Goal: Communication & Community: Answer question/provide support

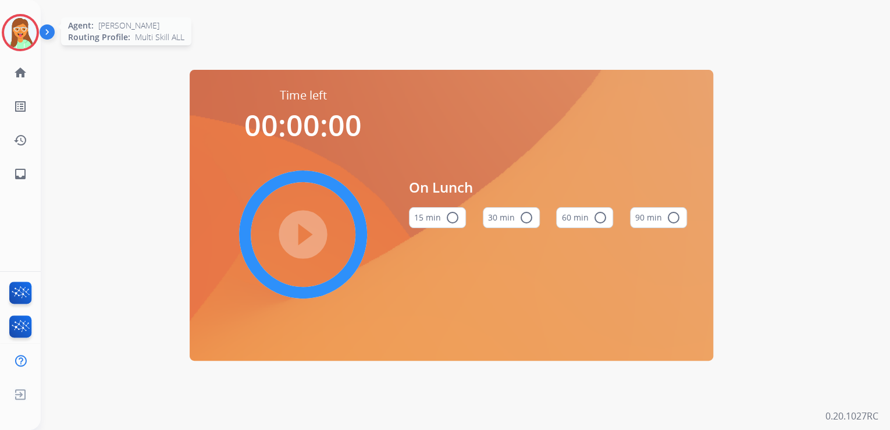
click at [3, 38] on div at bounding box center [20, 32] width 37 height 37
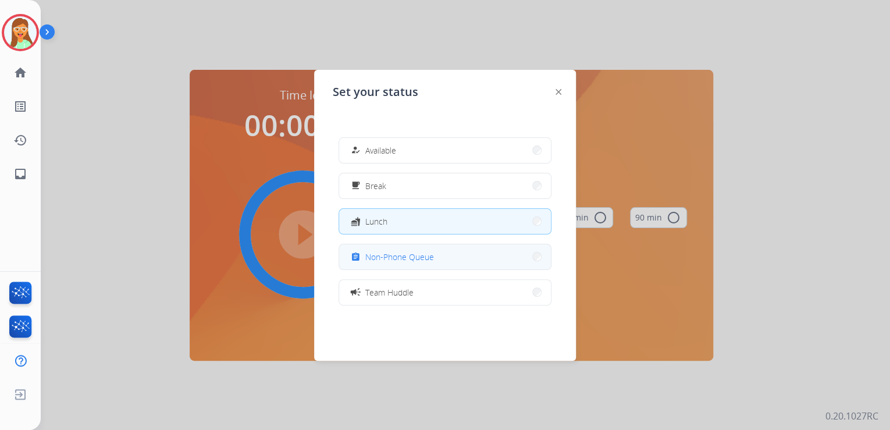
click at [426, 258] on span "Non-Phone Queue" at bounding box center [399, 257] width 69 height 12
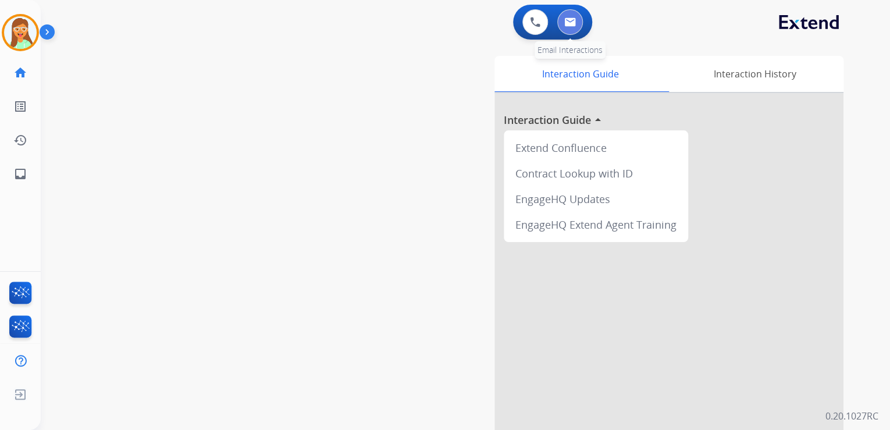
click at [573, 11] on button at bounding box center [571, 22] width 26 height 26
select select "**********"
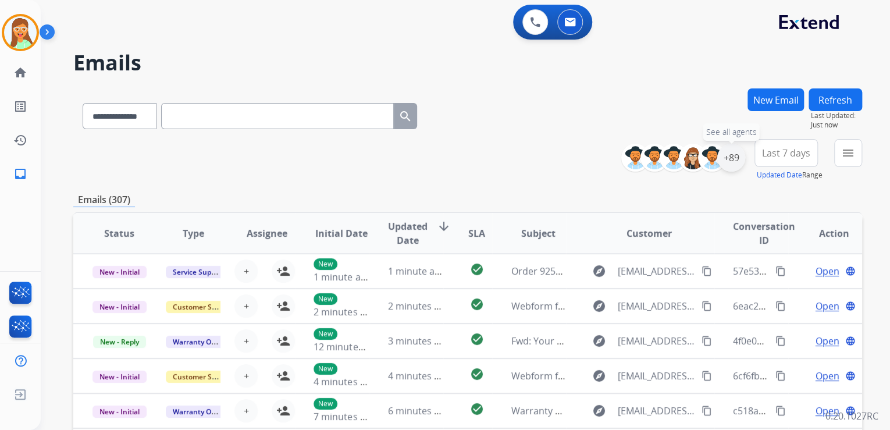
click at [730, 165] on div "+89" at bounding box center [732, 158] width 28 height 28
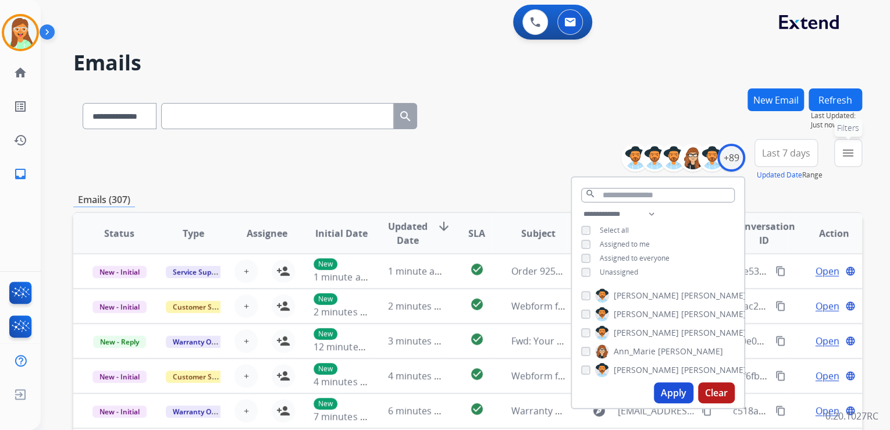
click at [838, 152] on button "menu Filters" at bounding box center [849, 153] width 28 height 28
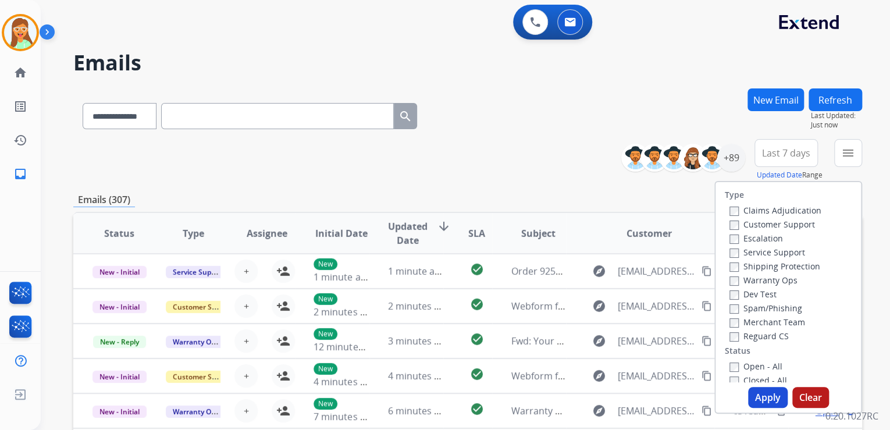
click at [751, 331] on label "Reguard CS" at bounding box center [759, 336] width 59 height 11
click at [757, 338] on label "Reguard CS" at bounding box center [759, 336] width 59 height 11
click at [752, 277] on label "Warranty Ops" at bounding box center [764, 280] width 68 height 11
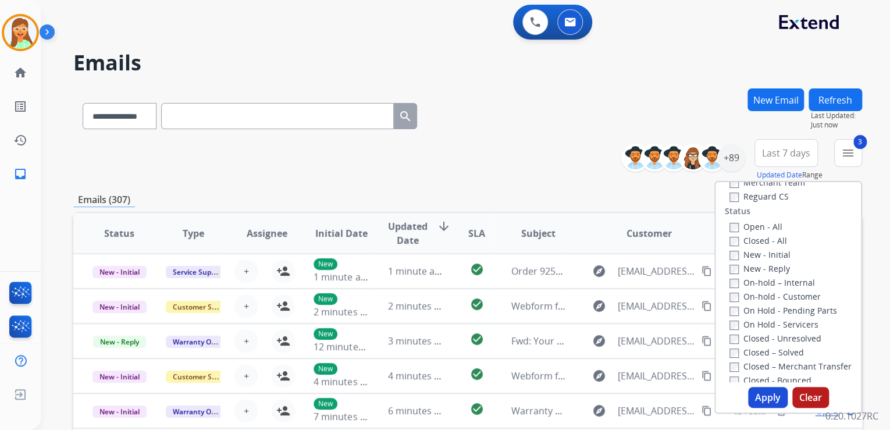
click at [764, 399] on button "Apply" at bounding box center [768, 397] width 40 height 21
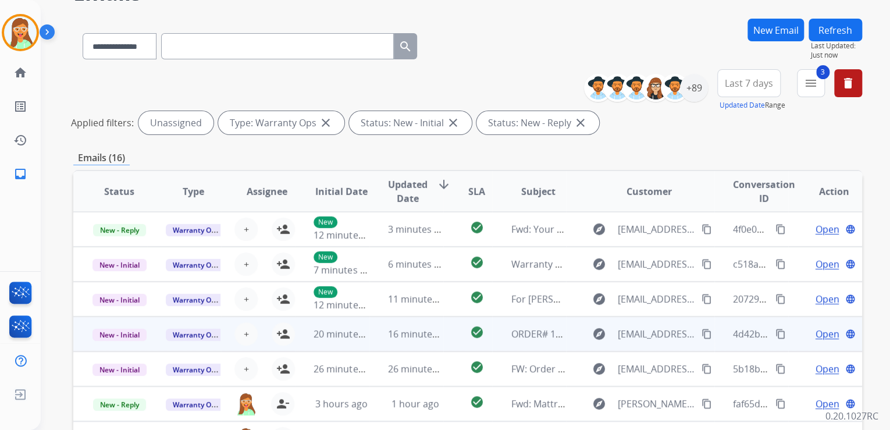
scroll to position [260, 0]
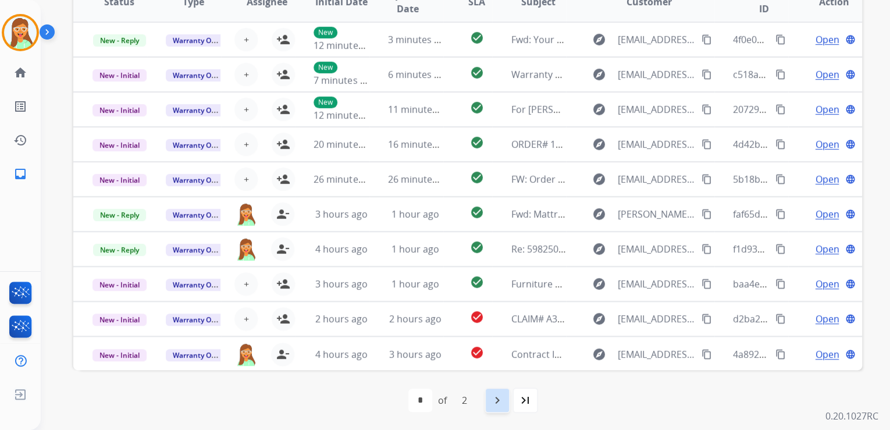
click at [504, 394] on mat-icon "navigate_next" at bounding box center [498, 400] width 14 height 14
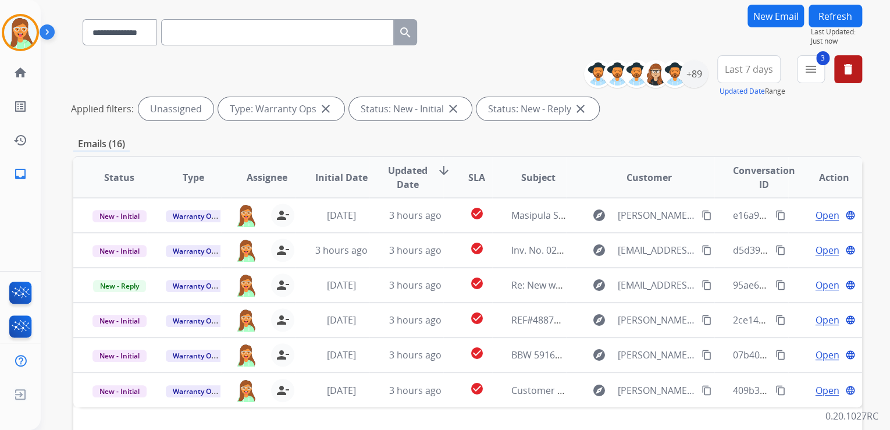
scroll to position [0, 0]
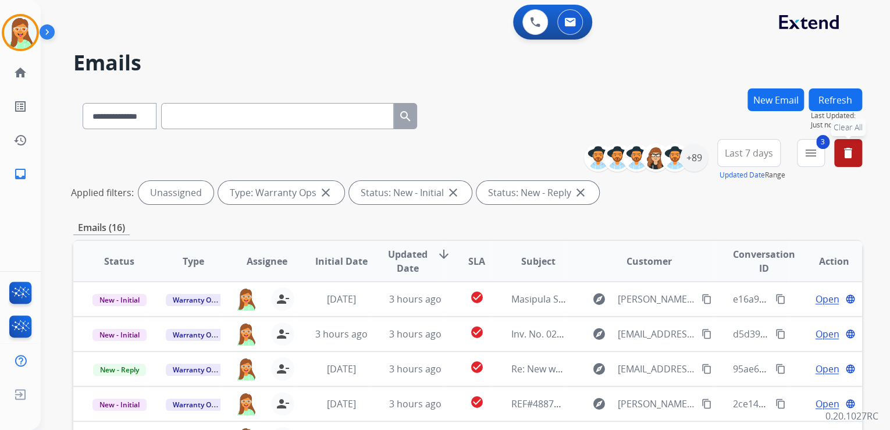
click at [852, 152] on mat-icon "delete" at bounding box center [849, 153] width 14 height 14
select select "*"
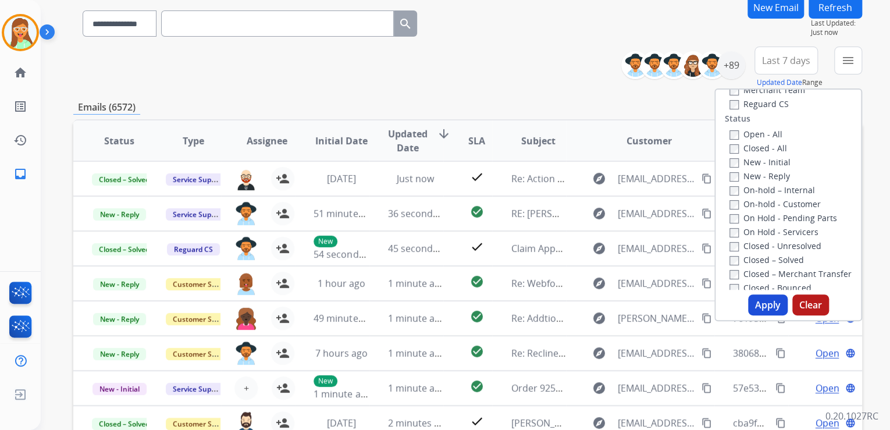
scroll to position [93, 0]
click at [493, 39] on div "**********" at bounding box center [467, 20] width 789 height 51
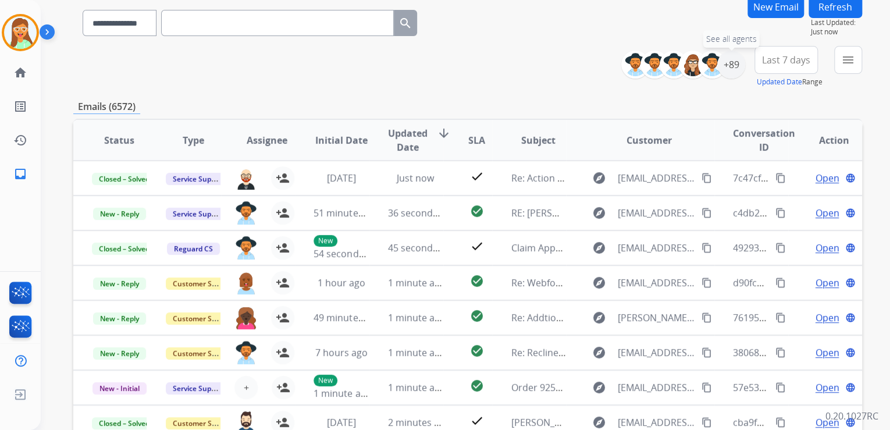
click at [732, 65] on div "+89" at bounding box center [732, 65] width 28 height 28
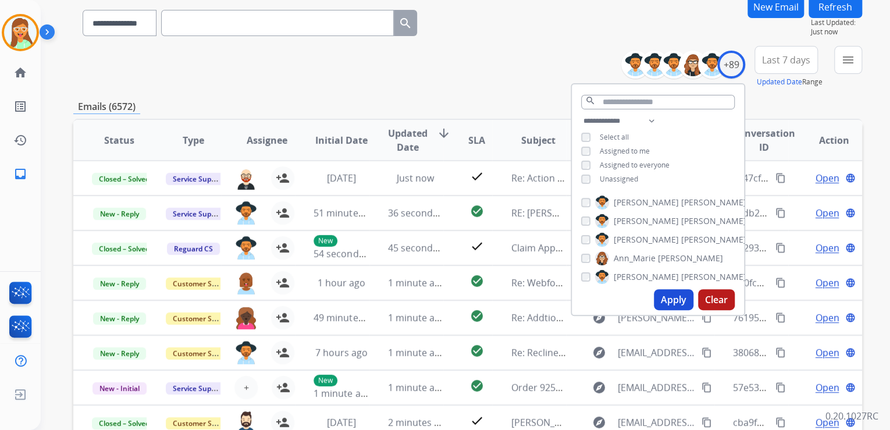
click at [679, 301] on button "Apply" at bounding box center [674, 299] width 40 height 21
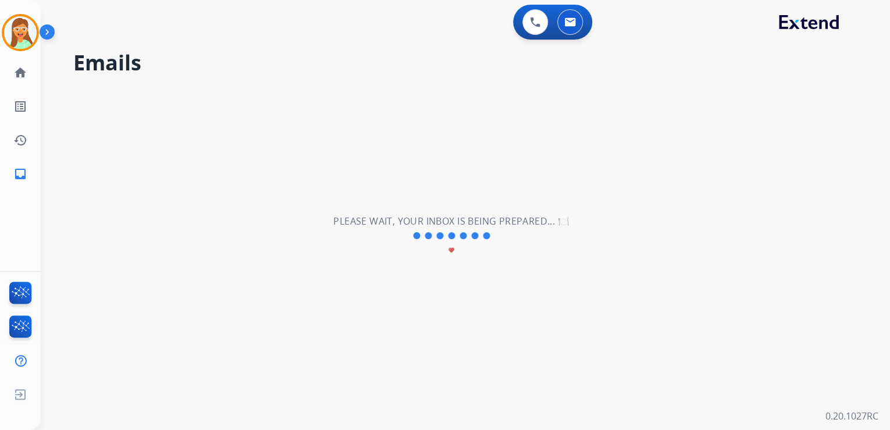
scroll to position [0, 0]
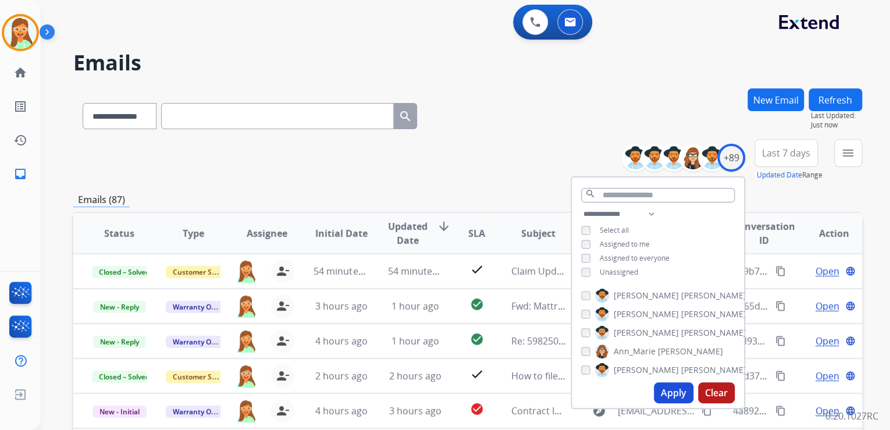
drag, startPoint x: 573, startPoint y: 129, endPoint x: 567, endPoint y: 127, distance: 6.5
click at [573, 129] on div "**********" at bounding box center [467, 113] width 789 height 51
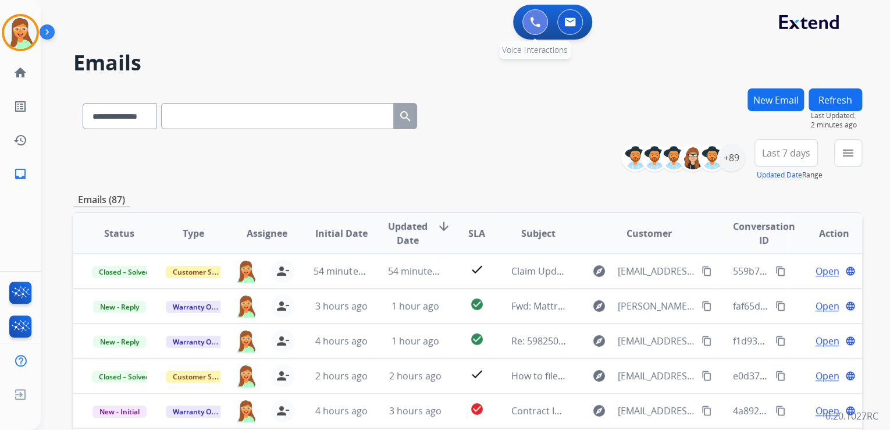
click at [528, 22] on button at bounding box center [536, 22] width 26 height 26
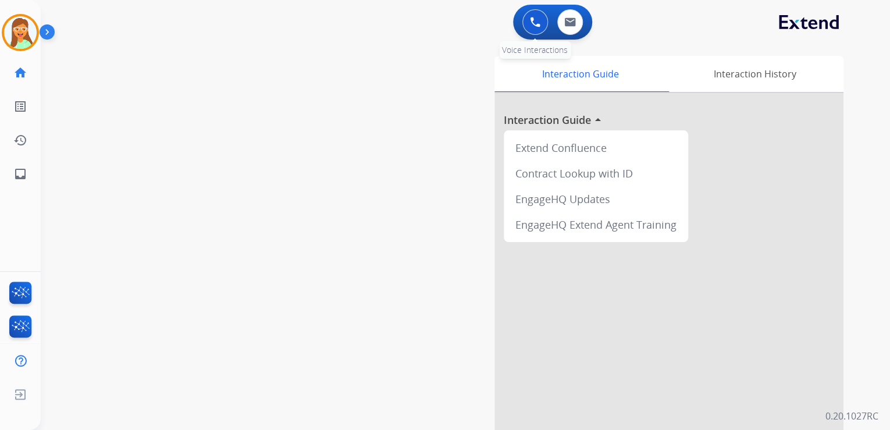
click at [530, 22] on img at bounding box center [535, 22] width 10 height 10
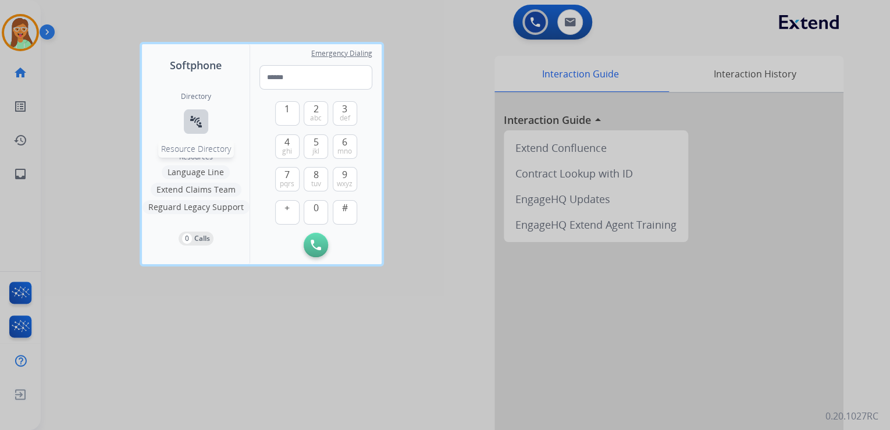
click at [186, 118] on button "connect_without_contact Resource Directory" at bounding box center [196, 121] width 24 height 24
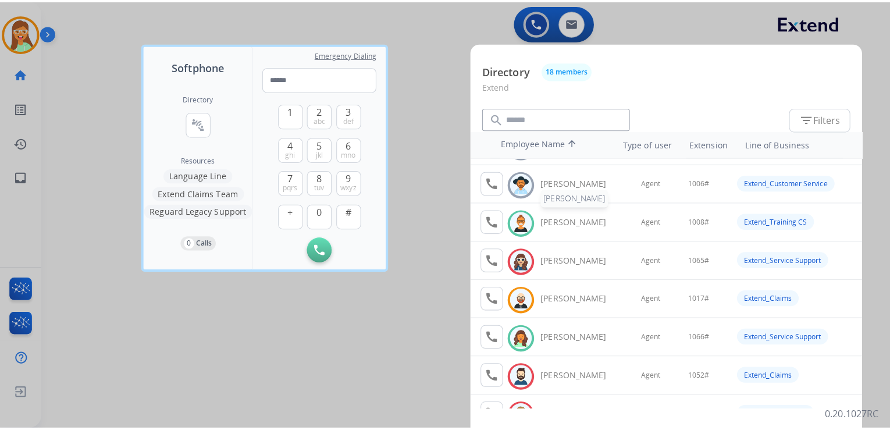
scroll to position [47, 0]
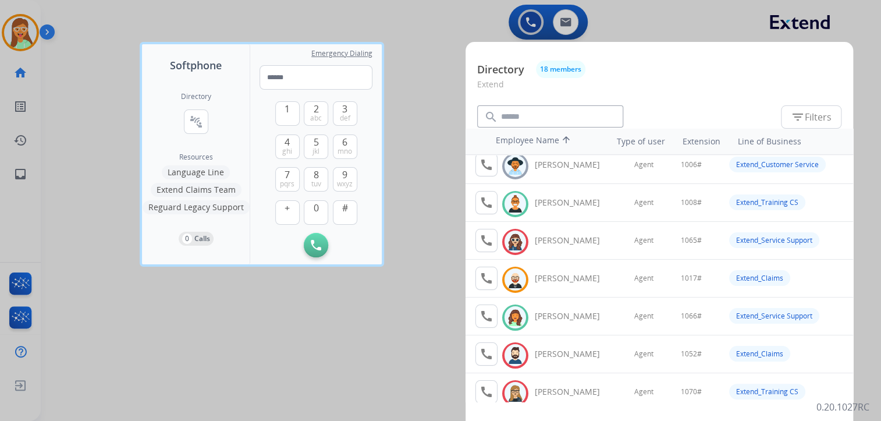
click at [432, 125] on div at bounding box center [440, 210] width 881 height 421
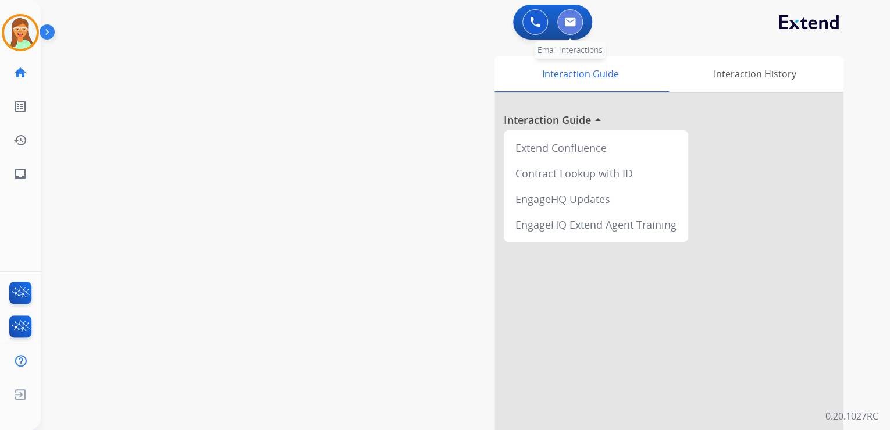
click at [574, 30] on button at bounding box center [571, 22] width 26 height 26
select select "**********"
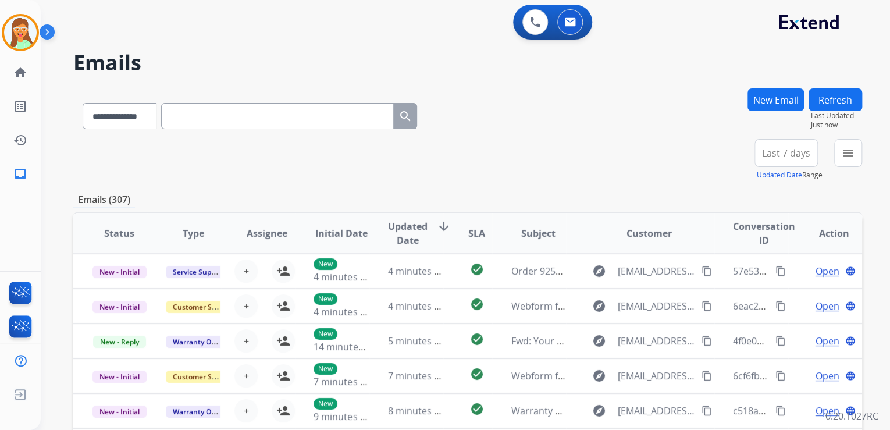
scroll to position [1, 0]
click at [739, 159] on div "+89" at bounding box center [732, 158] width 28 height 28
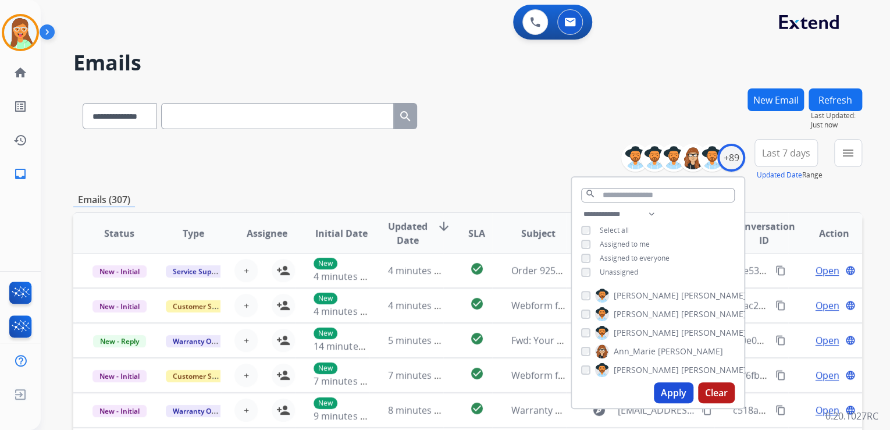
click at [673, 390] on button "Apply" at bounding box center [674, 392] width 40 height 21
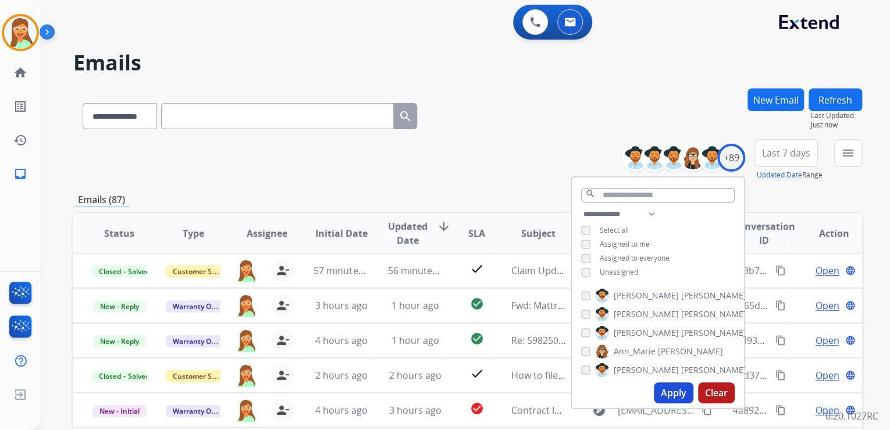
click at [500, 126] on div "**********" at bounding box center [467, 113] width 789 height 51
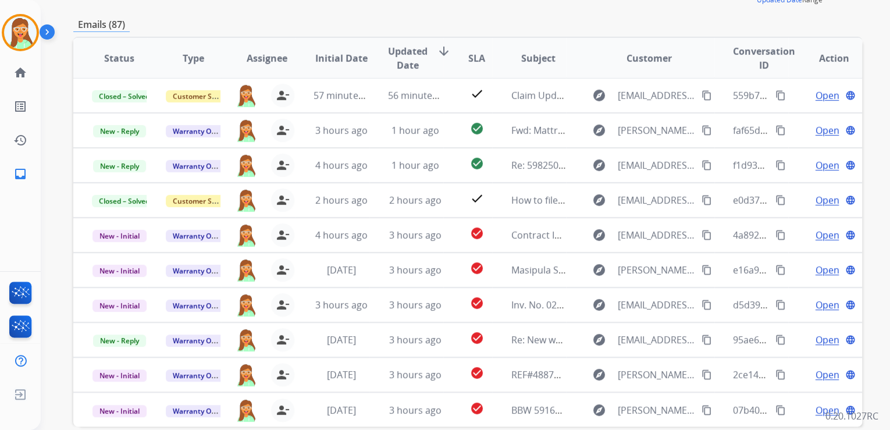
scroll to position [186, 0]
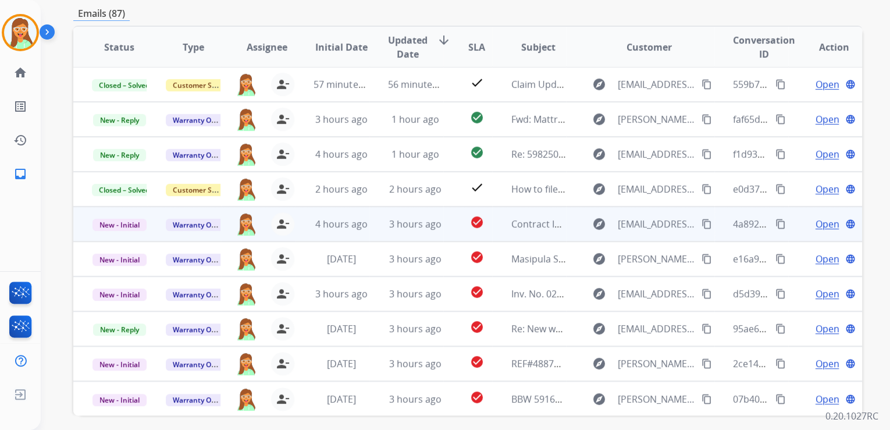
click at [815, 219] on span "Open" at bounding box center [827, 224] width 24 height 14
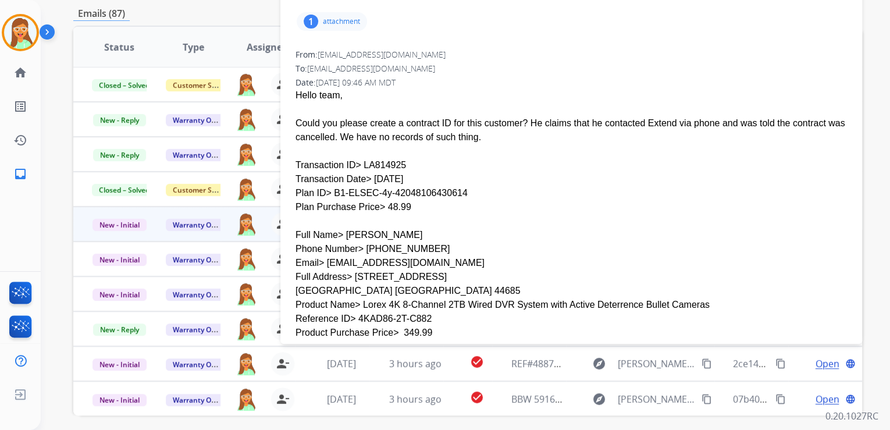
scroll to position [140, 0]
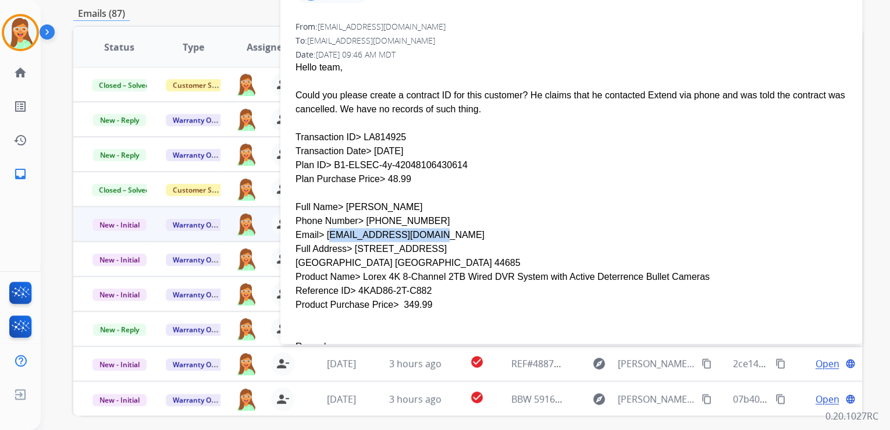
drag, startPoint x: 417, startPoint y: 207, endPoint x: 322, endPoint y: 205, distance: 94.9
click at [322, 228] on div "Email> [EMAIL_ADDRESS][DOMAIN_NAME]" at bounding box center [572, 235] width 552 height 14
copy div "[EMAIL_ADDRESS][DOMAIN_NAME]"
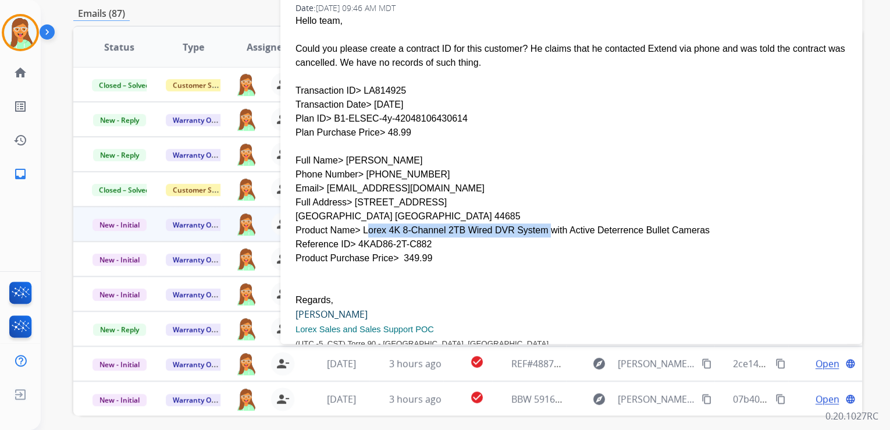
drag, startPoint x: 355, startPoint y: 203, endPoint x: 512, endPoint y: 205, distance: 157.2
click at [512, 223] on div "Product Name> Lorex 4K 8-Channel 2TB Wired DVR System with Active Deterrence Bu…" at bounding box center [572, 230] width 552 height 14
copy div "Lorex 4K 8-Channel 2TB Wired DVR System"
drag, startPoint x: 340, startPoint y: 133, endPoint x: 406, endPoint y: 134, distance: 65.8
click at [406, 154] on div "Full Name> [PERSON_NAME]" at bounding box center [572, 161] width 552 height 14
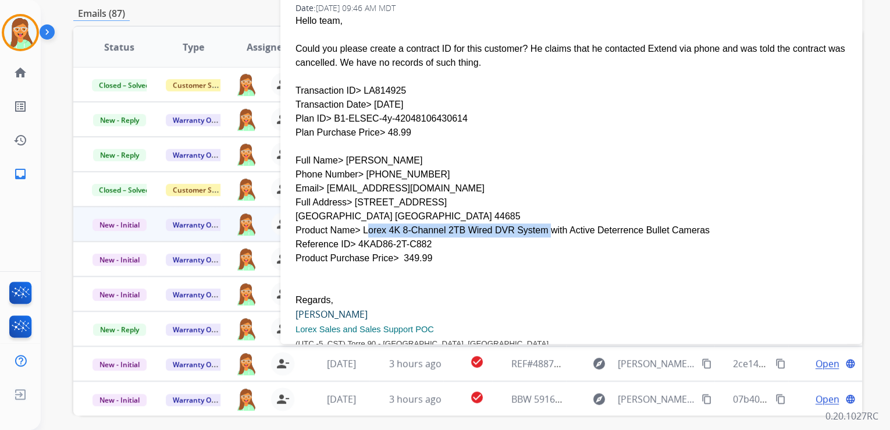
copy div "[PERSON_NAME]"
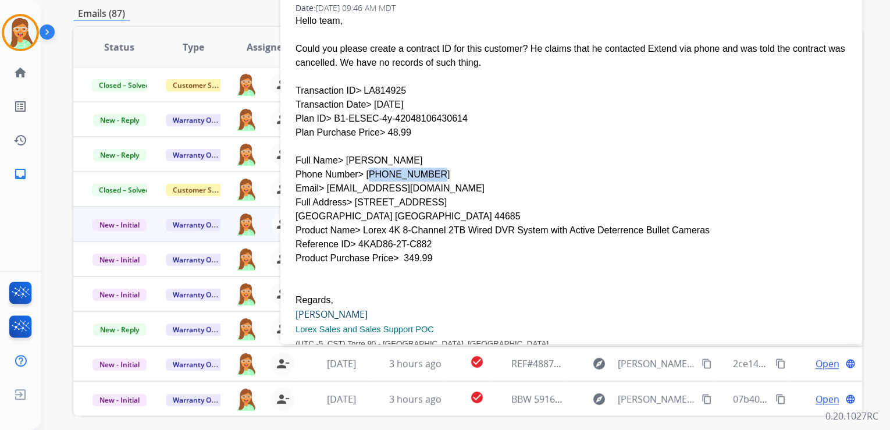
drag, startPoint x: 359, startPoint y: 146, endPoint x: 419, endPoint y: 144, distance: 60.0
click at [417, 168] on div "Phone Number> [PHONE_NUMBER]" at bounding box center [572, 175] width 552 height 14
copy div "[PHONE_NUMBER]"
drag, startPoint x: 321, startPoint y: 162, endPoint x: 349, endPoint y: 158, distance: 28.2
click at [349, 182] on div "Email> [EMAIL_ADDRESS][DOMAIN_NAME]" at bounding box center [572, 189] width 552 height 14
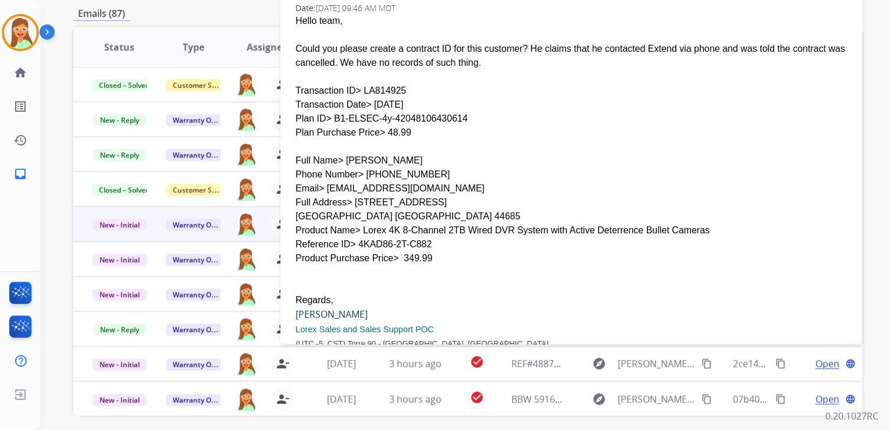
drag, startPoint x: 349, startPoint y: 158, endPoint x: 485, endPoint y: 172, distance: 136.9
click at [485, 196] on div "Full Address> [STREET_ADDRESS]" at bounding box center [572, 210] width 552 height 28
drag, startPoint x: 417, startPoint y: 161, endPoint x: 321, endPoint y: 161, distance: 95.4
click at [321, 182] on div "Email> [EMAIL_ADDRESS][DOMAIN_NAME]" at bounding box center [572, 189] width 552 height 14
copy div "[EMAIL_ADDRESS][DOMAIN_NAME]"
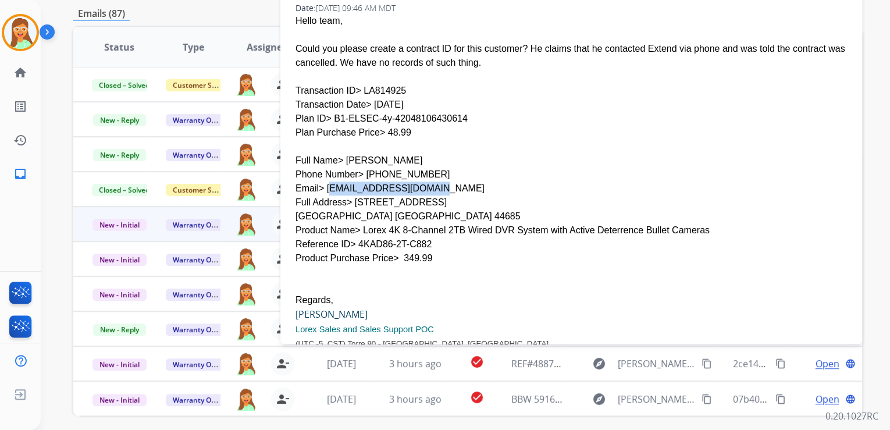
drag, startPoint x: 349, startPoint y: 175, endPoint x: 446, endPoint y: 172, distance: 97.8
click at [446, 196] on div "Full Address> [STREET_ADDRESS]" at bounding box center [572, 210] width 552 height 28
copy div "[GEOGRAPHIC_DATA]"
drag, startPoint x: 296, startPoint y: 191, endPoint x: 335, endPoint y: 189, distance: 39.1
click at [335, 196] on div "Full Address> [STREET_ADDRESS]" at bounding box center [572, 210] width 552 height 28
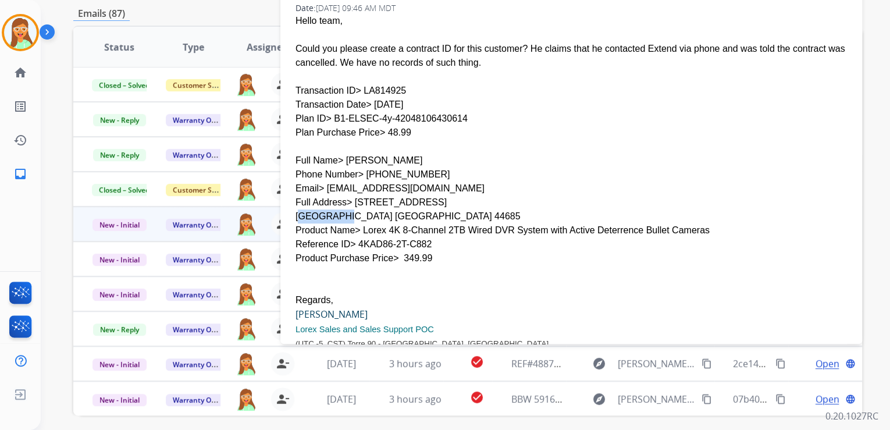
copy div "[GEOGRAPHIC_DATA]"
drag, startPoint x: 340, startPoint y: 191, endPoint x: 350, endPoint y: 191, distance: 9.9
click at [350, 196] on div "Full Address> [STREET_ADDRESS]" at bounding box center [572, 210] width 552 height 28
copy div "OH"
drag, startPoint x: 353, startPoint y: 190, endPoint x: 377, endPoint y: 189, distance: 23.9
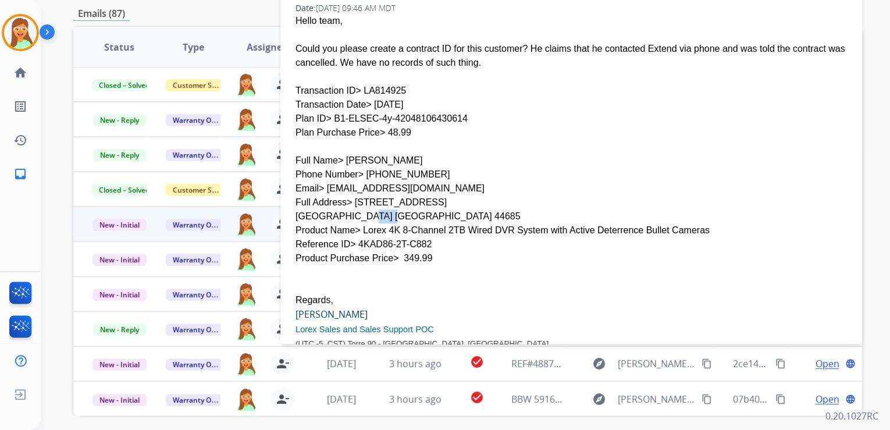
click at [377, 196] on div "Full Address> [STREET_ADDRESS]" at bounding box center [572, 210] width 552 height 28
copy div "44685"
drag, startPoint x: 391, startPoint y: 232, endPoint x: 415, endPoint y: 230, distance: 23.9
click at [415, 251] on div "Product Purchase Price> 349.99" at bounding box center [572, 258] width 552 height 14
copy div "349.99"
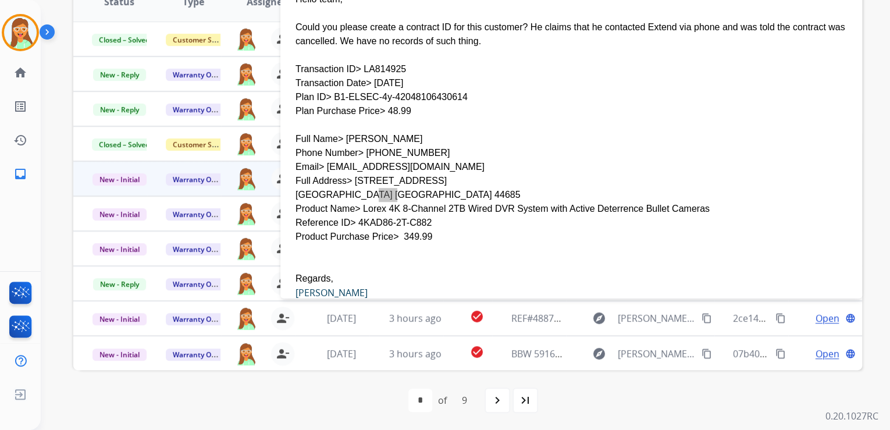
scroll to position [140, 0]
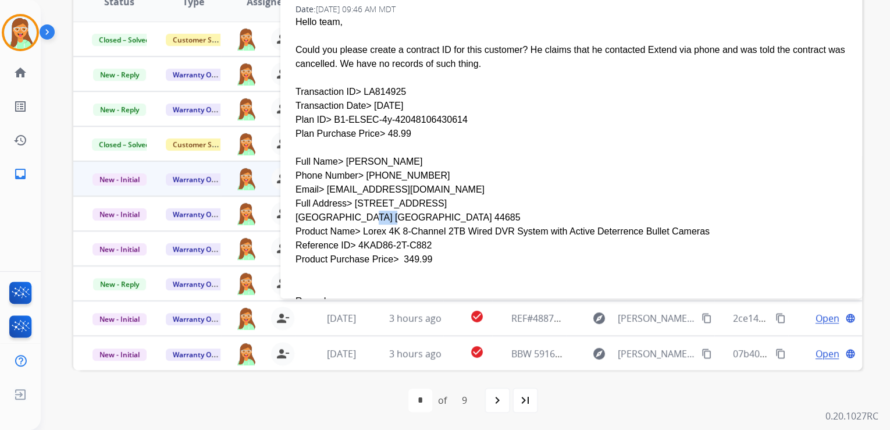
drag, startPoint x: 375, startPoint y: 106, endPoint x: 401, endPoint y: 111, distance: 25.9
click at [401, 127] on div "Plan Purchase Price> 48.99" at bounding box center [572, 134] width 552 height 14
drag, startPoint x: 355, startPoint y: 65, endPoint x: 393, endPoint y: 64, distance: 37.8
click at [393, 85] on div "Transaction ID> LA814925" at bounding box center [572, 92] width 552 height 14
drag, startPoint x: 328, startPoint y: 93, endPoint x: 375, endPoint y: 92, distance: 46.6
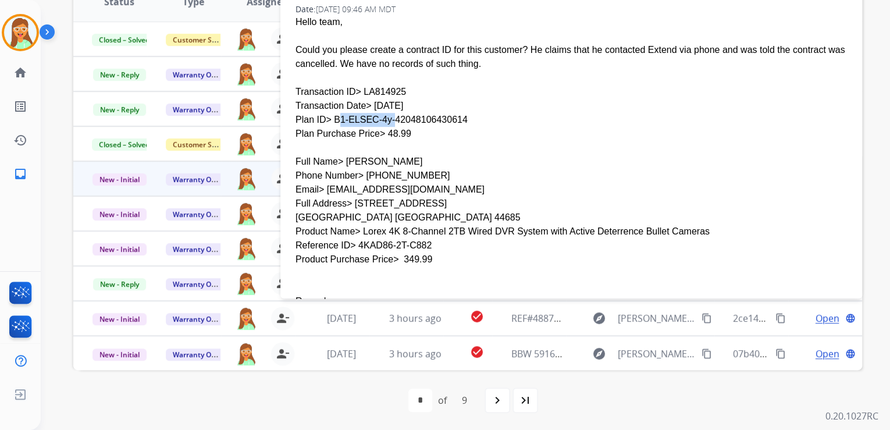
click at [375, 113] on div "Plan ID> B1-ELSEC-4y-42048106430614" at bounding box center [572, 120] width 552 height 14
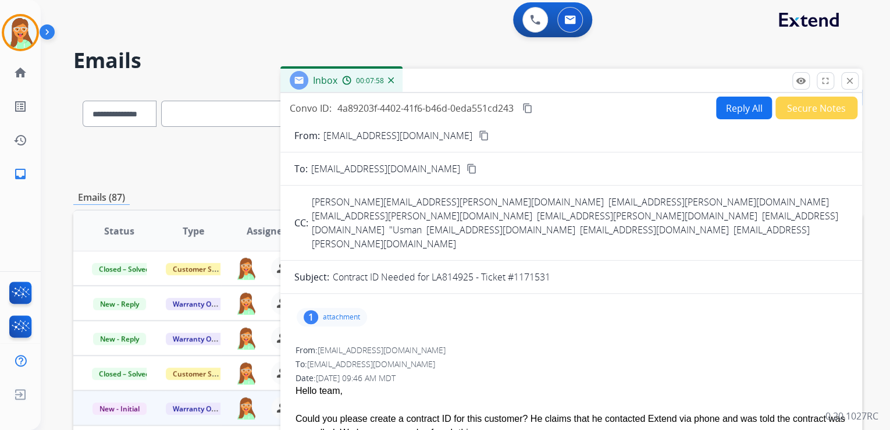
scroll to position [0, 0]
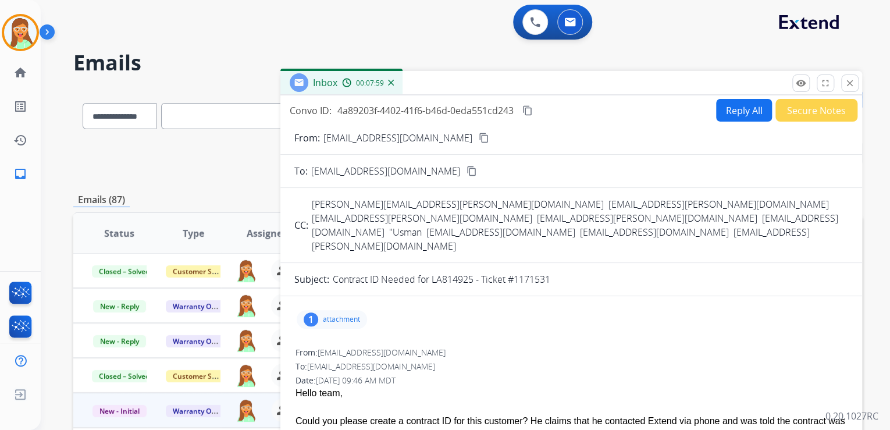
click at [736, 110] on button "Reply All" at bounding box center [744, 110] width 56 height 23
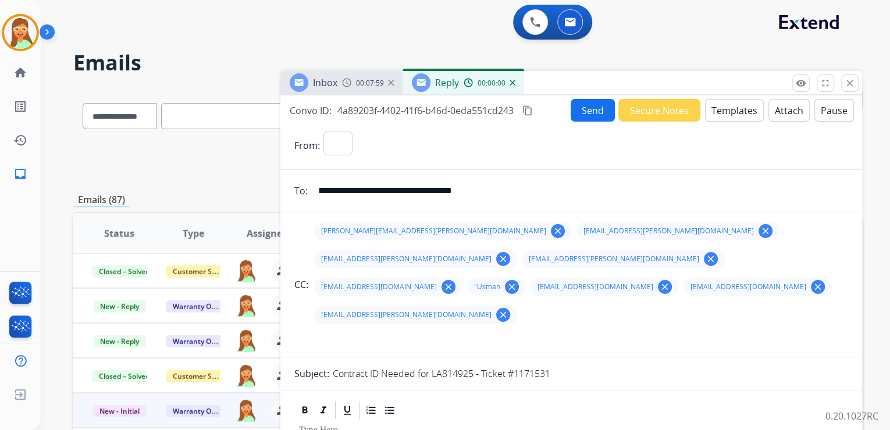
select select "**********"
click at [778, 107] on button "Attach" at bounding box center [789, 110] width 41 height 23
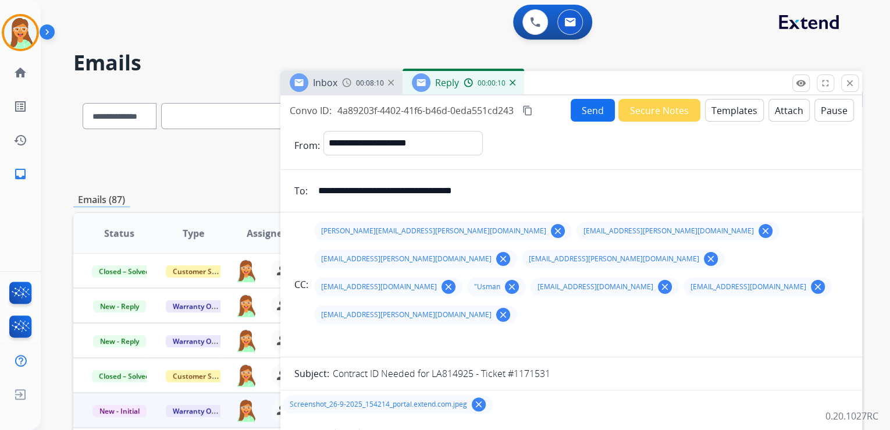
click at [716, 115] on button "Templates" at bounding box center [734, 110] width 59 height 23
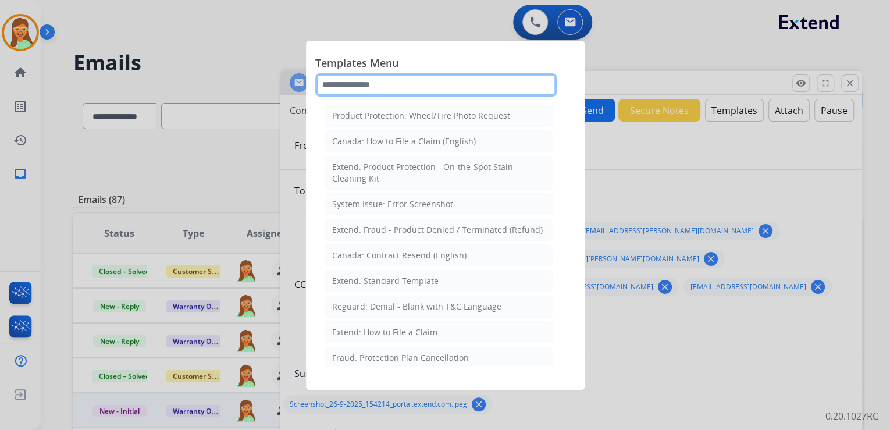
click at [403, 81] on input "text" at bounding box center [436, 84] width 242 height 23
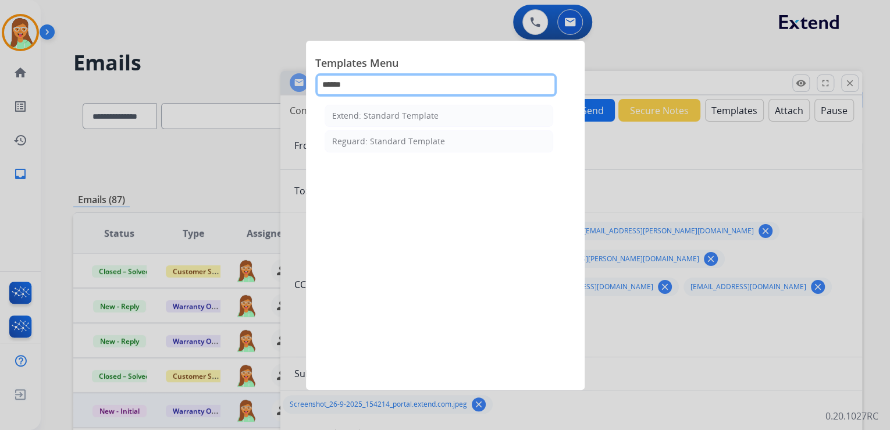
type input "******"
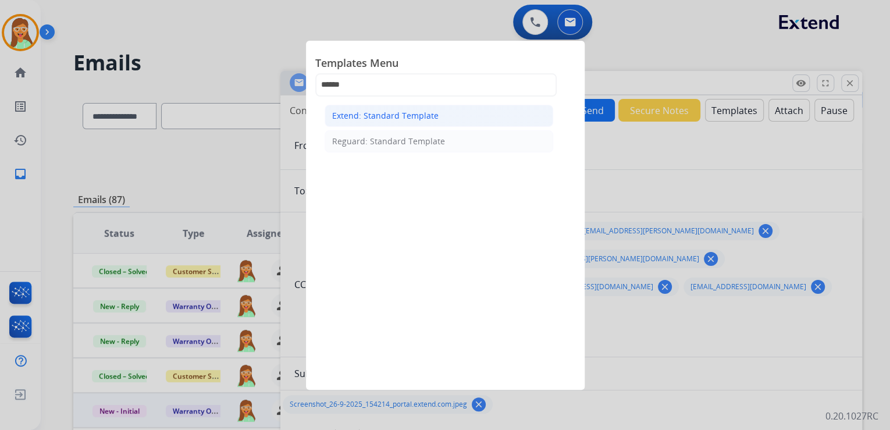
drag, startPoint x: 389, startPoint y: 102, endPoint x: 389, endPoint y: 108, distance: 5.8
click at [389, 105] on div "Extend: Standard Template Reguard: Standard Template" at bounding box center [438, 233] width 247 height 265
click at [398, 117] on div "Extend: Standard Template" at bounding box center [385, 116] width 106 height 12
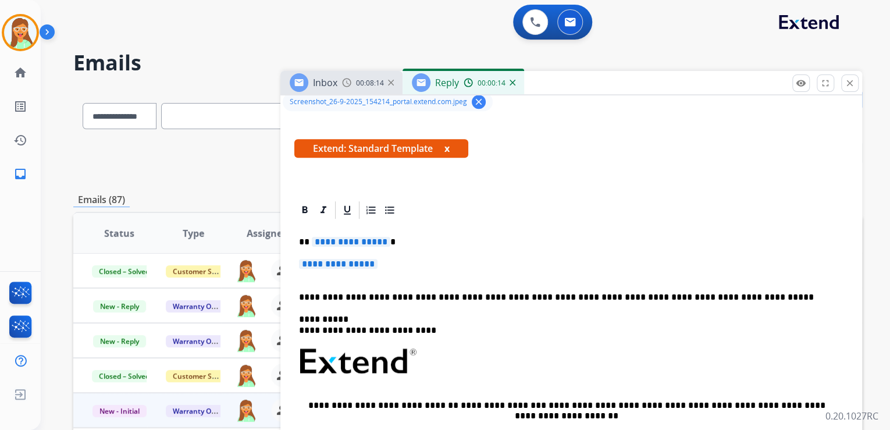
scroll to position [372, 0]
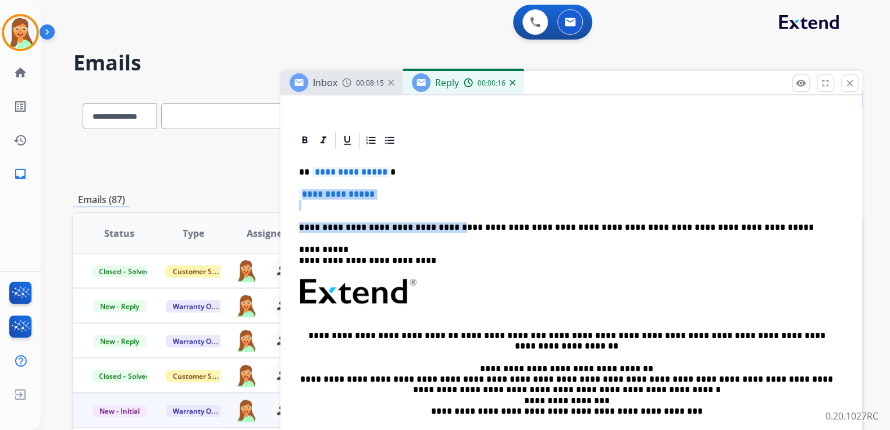
drag, startPoint x: 441, startPoint y: 199, endPoint x: 299, endPoint y: 164, distance: 146.2
click at [299, 164] on div "**********" at bounding box center [571, 319] width 554 height 336
paste div
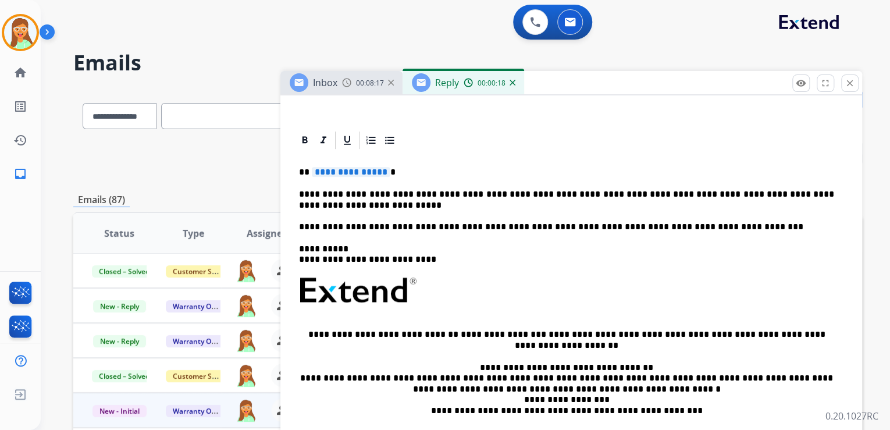
click at [368, 167] on span "**********" at bounding box center [351, 172] width 79 height 10
drag, startPoint x: 743, startPoint y: 167, endPoint x: 729, endPoint y: 165, distance: 14.1
click at [729, 189] on p "**********" at bounding box center [566, 210] width 535 height 43
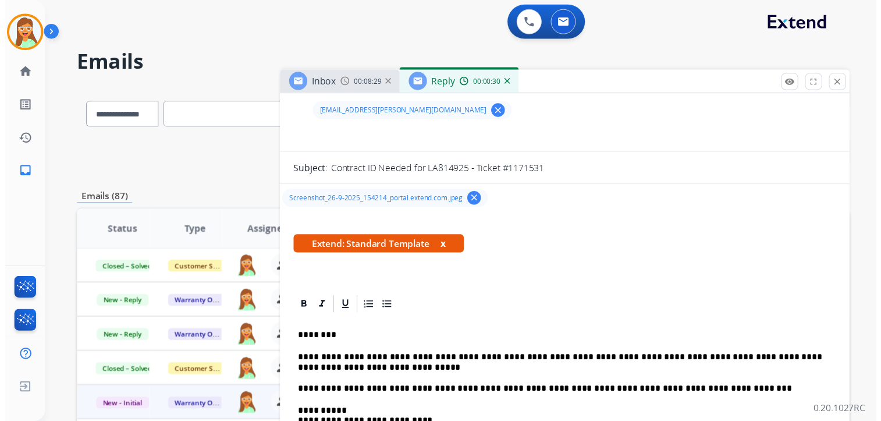
scroll to position [0, 0]
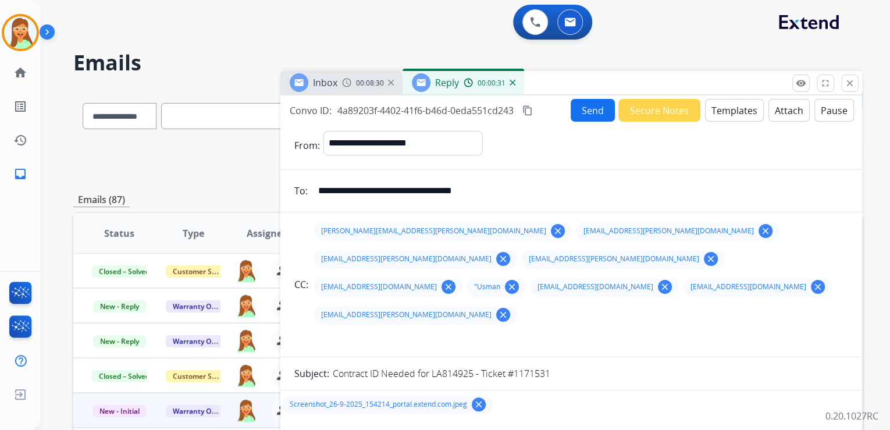
click at [582, 108] on button "Send" at bounding box center [593, 110] width 44 height 23
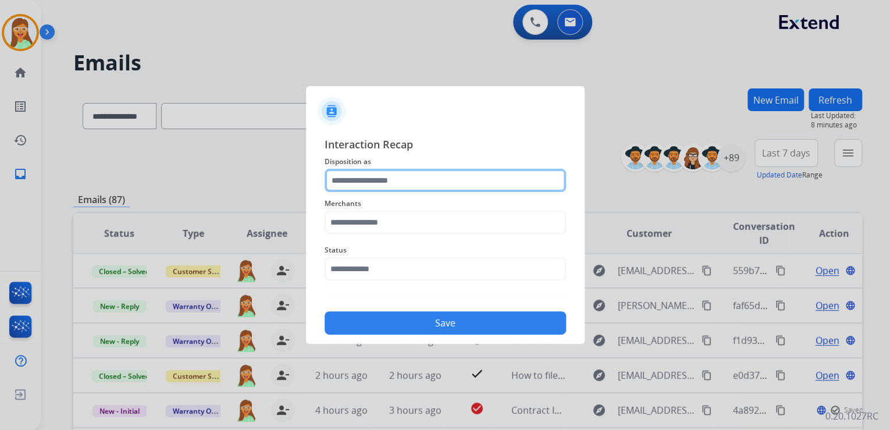
click at [491, 182] on input "text" at bounding box center [446, 180] width 242 height 23
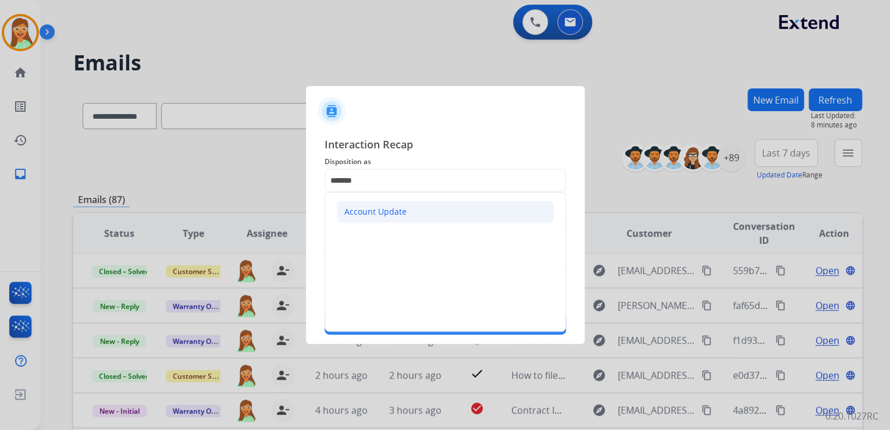
click at [443, 204] on li "Account Update" at bounding box center [445, 212] width 217 height 22
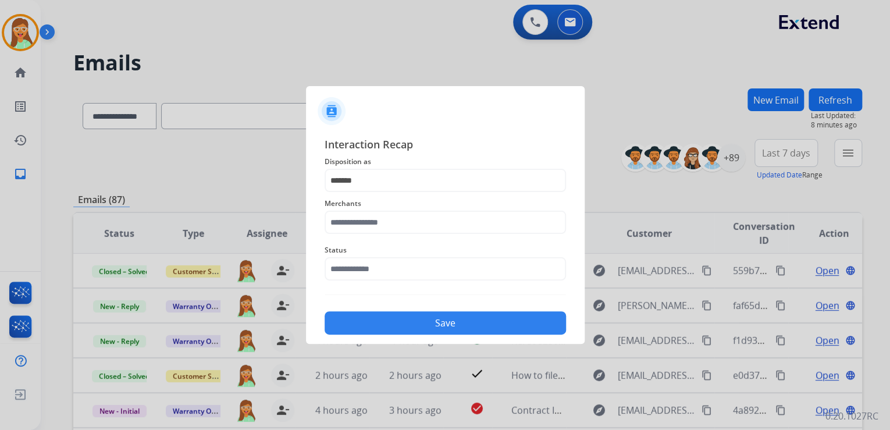
type input "**********"
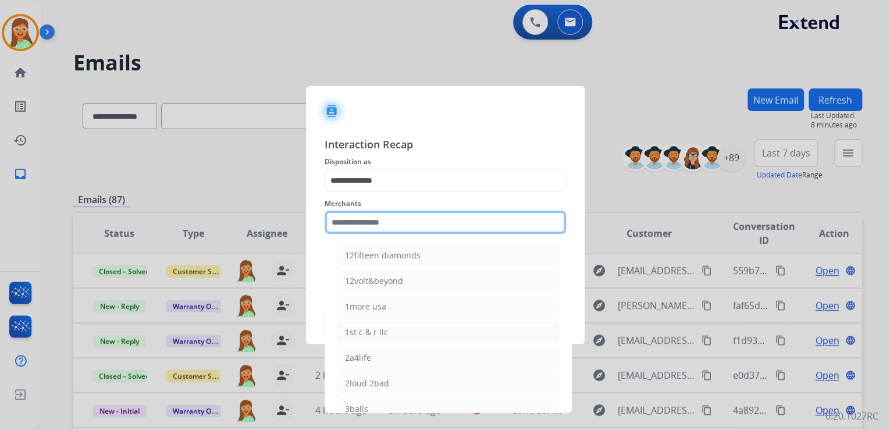
click at [434, 222] on input "text" at bounding box center [446, 222] width 242 height 23
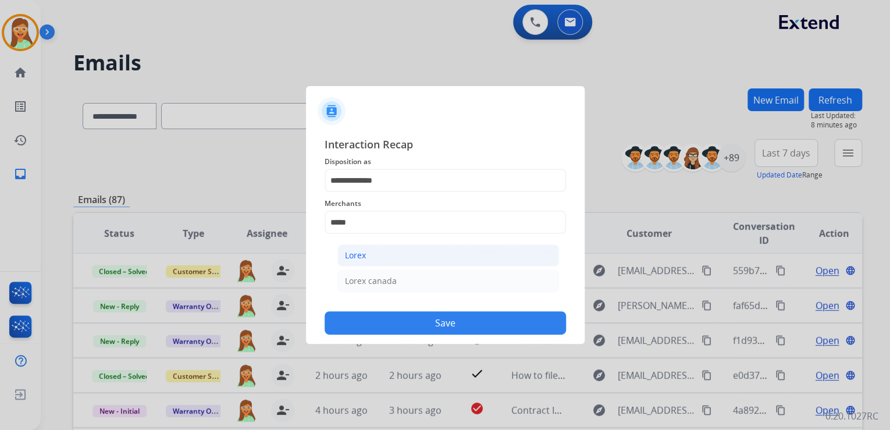
click at [436, 257] on li "Lorex" at bounding box center [449, 255] width 222 height 22
type input "*****"
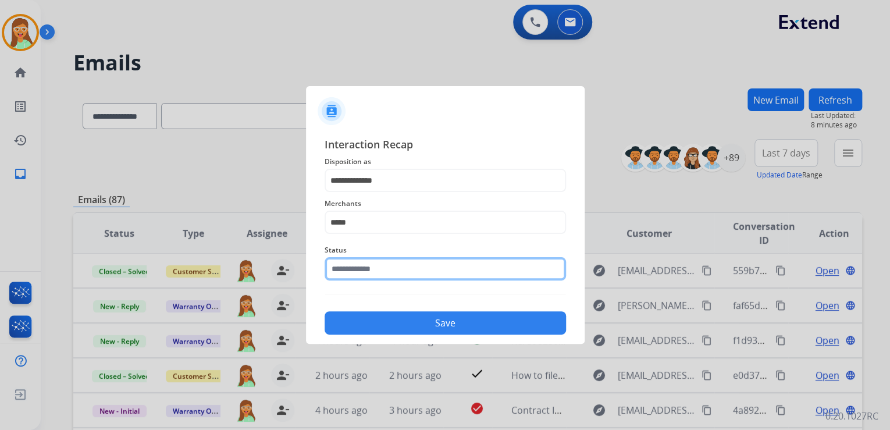
click at [418, 277] on div "Status" at bounding box center [446, 262] width 242 height 47
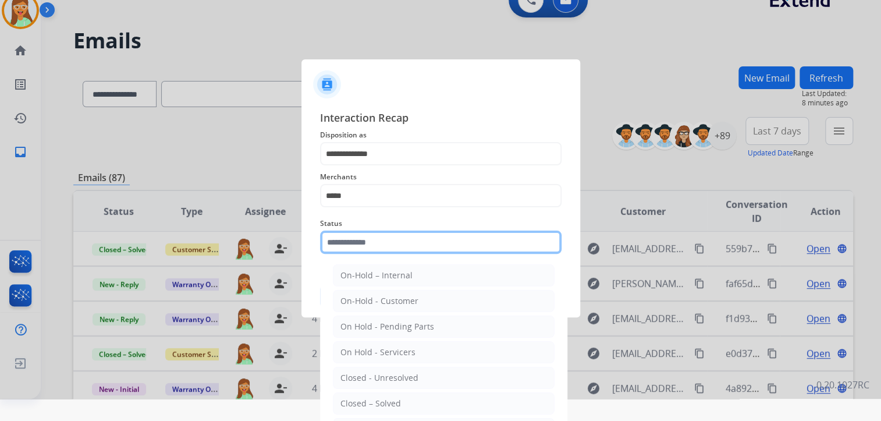
scroll to position [34, 0]
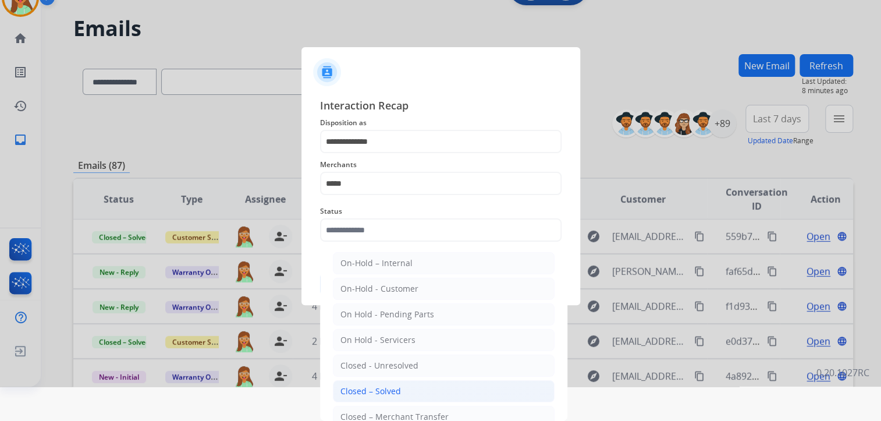
click at [407, 382] on li "Closed – Solved" at bounding box center [444, 391] width 222 height 22
type input "**********"
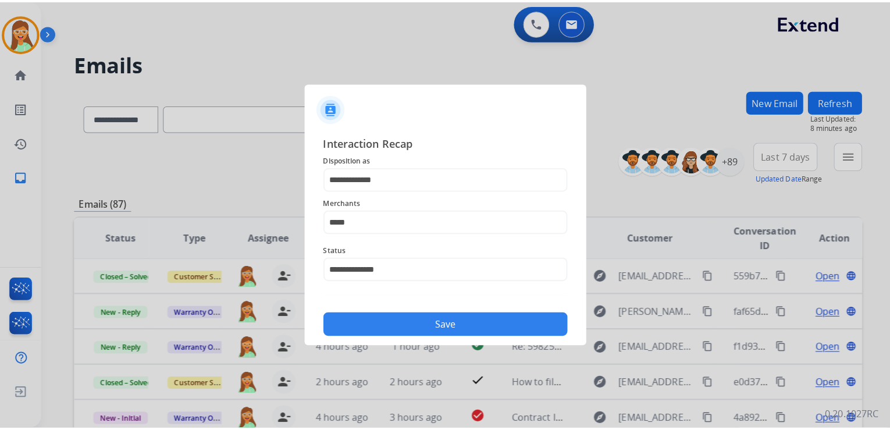
scroll to position [0, 0]
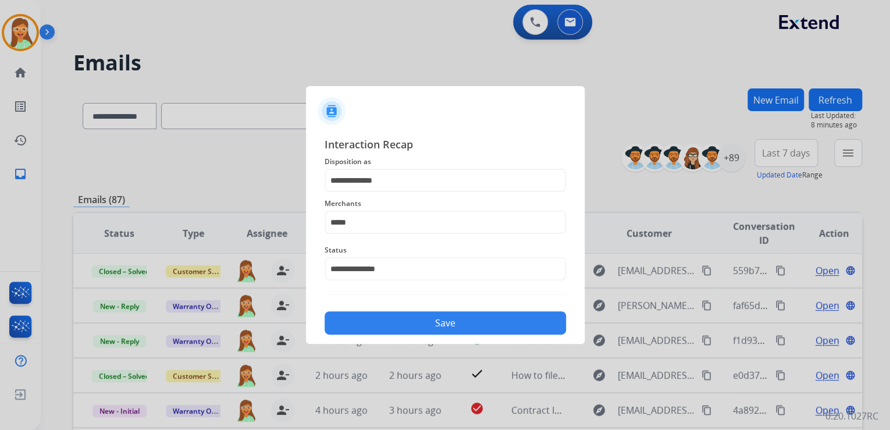
click at [442, 321] on button "Save" at bounding box center [446, 322] width 242 height 23
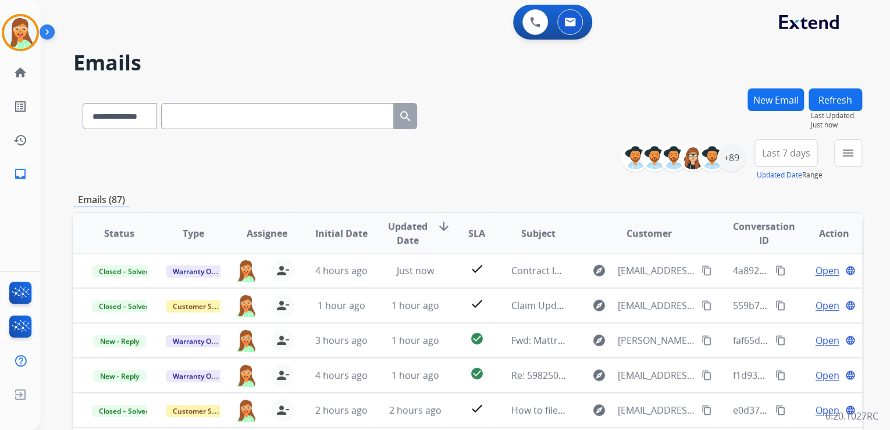
click at [567, 138] on div "**********" at bounding box center [467, 113] width 789 height 51
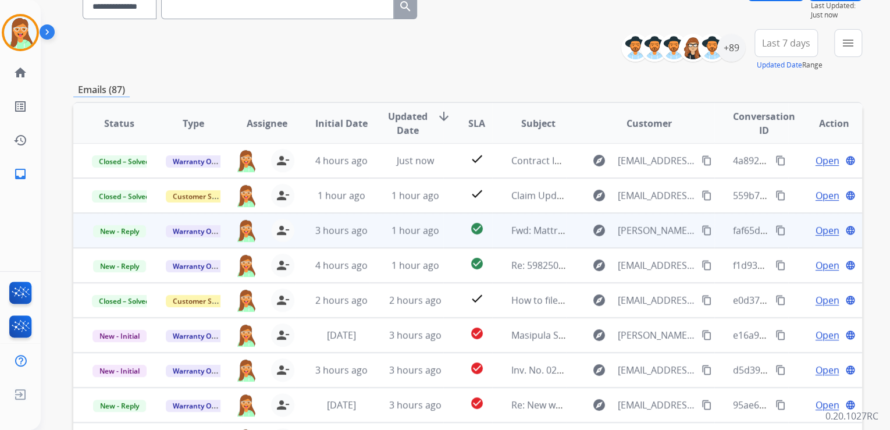
scroll to position [232, 0]
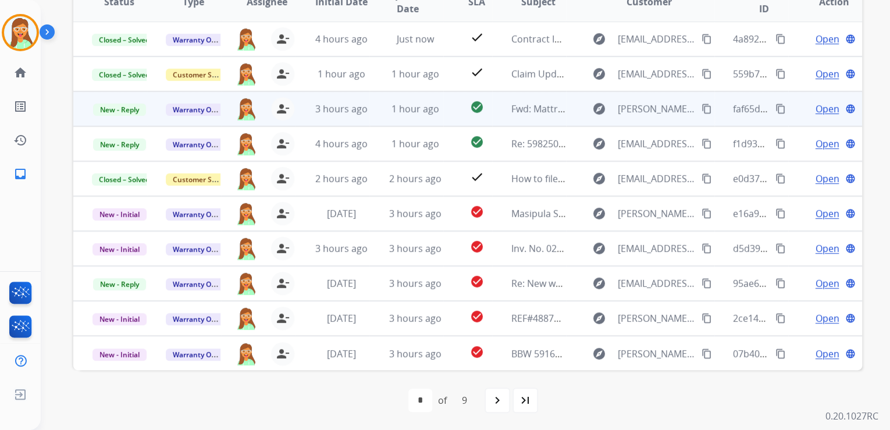
click at [815, 111] on span "Open" at bounding box center [827, 109] width 24 height 14
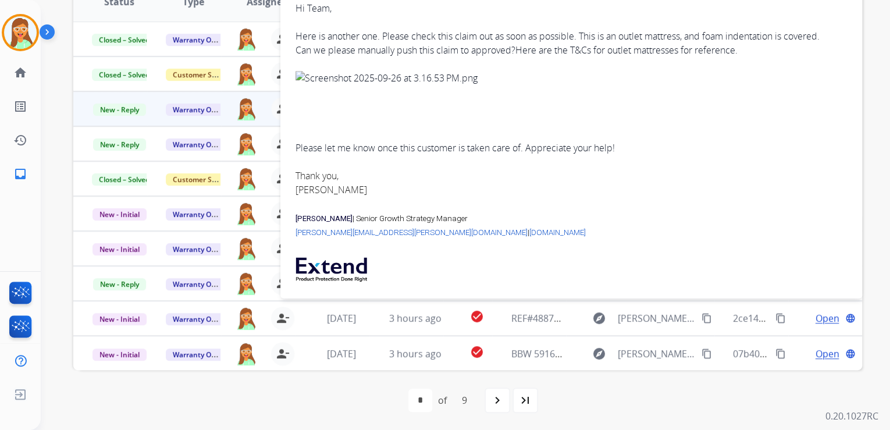
scroll to position [0, 0]
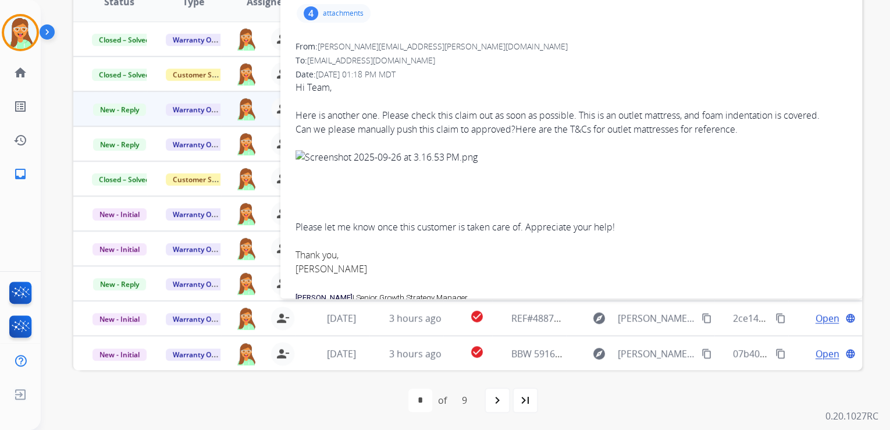
click at [347, 17] on div "4 attachments" at bounding box center [334, 13] width 74 height 19
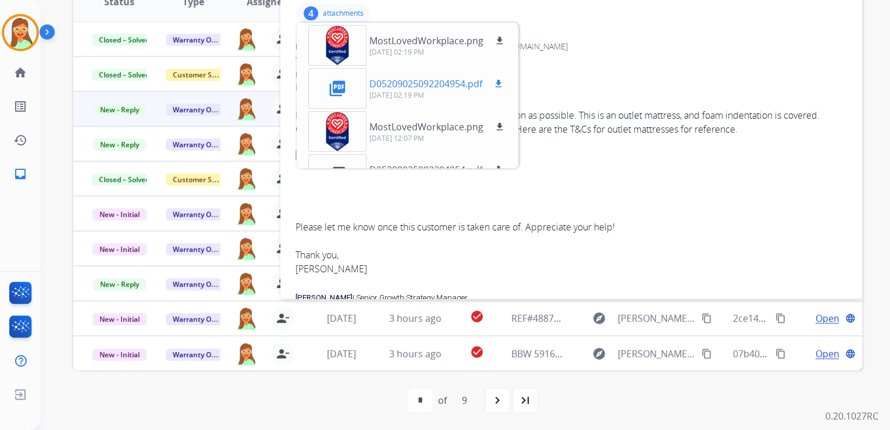
click at [498, 79] on mat-icon "download" at bounding box center [498, 84] width 10 height 10
click at [347, 14] on p "attachments" at bounding box center [343, 13] width 41 height 9
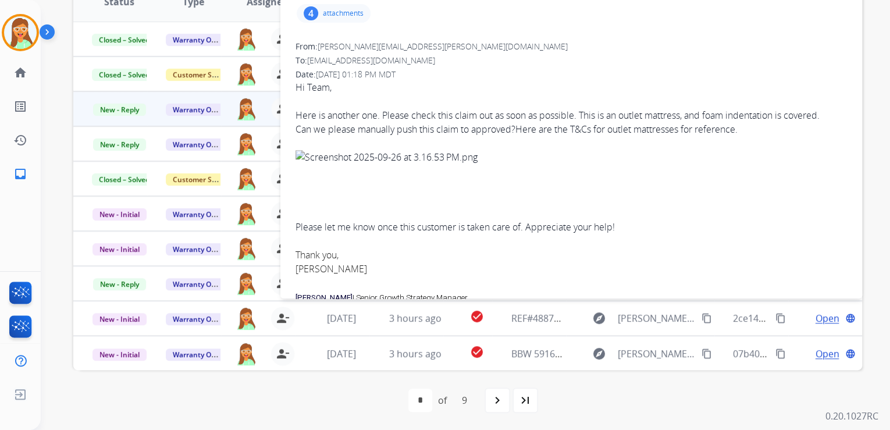
click at [360, 13] on p "attachments" at bounding box center [343, 13] width 41 height 9
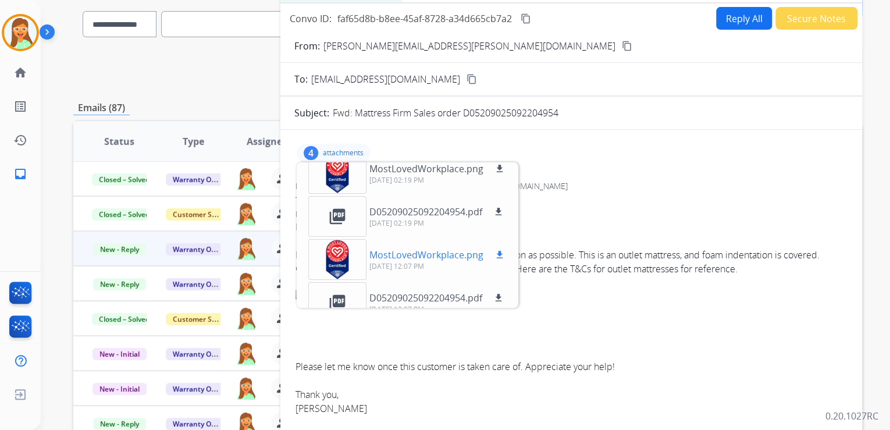
scroll to position [29, 0]
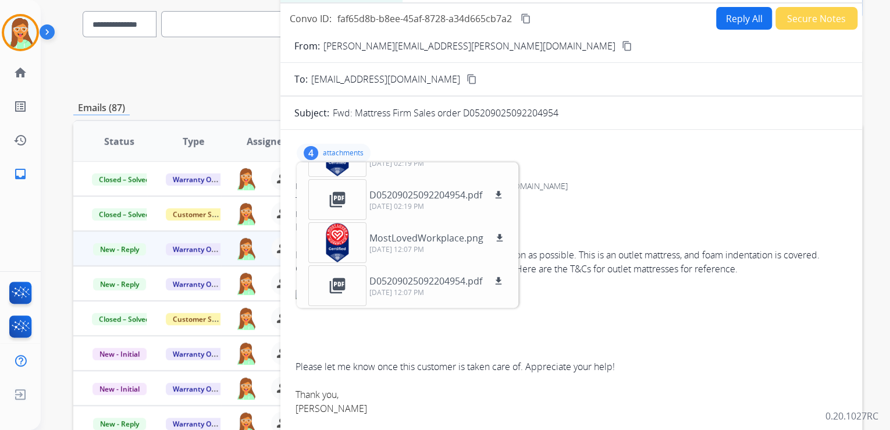
click at [359, 144] on div "4 attachments MostLovedWorkplace.png download [DATE] 02:19 PM picture_as_pdf D0…" at bounding box center [334, 153] width 74 height 19
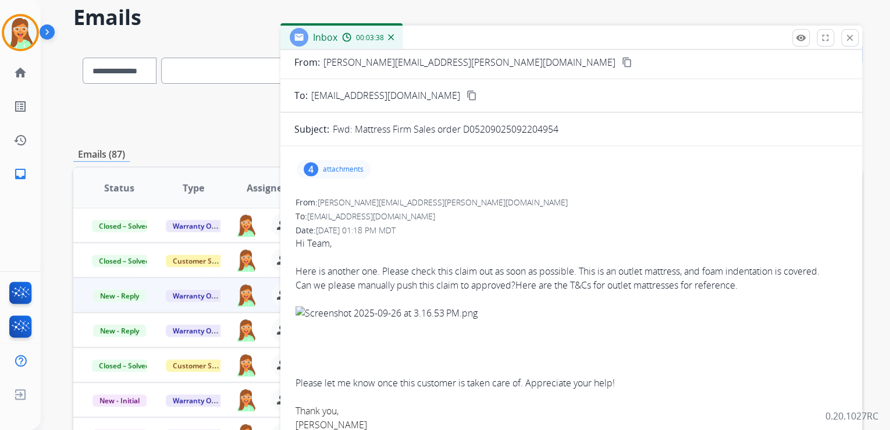
scroll to position [47, 0]
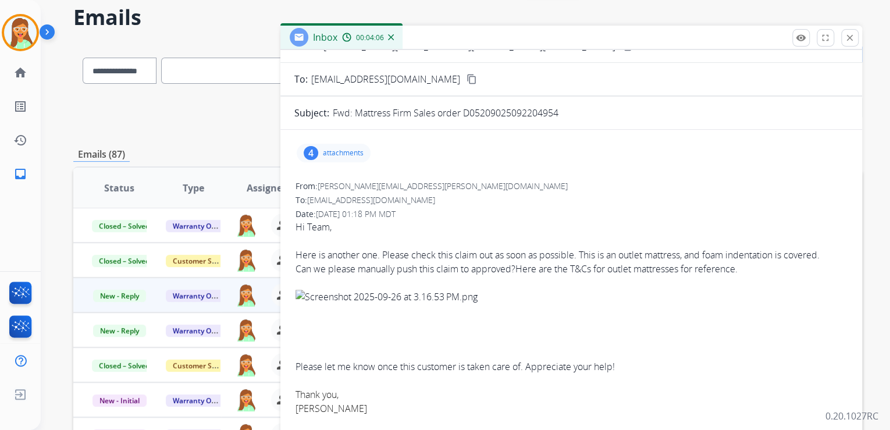
click at [359, 150] on p "attachments" at bounding box center [343, 152] width 41 height 9
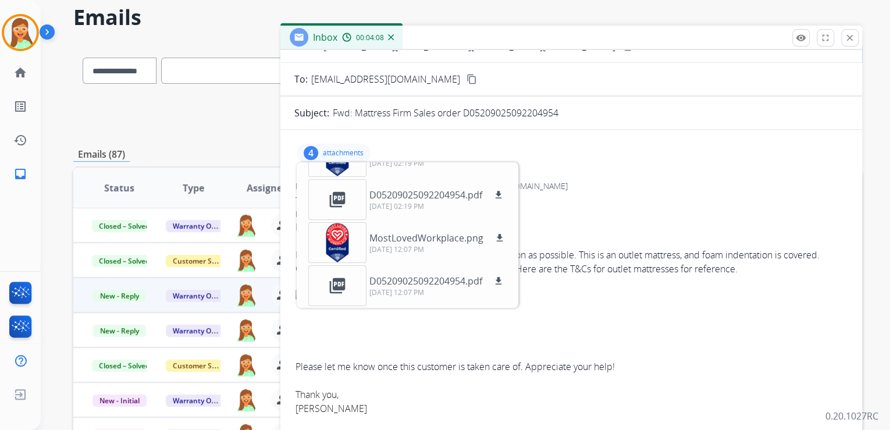
scroll to position [140, 0]
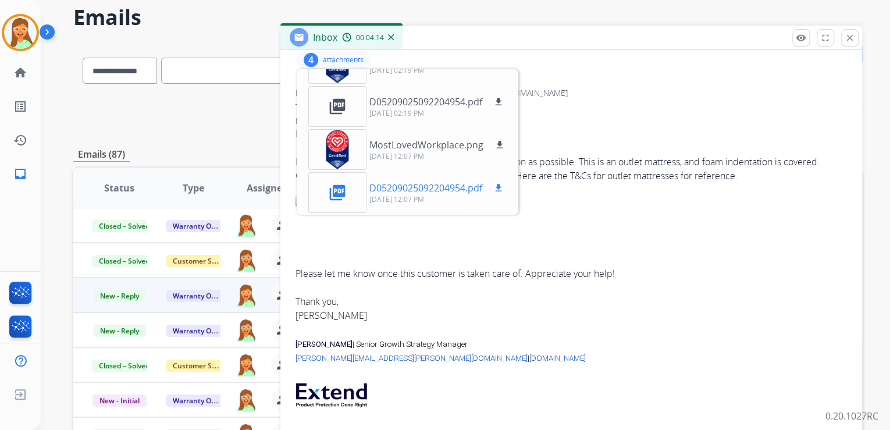
click at [503, 184] on mat-icon "download" at bounding box center [498, 188] width 10 height 10
click at [343, 56] on p "attachments" at bounding box center [343, 59] width 41 height 9
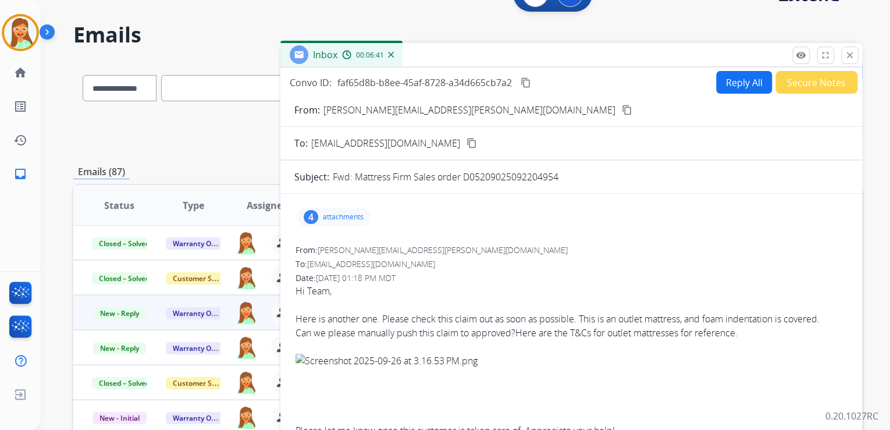
scroll to position [0, 0]
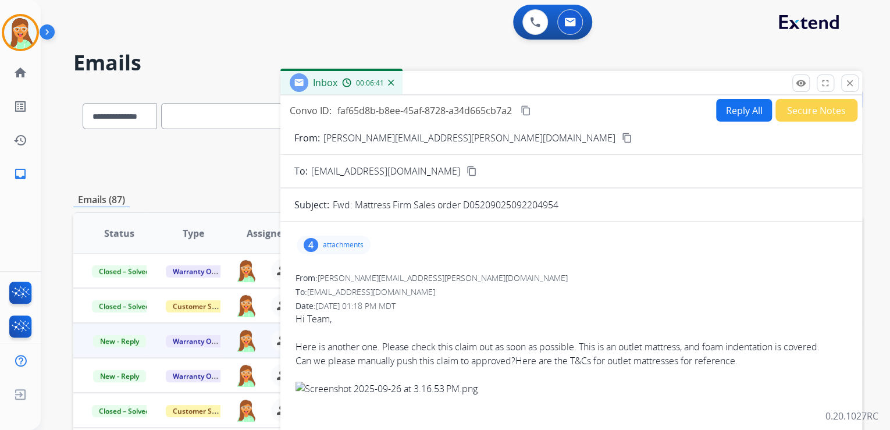
click at [729, 118] on button "Reply All" at bounding box center [744, 110] width 56 height 23
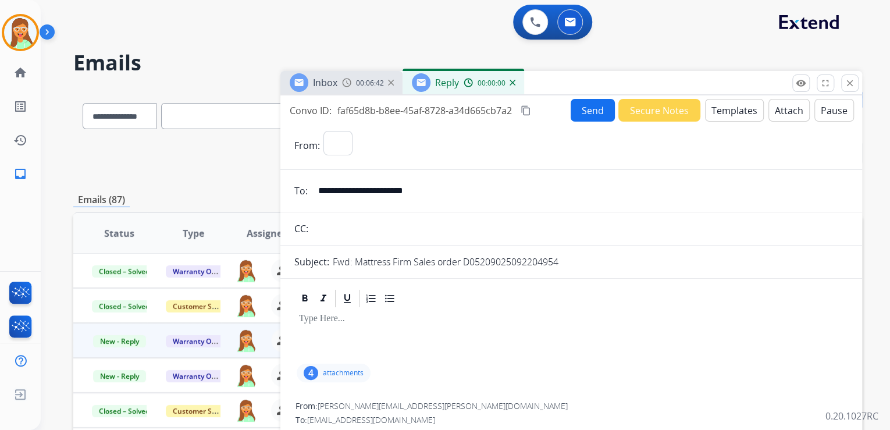
click at [729, 115] on button "Templates" at bounding box center [734, 110] width 59 height 23
select select "**********"
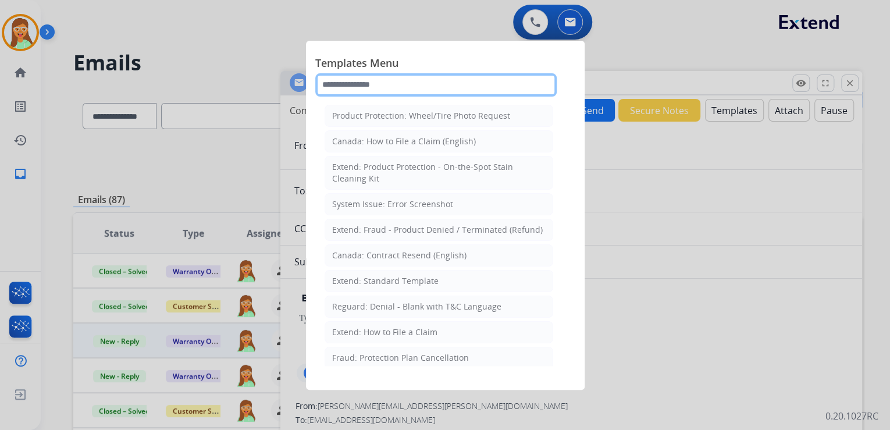
click at [384, 84] on input "text" at bounding box center [436, 84] width 242 height 23
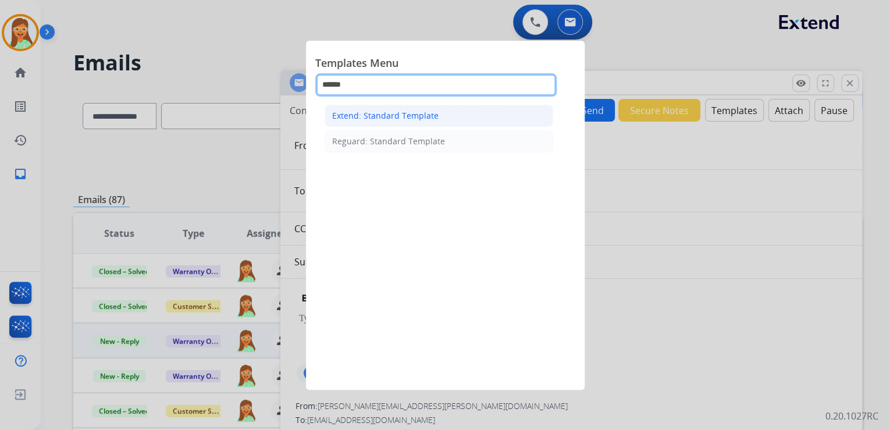
type input "******"
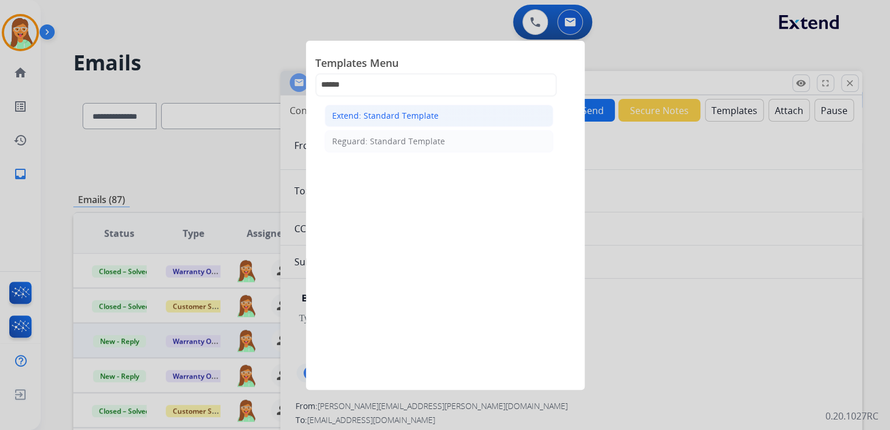
click at [424, 119] on div "Extend: Standard Template" at bounding box center [385, 116] width 106 height 12
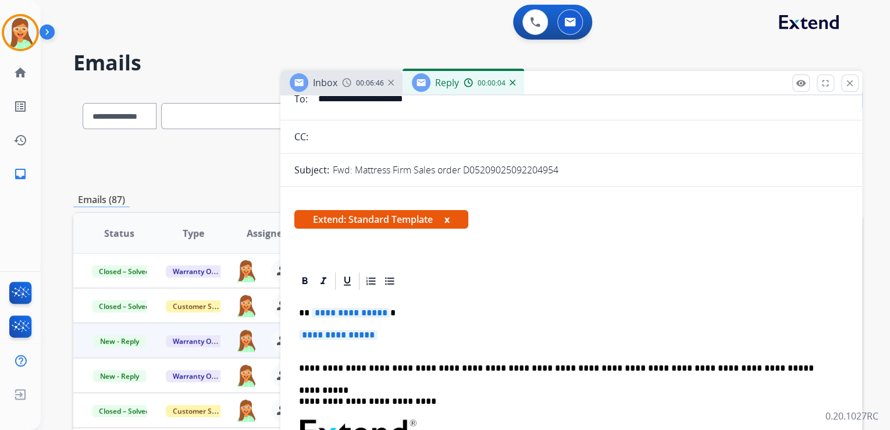
scroll to position [93, 0]
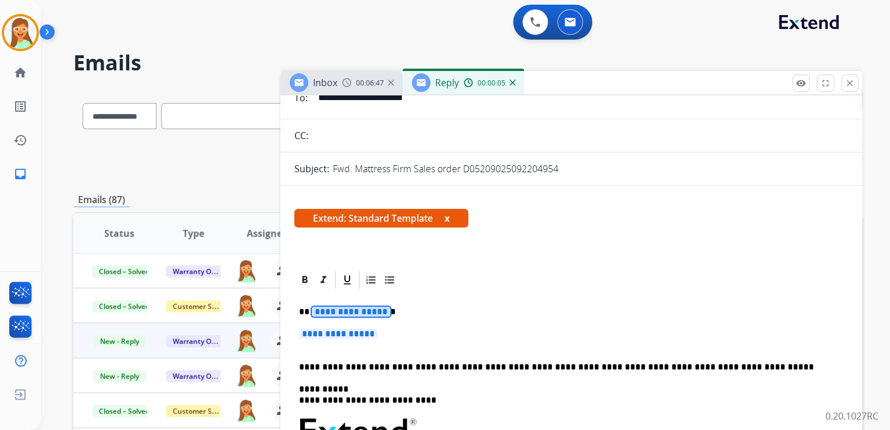
click at [371, 311] on span "**********" at bounding box center [351, 312] width 79 height 10
click at [351, 335] on span "**********" at bounding box center [338, 334] width 79 height 10
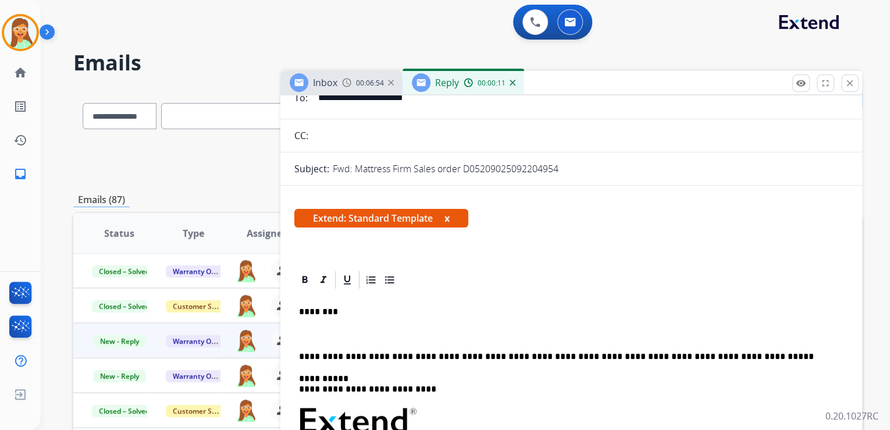
click at [300, 335] on p at bounding box center [566, 334] width 535 height 10
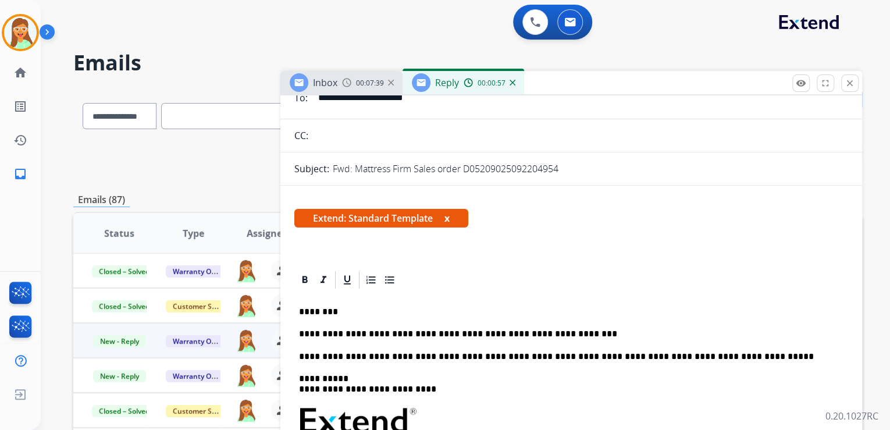
click at [596, 335] on p "**********" at bounding box center [566, 334] width 535 height 10
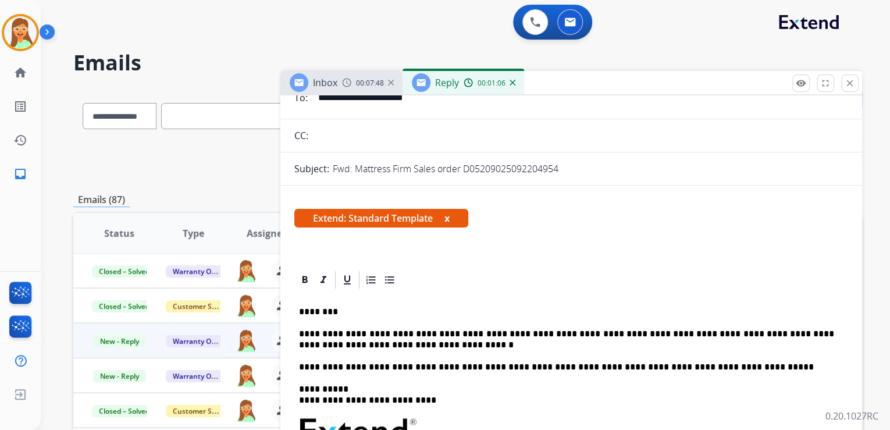
click at [424, 345] on p "**********" at bounding box center [566, 340] width 535 height 22
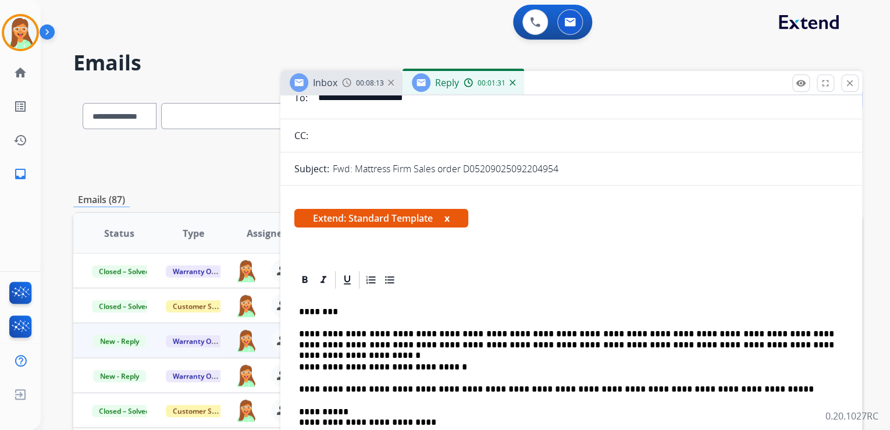
drag, startPoint x: 470, startPoint y: 363, endPoint x: 479, endPoint y: 351, distance: 14.9
click at [470, 363] on p "**********" at bounding box center [566, 367] width 535 height 10
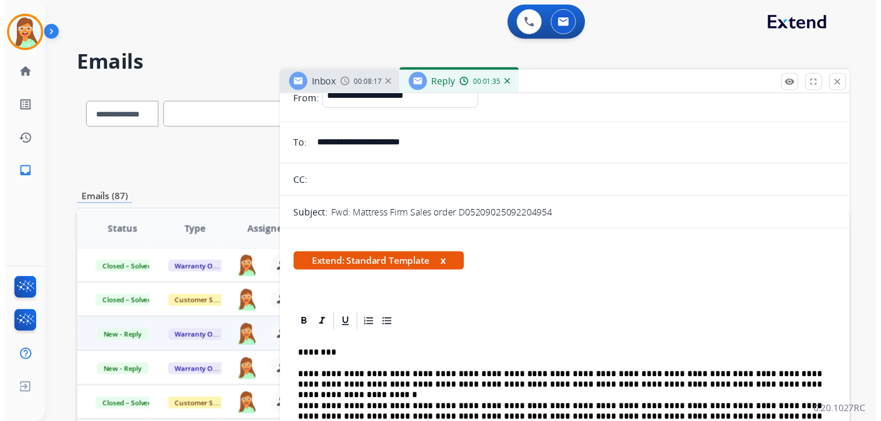
scroll to position [0, 0]
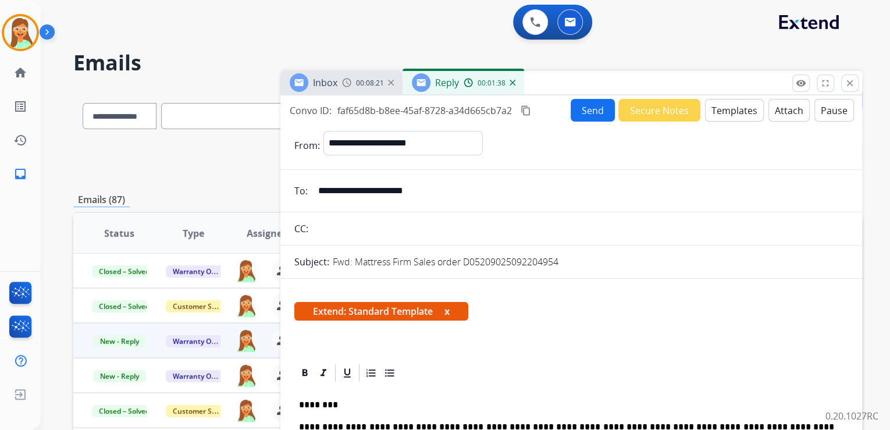
click at [580, 107] on button "Send" at bounding box center [593, 110] width 44 height 23
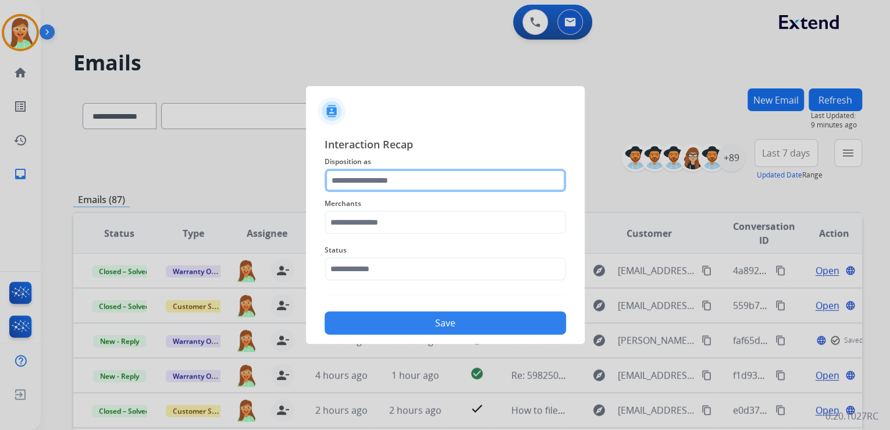
click at [379, 178] on input "text" at bounding box center [446, 180] width 242 height 23
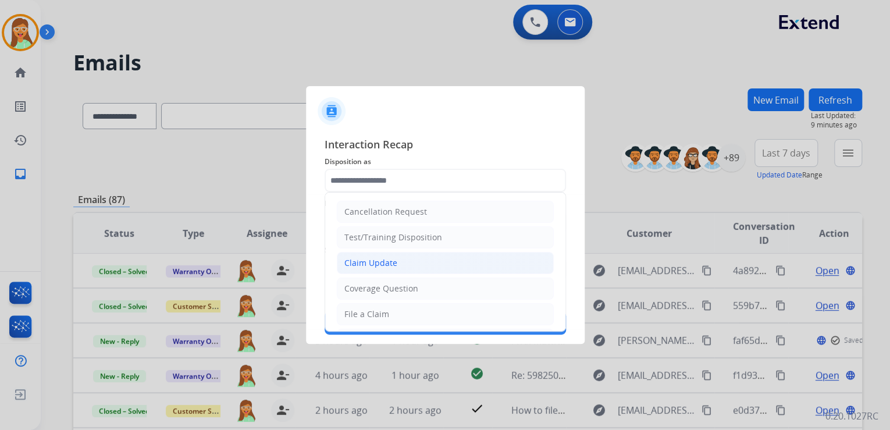
click at [388, 265] on div "Claim Update" at bounding box center [371, 263] width 53 height 12
type input "**********"
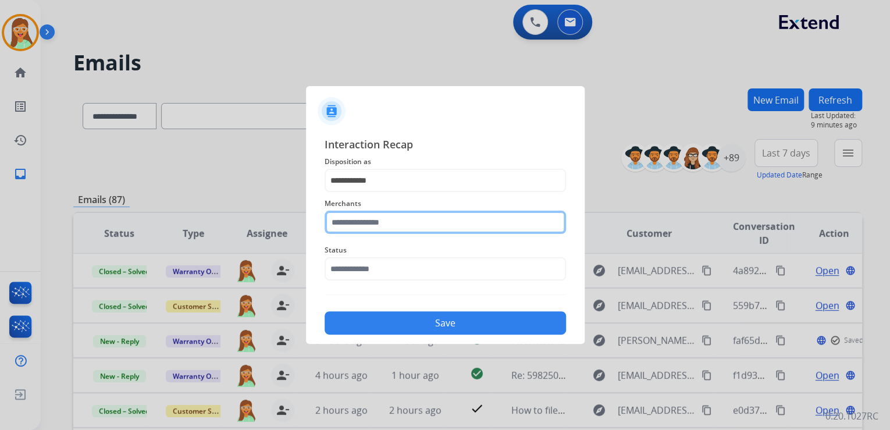
click at [392, 222] on input "text" at bounding box center [446, 222] width 242 height 23
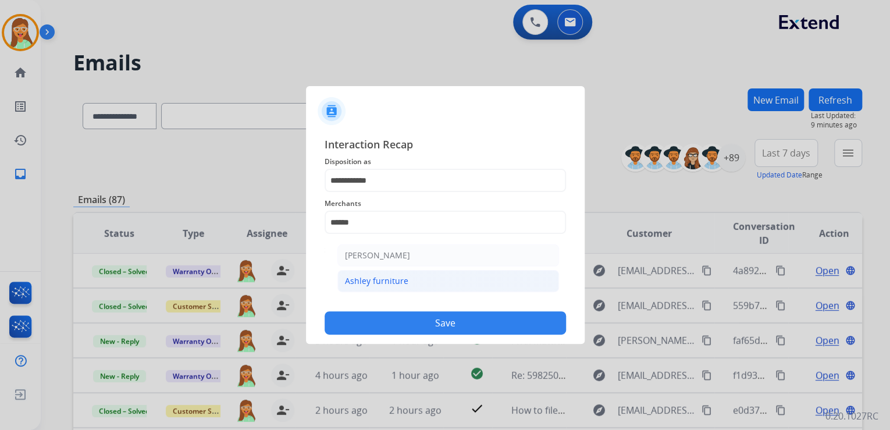
click at [457, 289] on li "Ashley furniture" at bounding box center [449, 281] width 222 height 22
type input "**********"
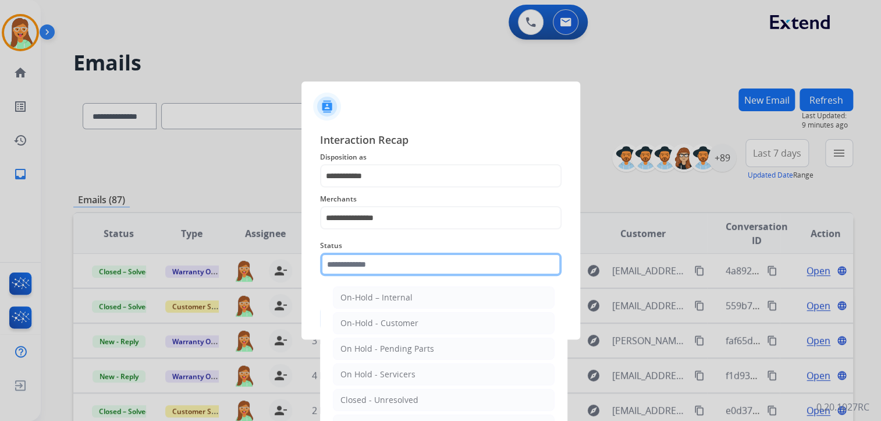
click at [427, 269] on input "text" at bounding box center [441, 264] width 242 height 23
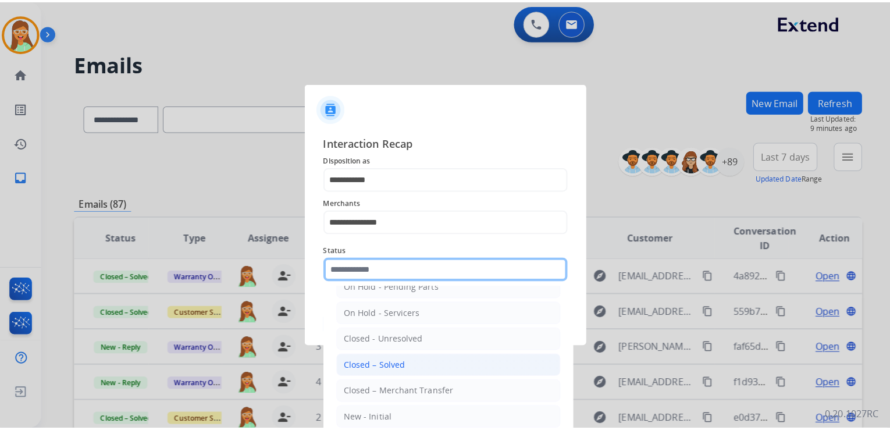
scroll to position [68, 0]
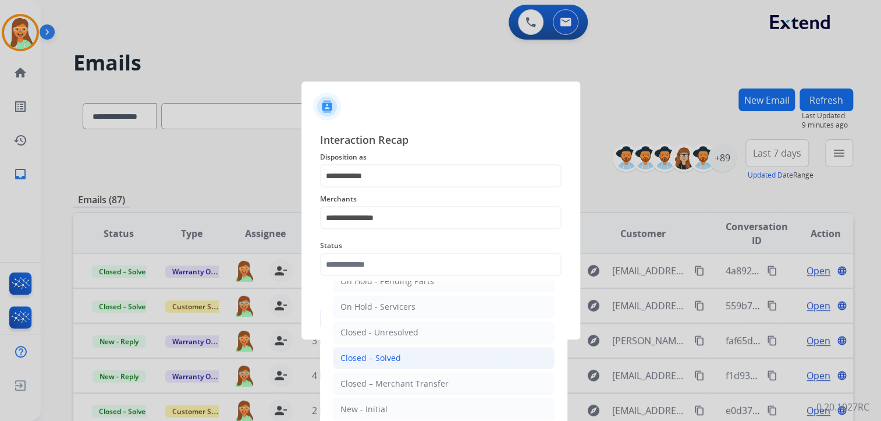
click at [407, 351] on li "Closed – Solved" at bounding box center [444, 358] width 222 height 22
type input "**********"
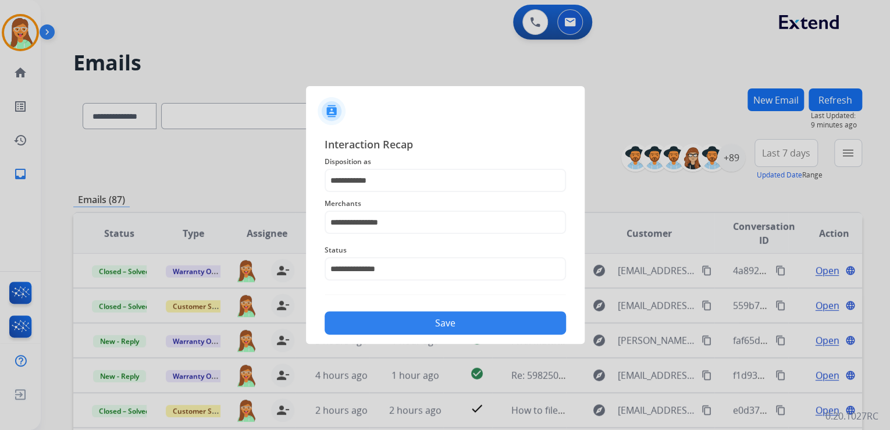
click at [453, 322] on button "Save" at bounding box center [446, 322] width 242 height 23
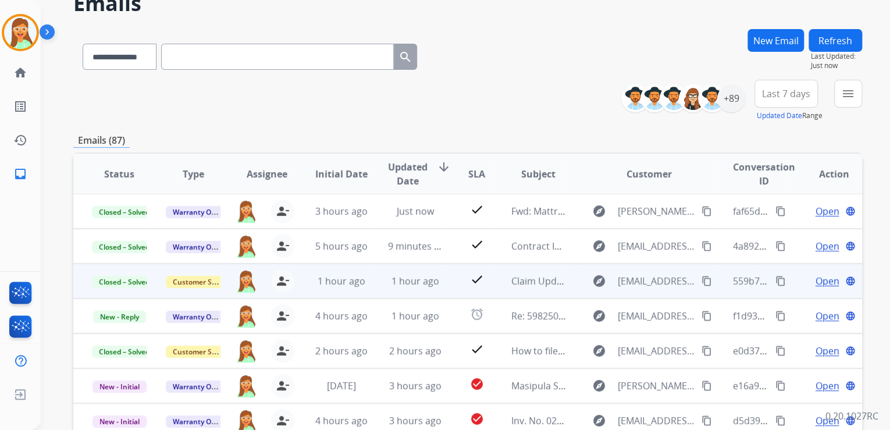
scroll to position [186, 0]
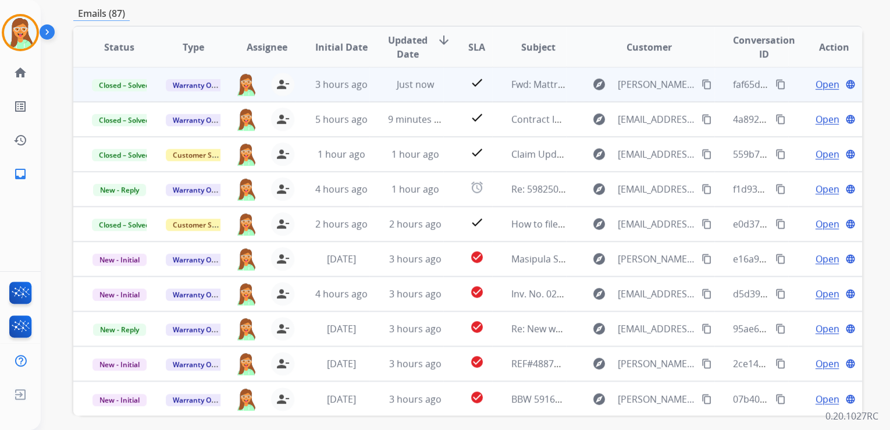
click at [822, 88] on span "Open" at bounding box center [827, 84] width 24 height 14
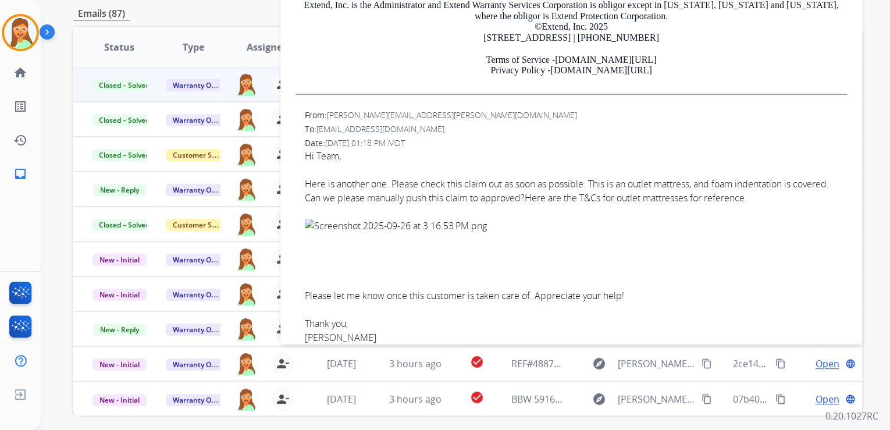
scroll to position [372, 0]
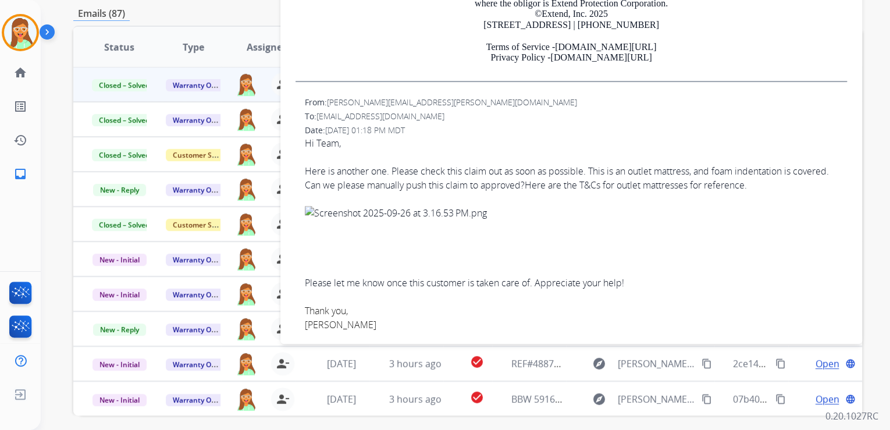
drag, startPoint x: 303, startPoint y: 168, endPoint x: 757, endPoint y: 199, distance: 455.0
click at [757, 199] on div "From: [PERSON_NAME][EMAIL_ADDRESS][PERSON_NAME][DOMAIN_NAME] To: [EMAIL_ADDRESS…" at bounding box center [571, 300] width 554 height 411
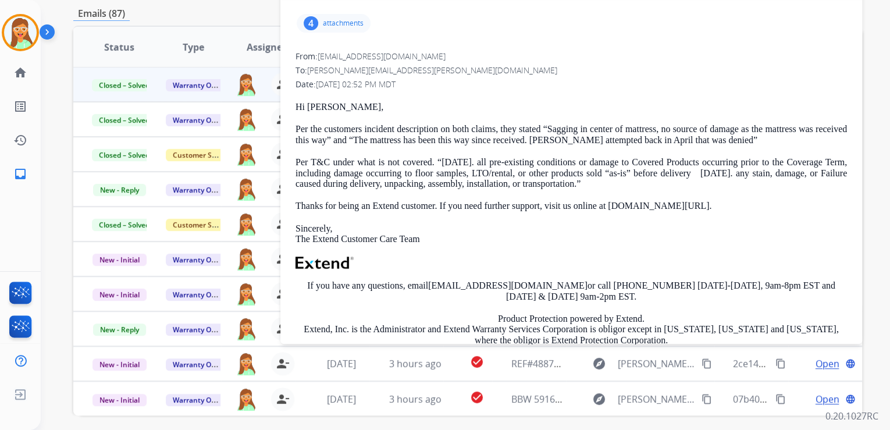
scroll to position [47, 0]
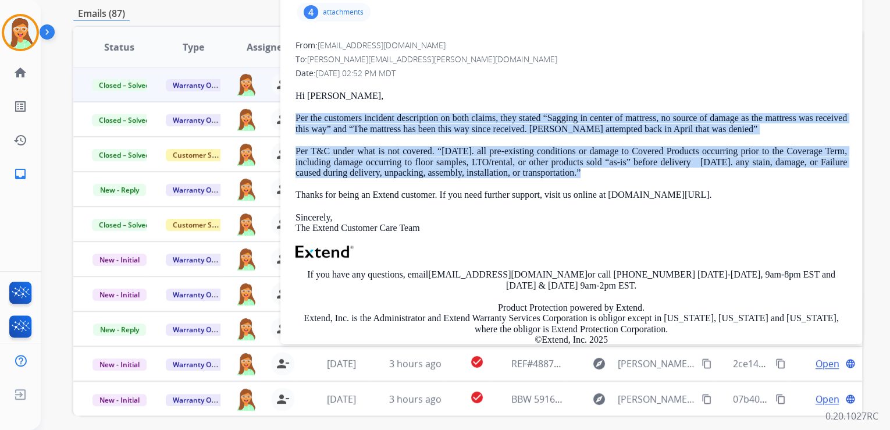
drag, startPoint x: 581, startPoint y: 173, endPoint x: 292, endPoint y: 118, distance: 294.5
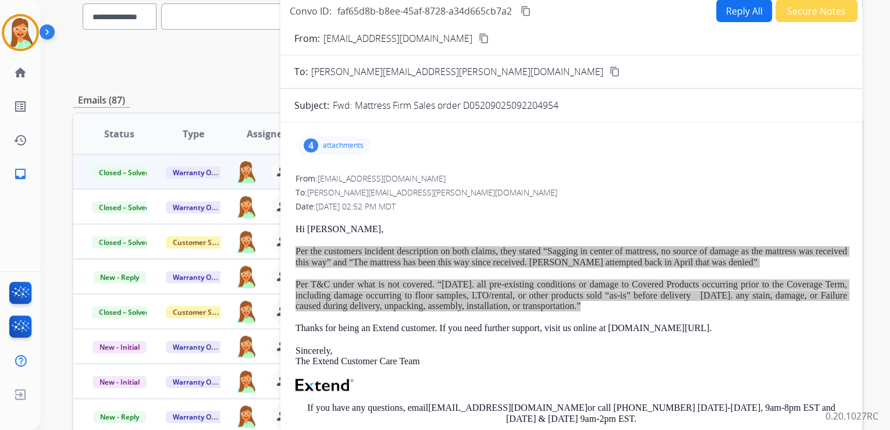
scroll to position [0, 0]
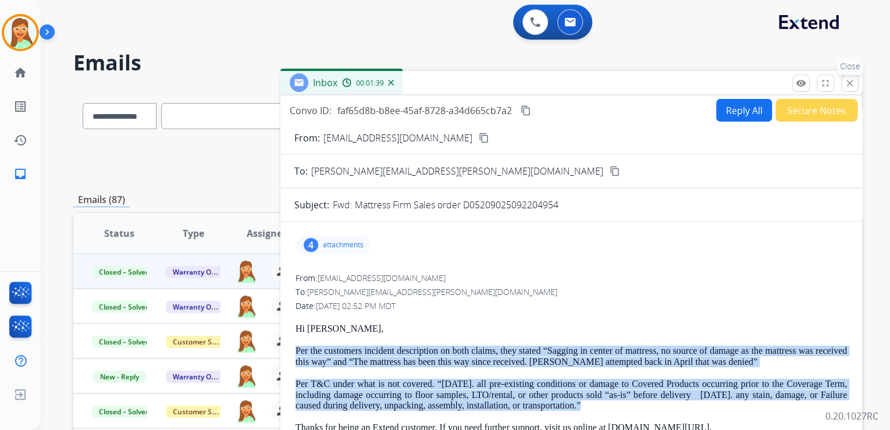
drag, startPoint x: 853, startPoint y: 82, endPoint x: 834, endPoint y: 95, distance: 22.9
click at [853, 82] on mat-icon "close" at bounding box center [850, 83] width 10 height 10
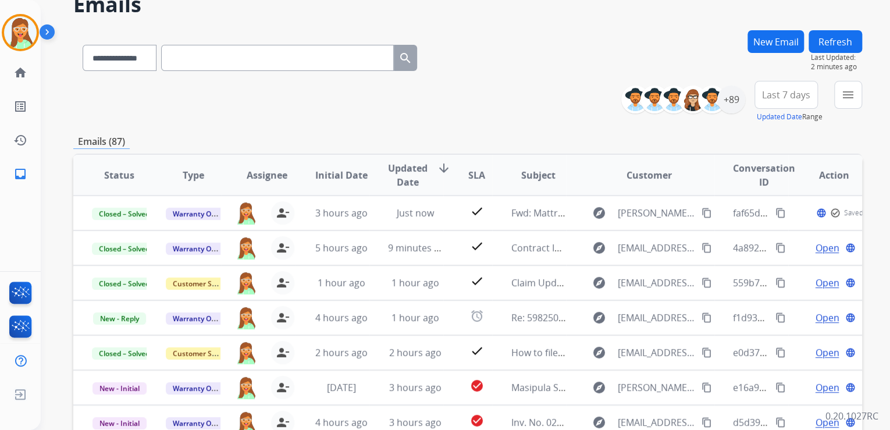
scroll to position [186, 0]
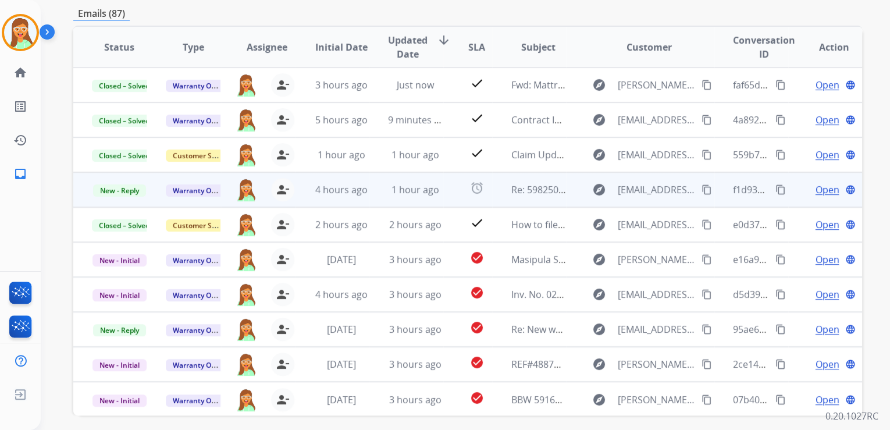
click at [815, 185] on span "Open" at bounding box center [827, 190] width 24 height 14
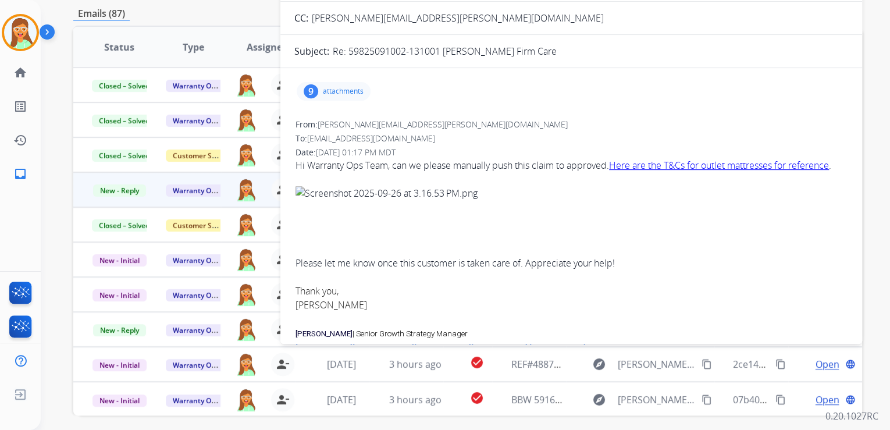
click at [347, 87] on p "attachments" at bounding box center [343, 91] width 41 height 9
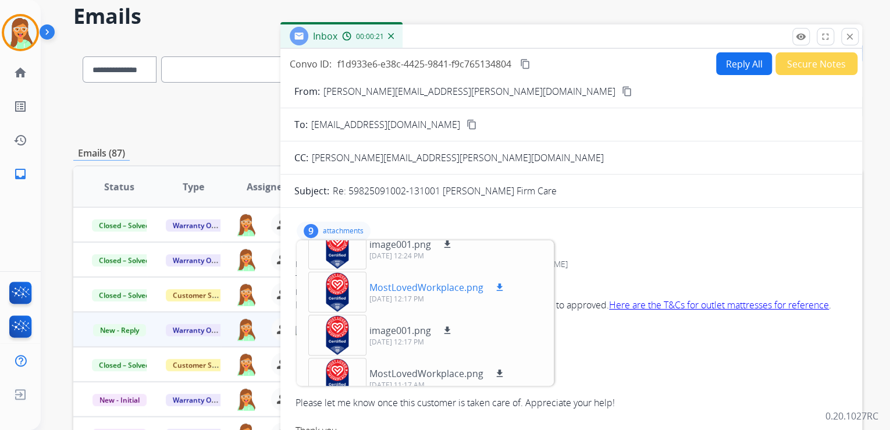
scroll to position [233, 0]
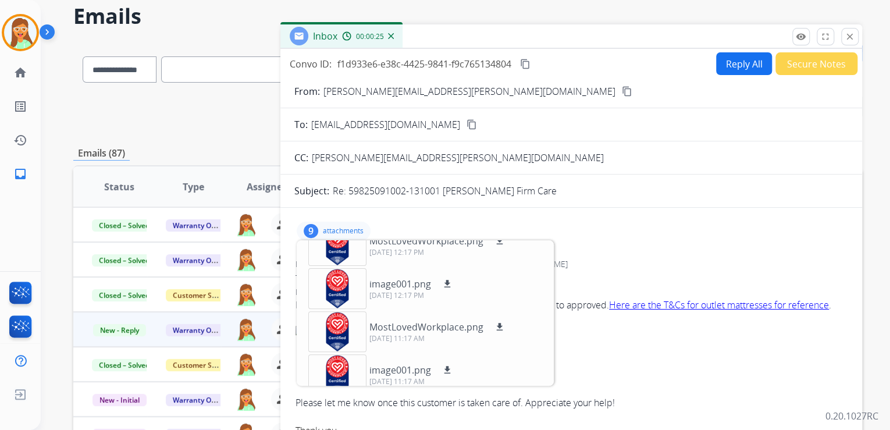
click at [340, 224] on div "9 attachments MostLovedWorkplace.png download [DATE] 02:17 PM image001.png down…" at bounding box center [334, 231] width 74 height 19
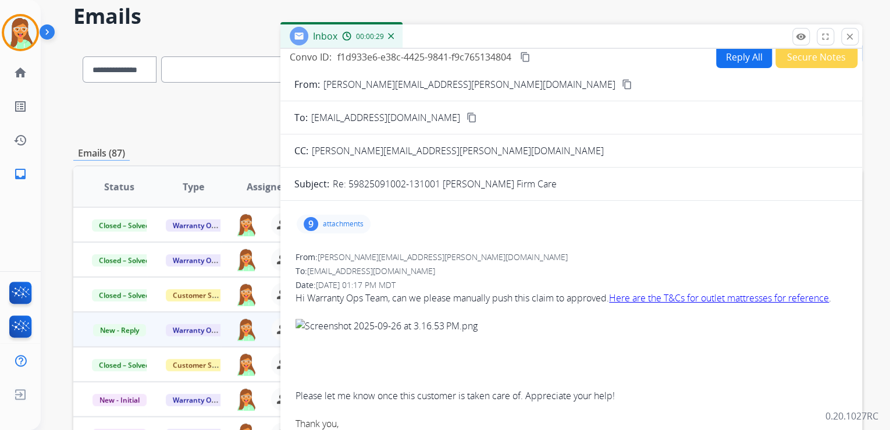
scroll to position [0, 0]
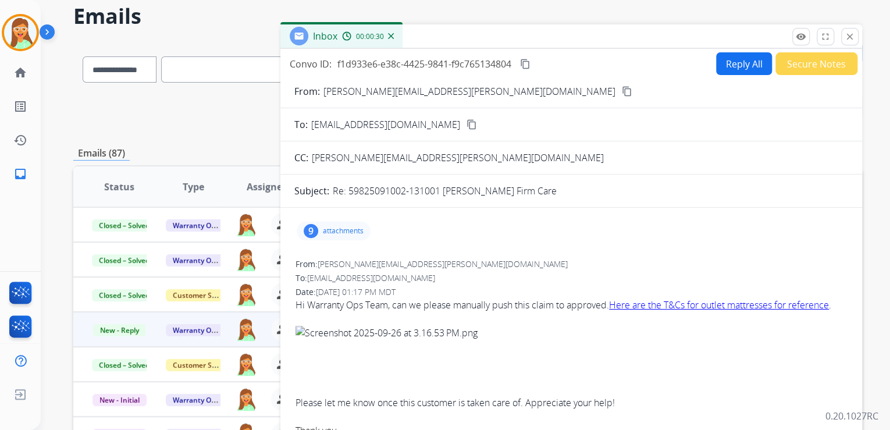
click at [353, 230] on p "attachments" at bounding box center [343, 230] width 41 height 9
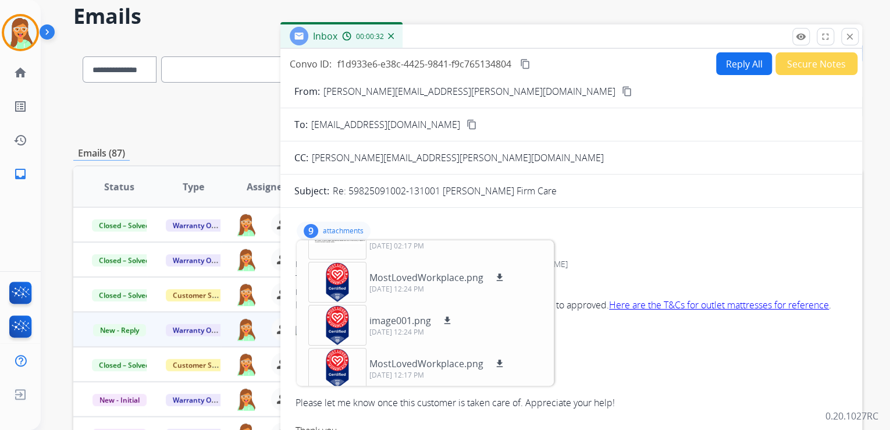
scroll to position [140, 0]
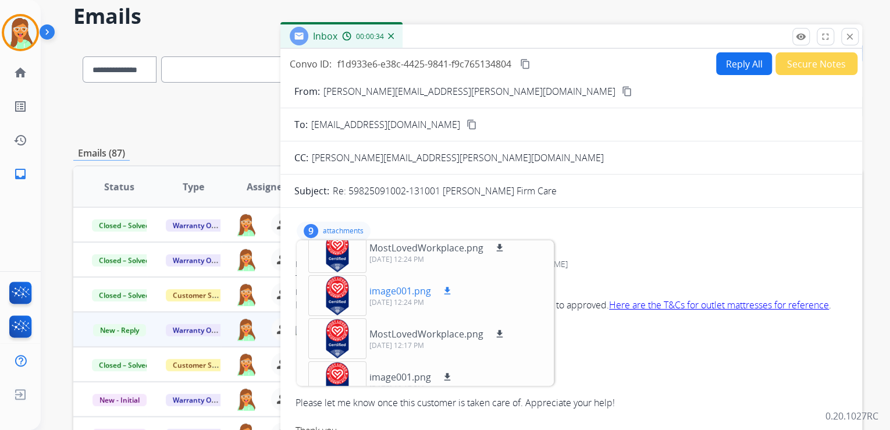
click at [445, 291] on mat-icon "download" at bounding box center [447, 291] width 10 height 10
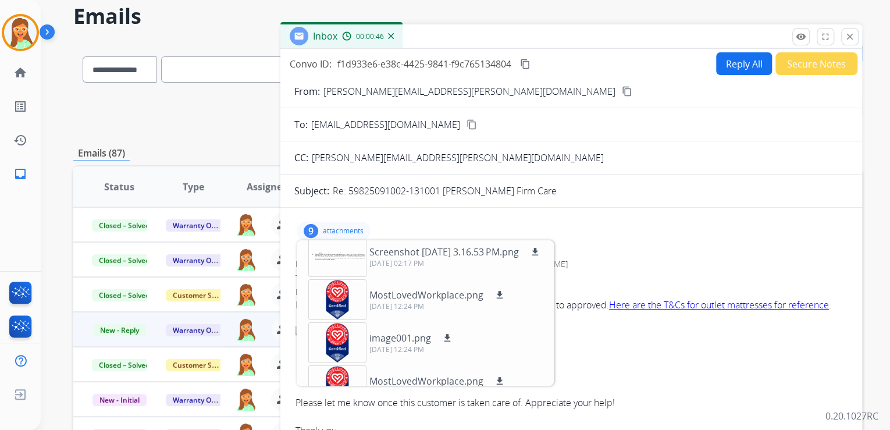
scroll to position [93, 0]
click at [345, 260] on div at bounding box center [337, 256] width 58 height 41
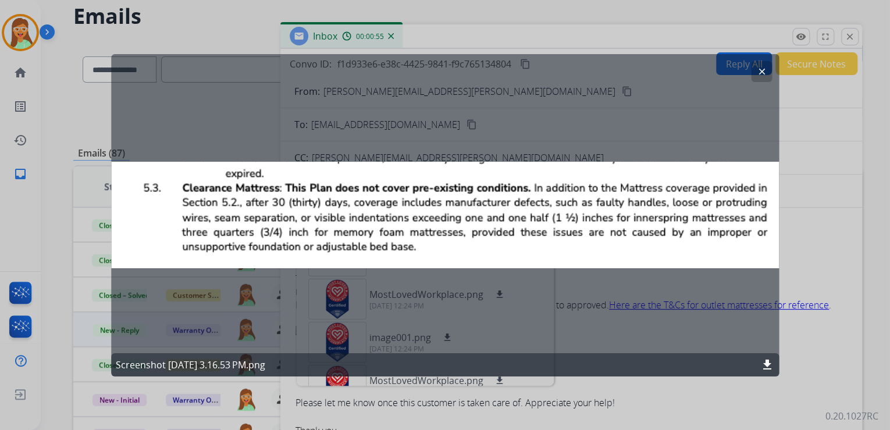
click at [759, 77] on button "clear" at bounding box center [761, 71] width 21 height 21
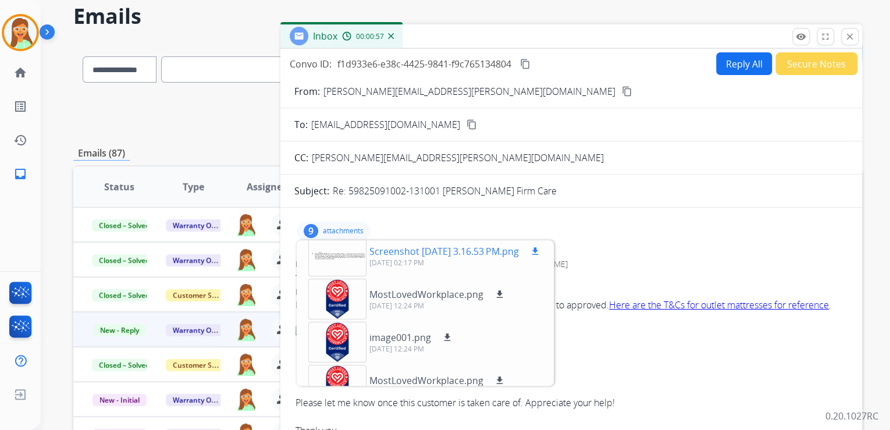
click at [346, 258] on div at bounding box center [337, 256] width 58 height 41
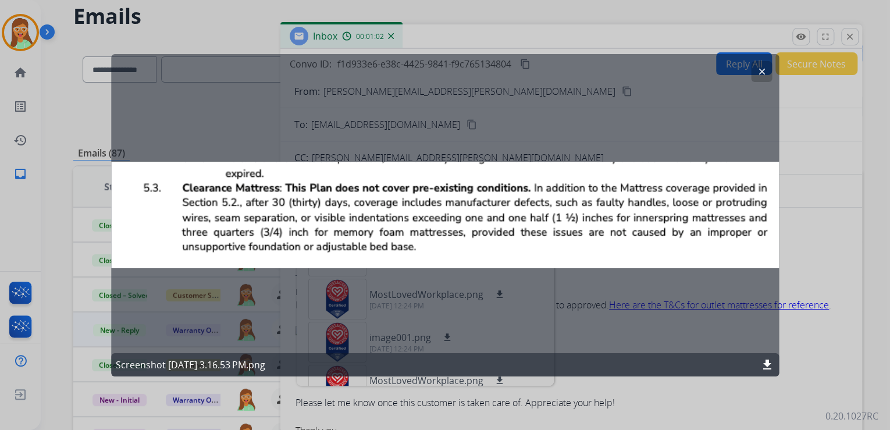
click at [765, 66] on mat-icon "clear" at bounding box center [762, 71] width 10 height 10
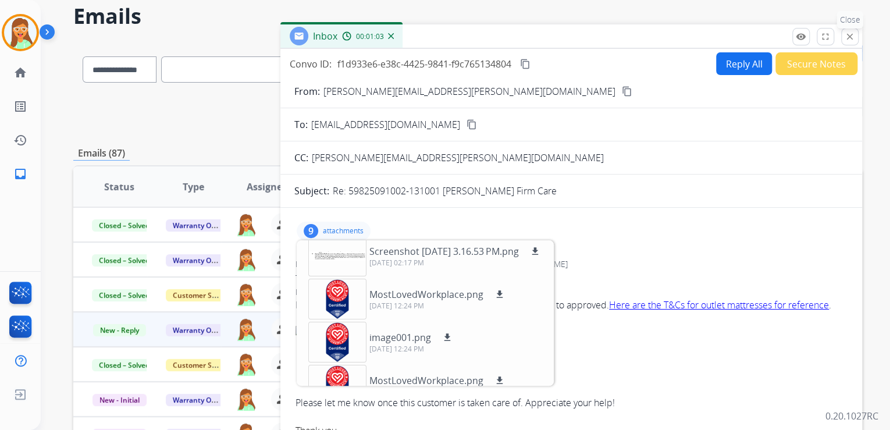
click at [851, 36] on mat-icon "close" at bounding box center [850, 36] width 10 height 10
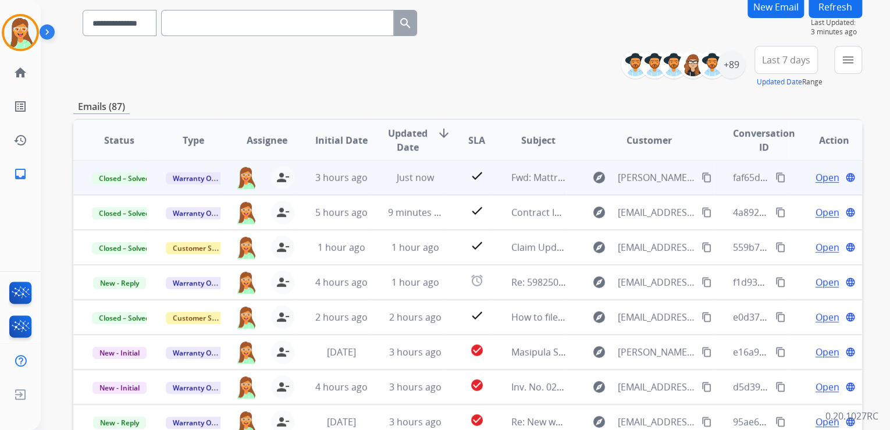
click at [826, 177] on span "Open" at bounding box center [827, 178] width 24 height 14
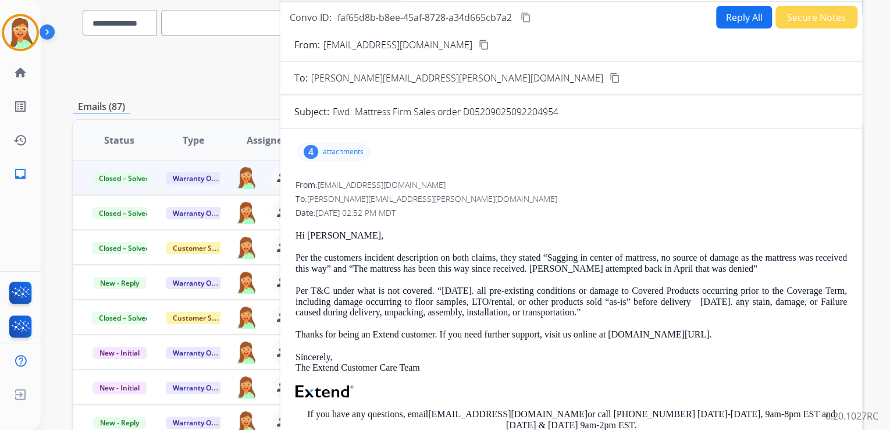
scroll to position [47, 0]
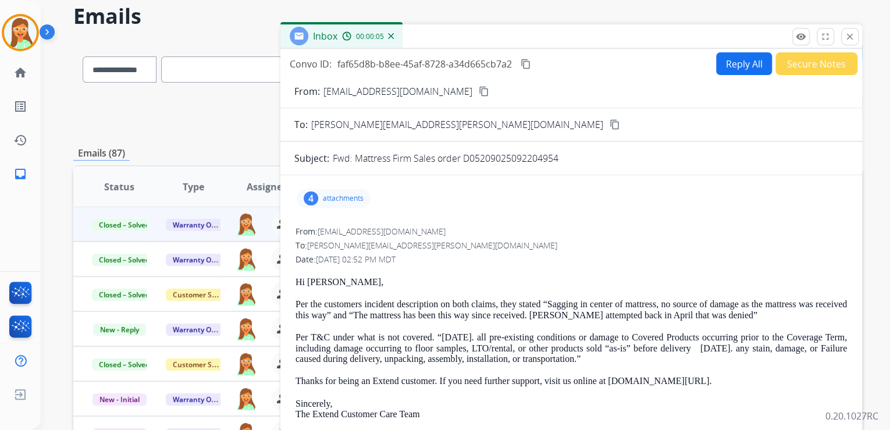
click at [532, 62] on button "content_copy" at bounding box center [526, 64] width 14 height 14
click at [852, 32] on mat-icon "close" at bounding box center [850, 36] width 10 height 10
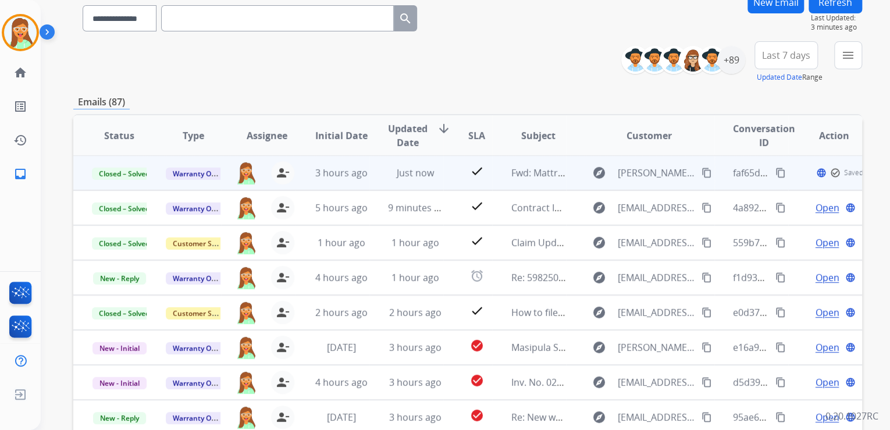
scroll to position [140, 0]
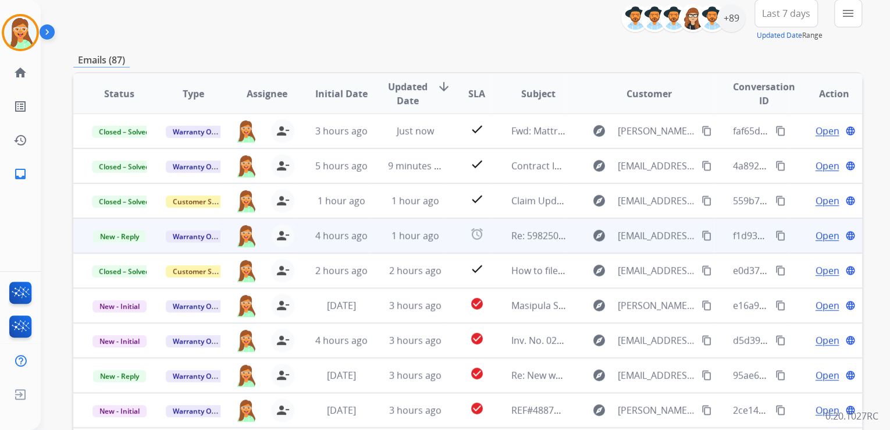
click at [819, 229] on span "Open" at bounding box center [827, 236] width 24 height 14
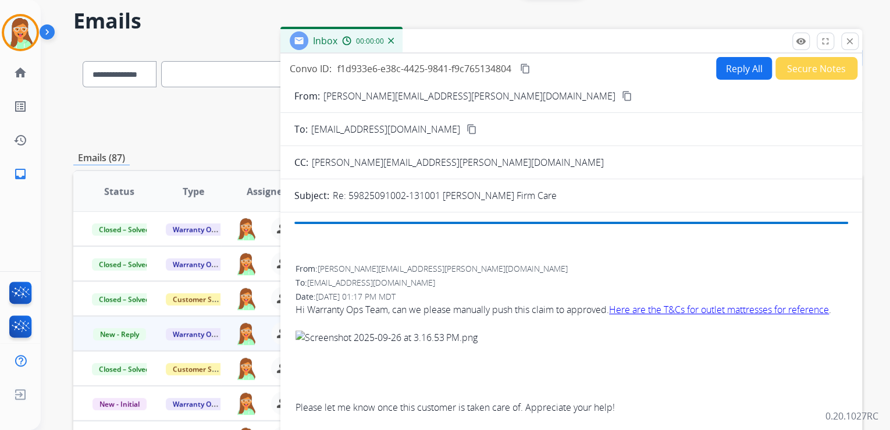
scroll to position [0, 0]
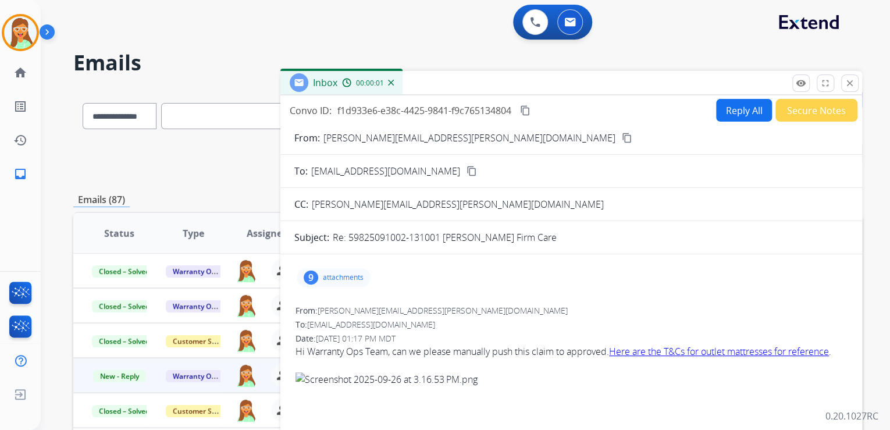
click at [807, 112] on button "Secure Notes" at bounding box center [817, 110] width 82 height 23
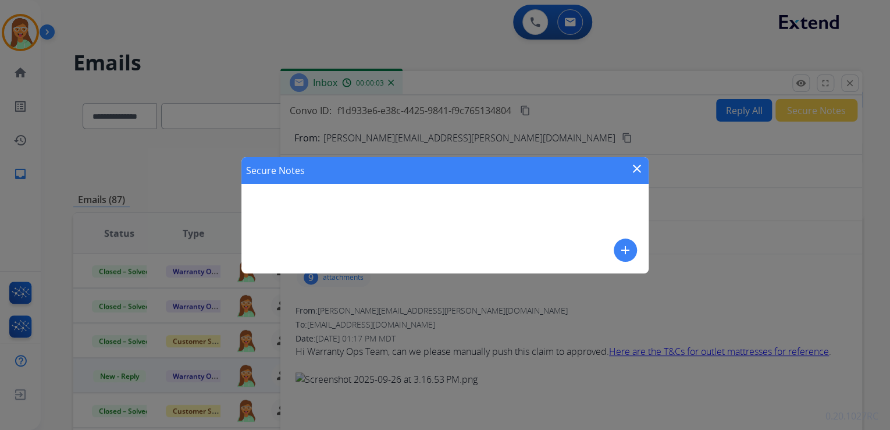
click at [634, 246] on button "add" at bounding box center [625, 250] width 23 height 23
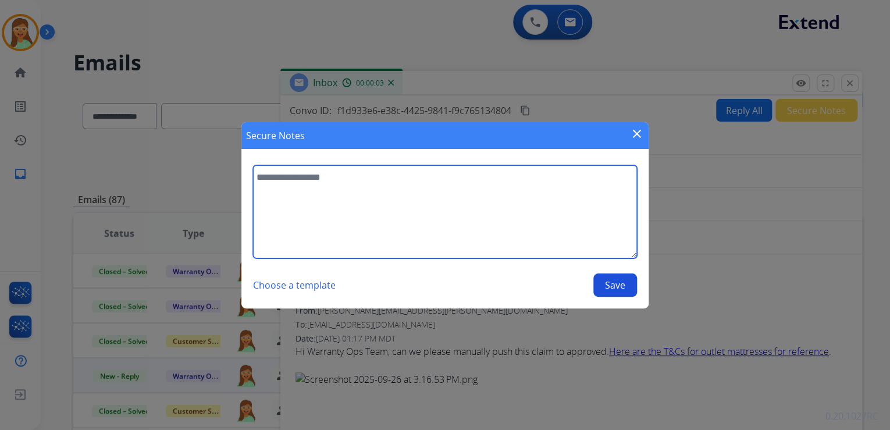
click at [372, 201] on textarea at bounding box center [445, 211] width 384 height 93
type textarea "*"
paste textarea "**********"
type textarea "**********"
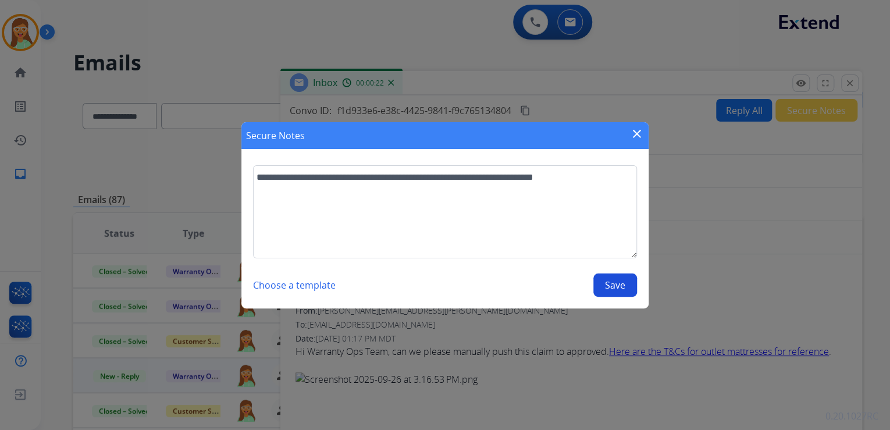
click at [634, 289] on button "Save" at bounding box center [616, 285] width 44 height 23
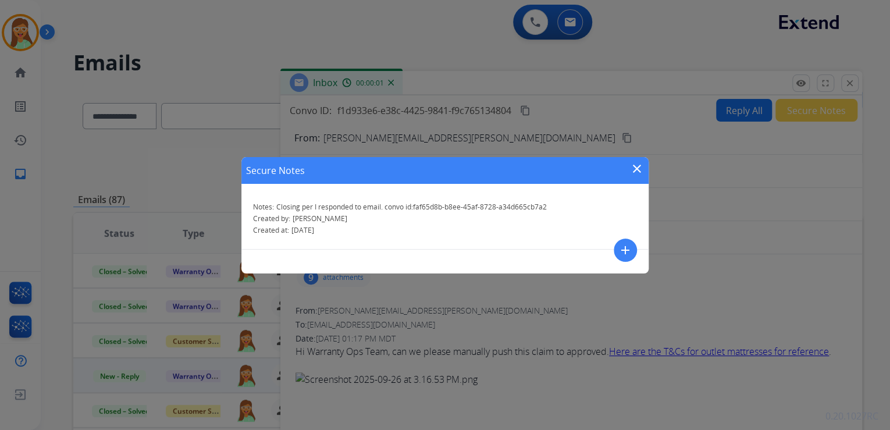
click at [637, 163] on mat-icon "close" at bounding box center [637, 169] width 14 height 14
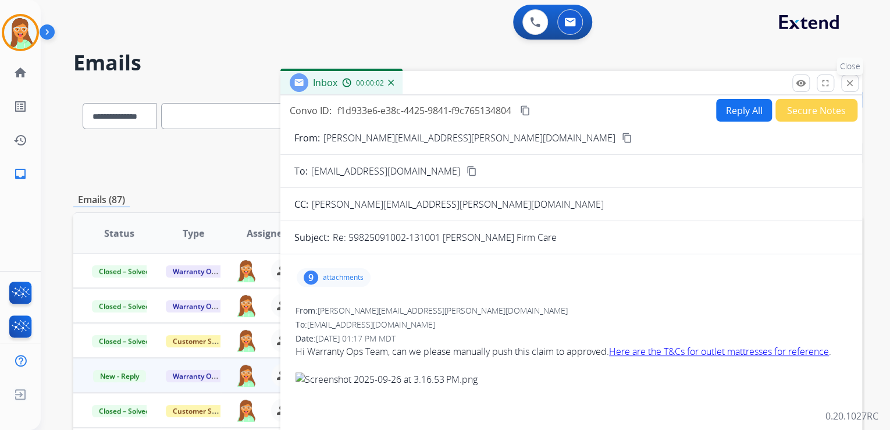
drag, startPoint x: 846, startPoint y: 83, endPoint x: 548, endPoint y: 90, distance: 297.5
click at [846, 81] on mat-icon "close" at bounding box center [850, 83] width 10 height 10
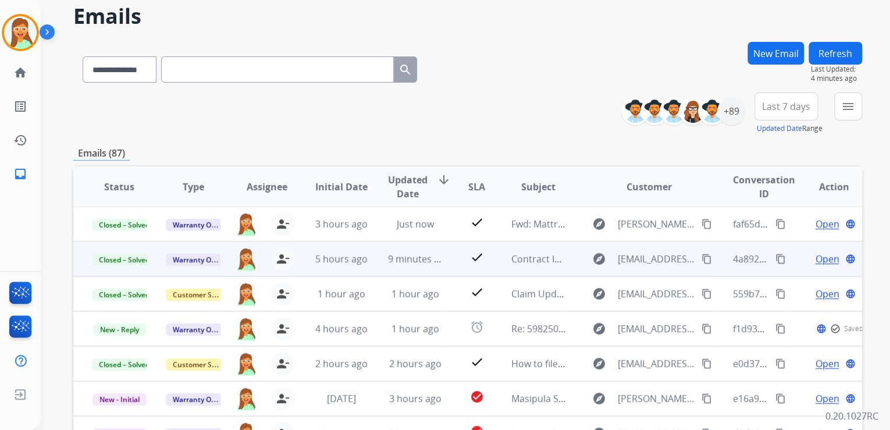
scroll to position [186, 0]
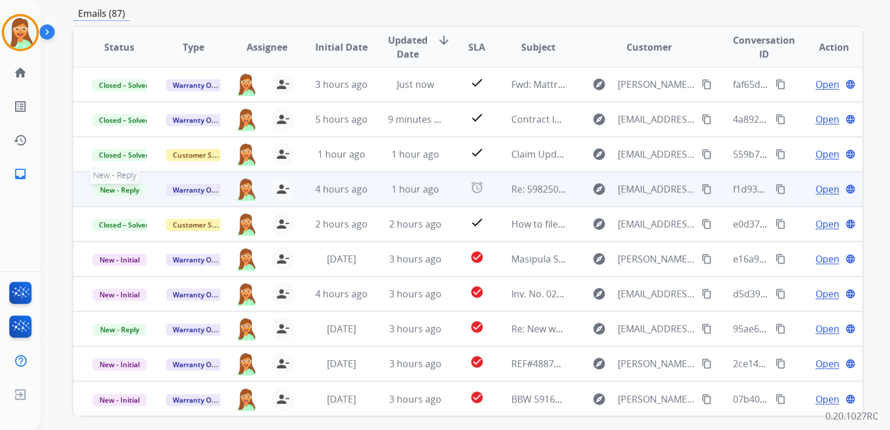
click at [118, 186] on span "New - Reply" at bounding box center [119, 190] width 53 height 12
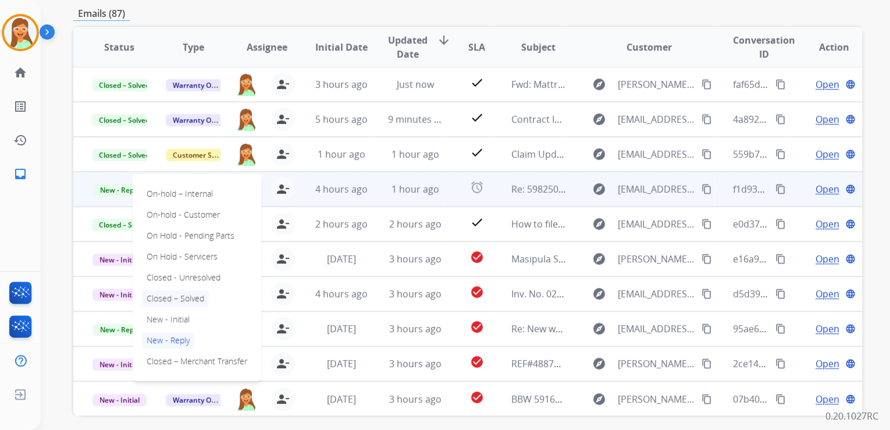
click at [193, 296] on p "Closed – Solved" at bounding box center [175, 298] width 67 height 16
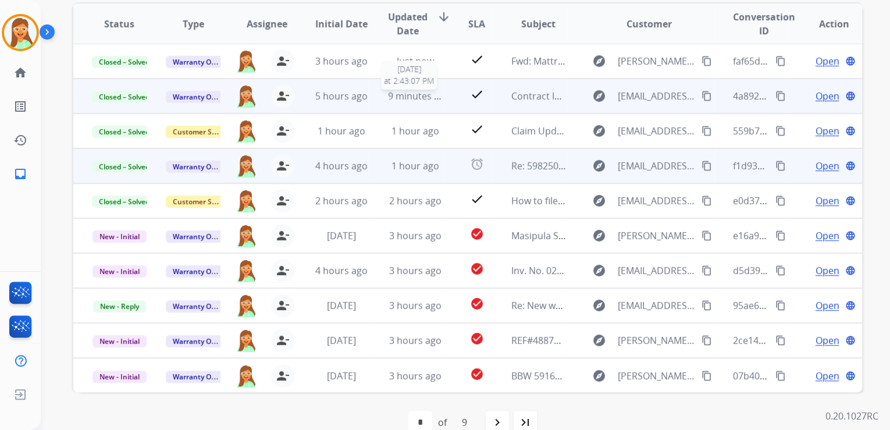
scroll to position [232, 0]
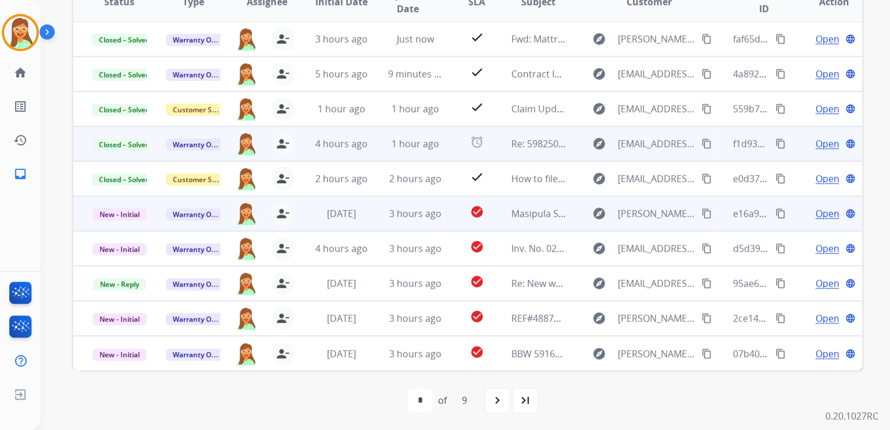
click at [816, 215] on span "Open" at bounding box center [827, 214] width 24 height 14
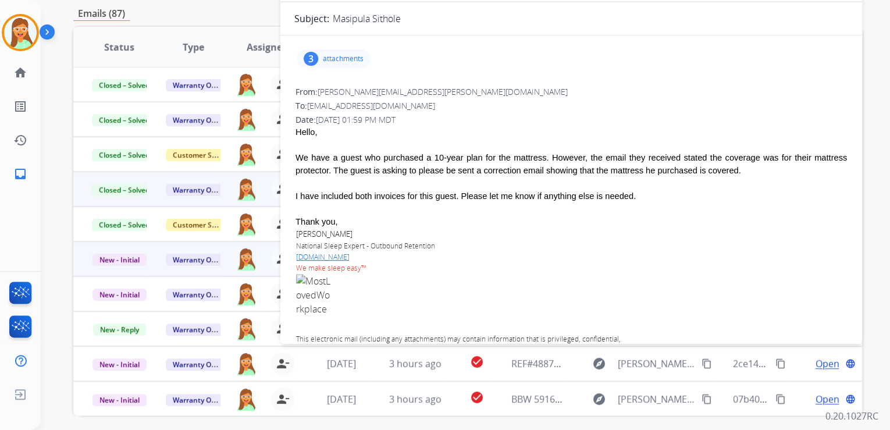
scroll to position [139, 0]
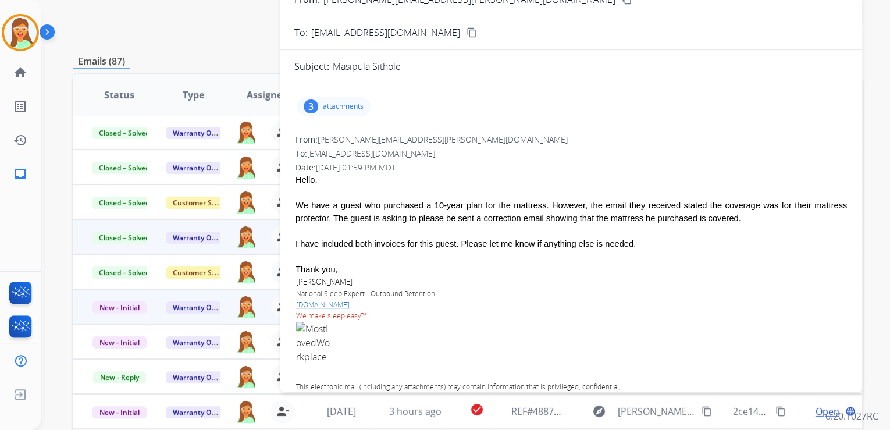
click at [366, 100] on div "3 attachments" at bounding box center [334, 106] width 74 height 19
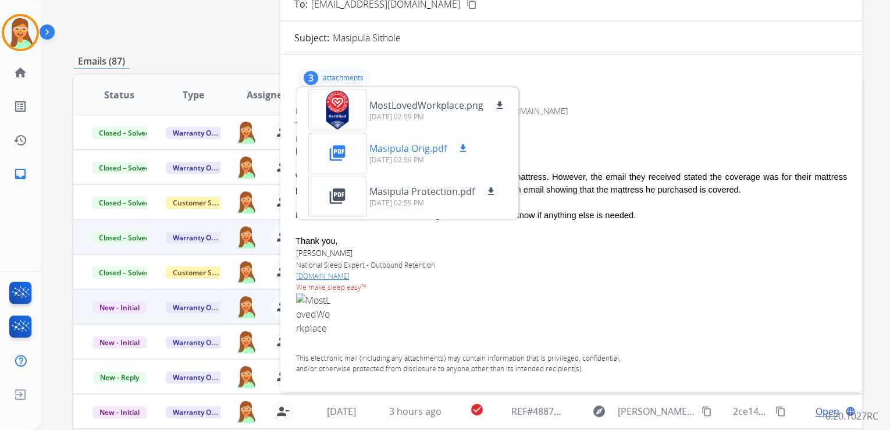
scroll to position [44, 0]
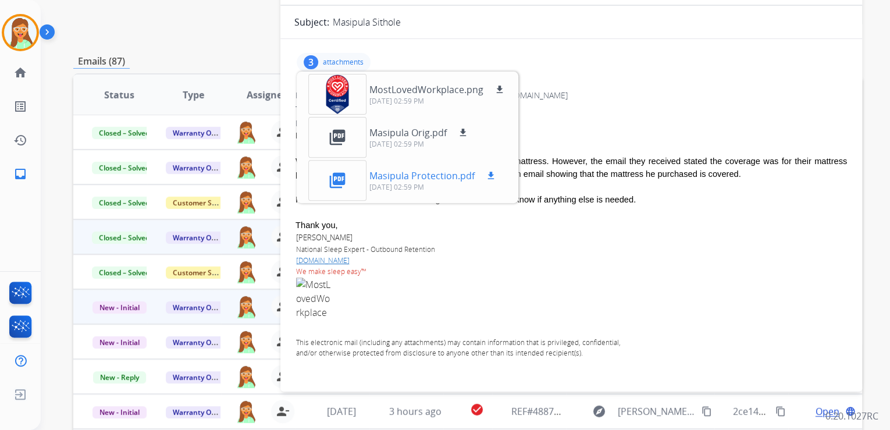
click at [488, 173] on mat-icon "download" at bounding box center [491, 176] width 10 height 10
click at [461, 130] on mat-icon "download" at bounding box center [463, 132] width 10 height 10
click at [329, 61] on p "attachments" at bounding box center [343, 62] width 41 height 9
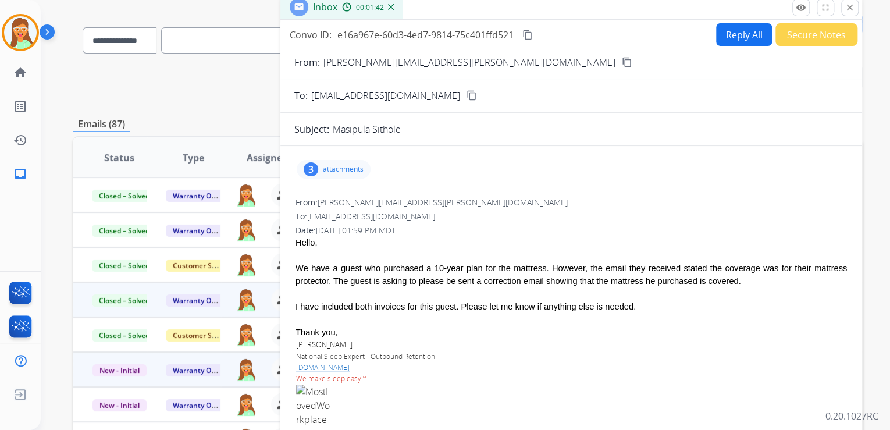
scroll to position [45, 0]
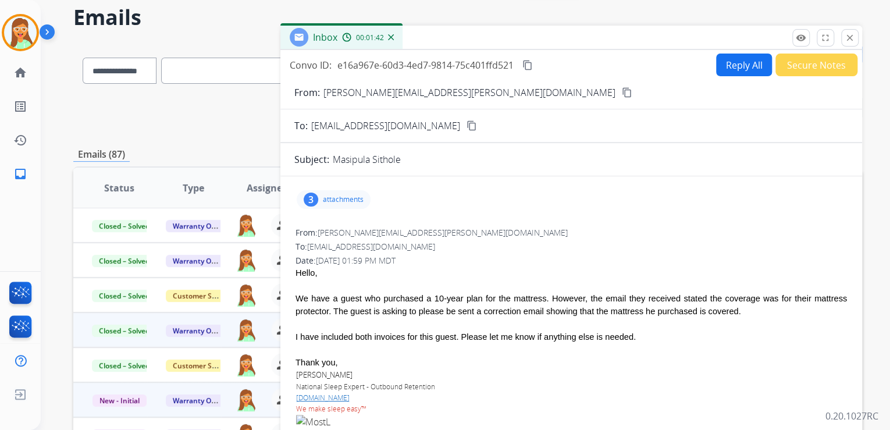
click at [724, 61] on button "Reply All" at bounding box center [744, 65] width 56 height 23
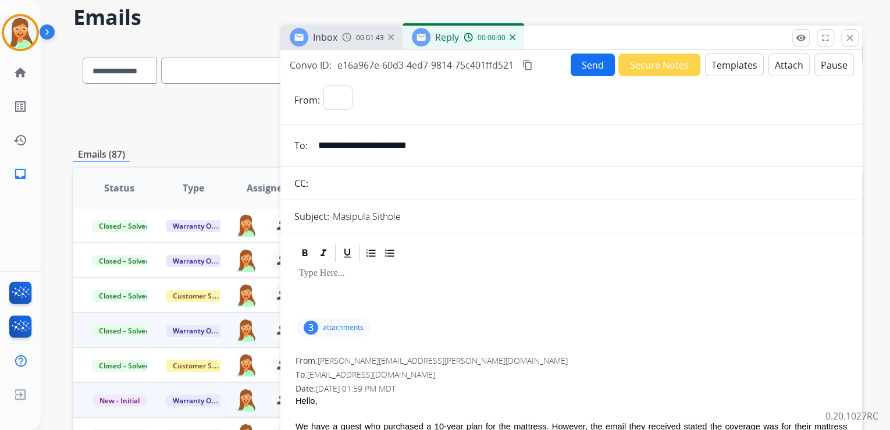
select select "**********"
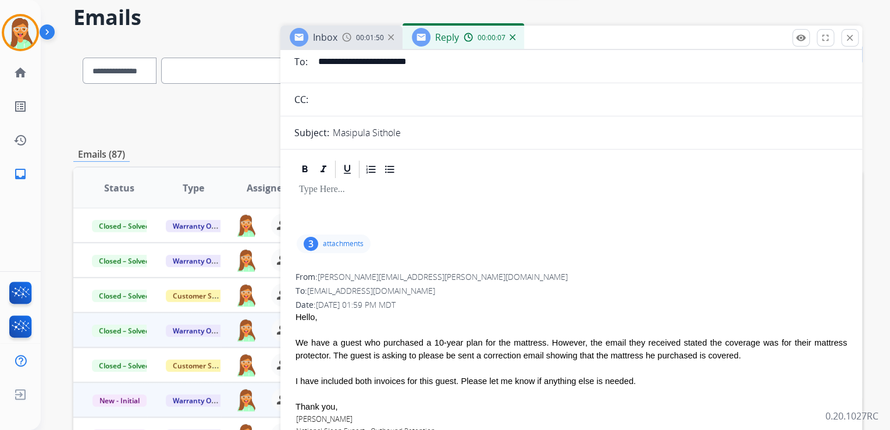
scroll to position [0, 0]
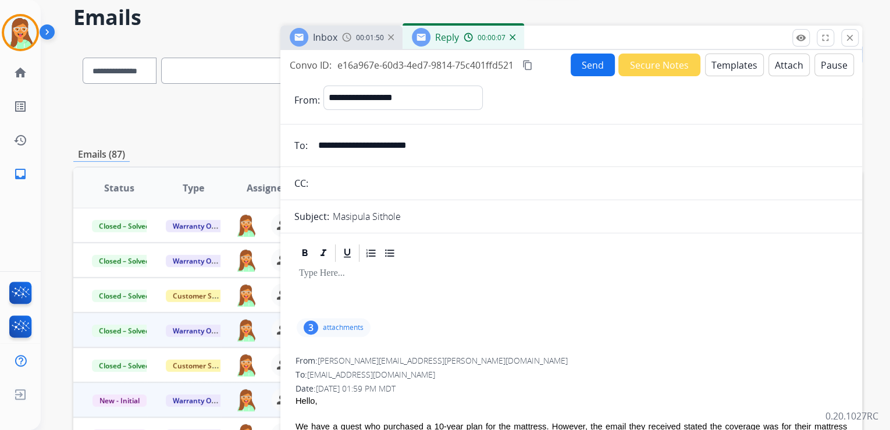
click at [732, 70] on button "Templates" at bounding box center [734, 65] width 59 height 23
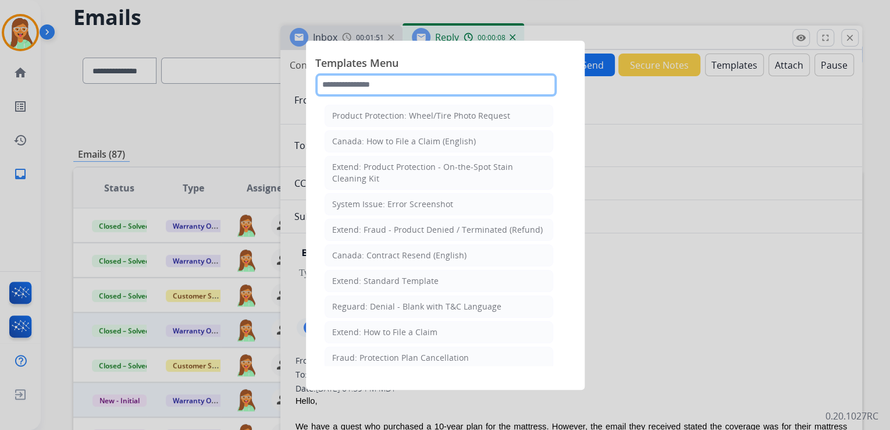
click at [450, 88] on input "text" at bounding box center [436, 84] width 242 height 23
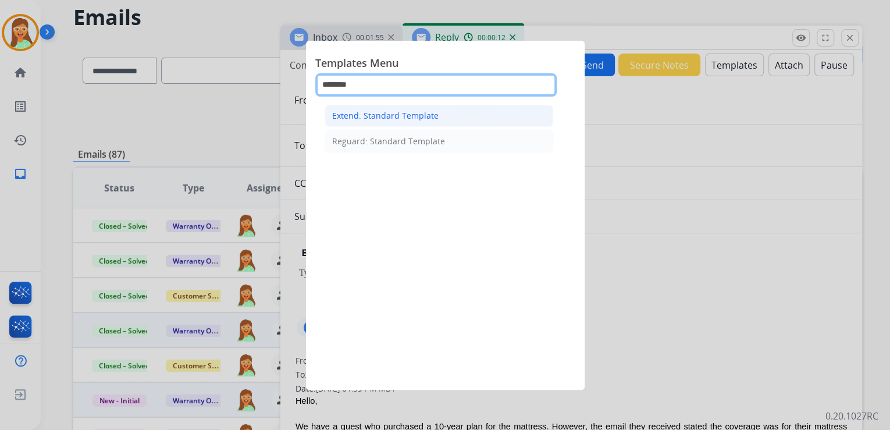
type input "********"
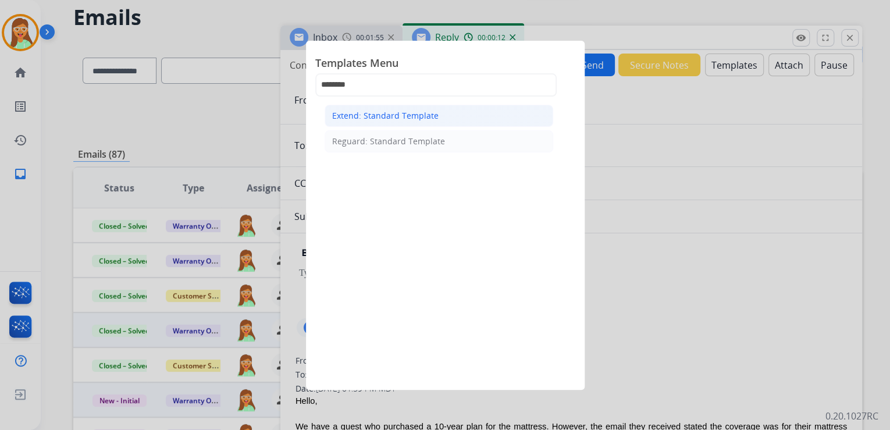
click at [425, 113] on div "Extend: Standard Template" at bounding box center [385, 116] width 106 height 12
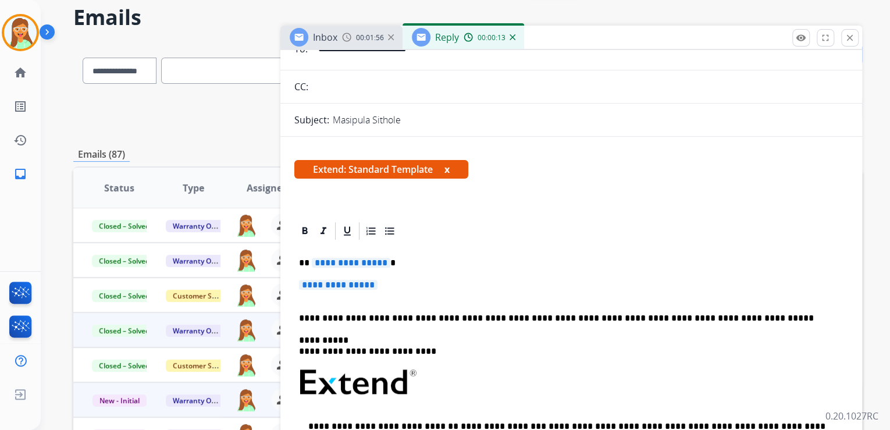
scroll to position [233, 0]
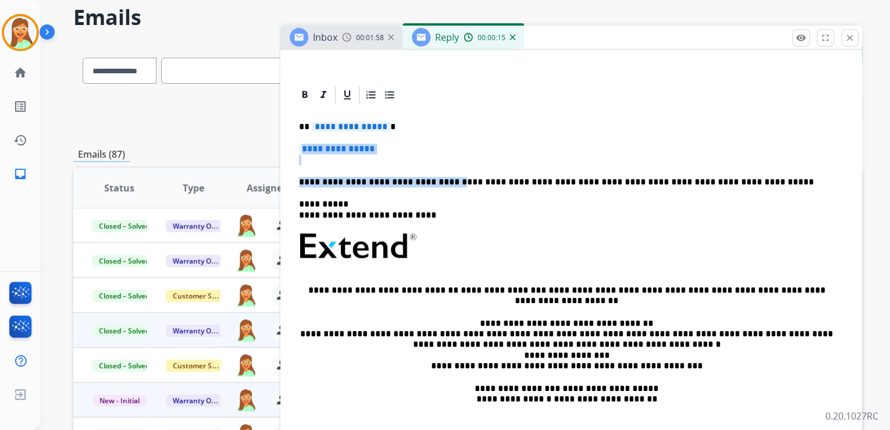
drag, startPoint x: 439, startPoint y: 182, endPoint x: 302, endPoint y: 146, distance: 141.9
click at [302, 146] on div "**********" at bounding box center [571, 273] width 554 height 336
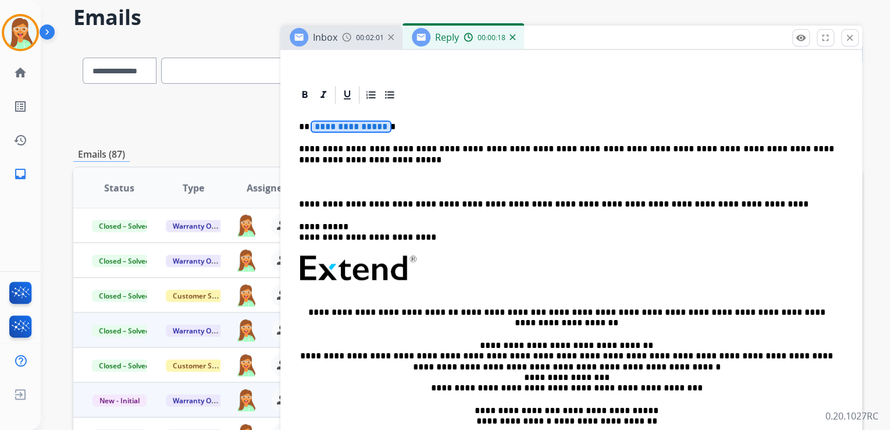
click at [367, 127] on span "**********" at bounding box center [351, 127] width 79 height 10
drag, startPoint x: 742, startPoint y: 148, endPoint x: 729, endPoint y: 147, distance: 13.5
click at [729, 147] on p "**********" at bounding box center [566, 155] width 535 height 22
click at [301, 155] on p "**********" at bounding box center [566, 155] width 535 height 22
click at [298, 156] on div "**********" at bounding box center [571, 284] width 554 height 358
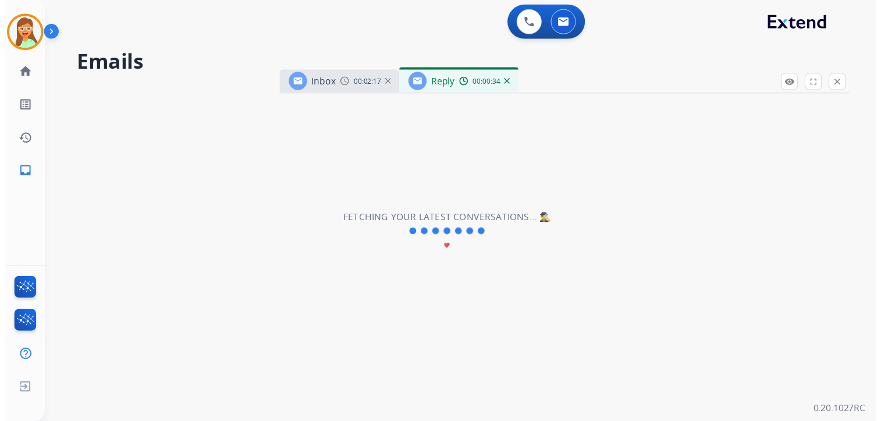
scroll to position [0, 0]
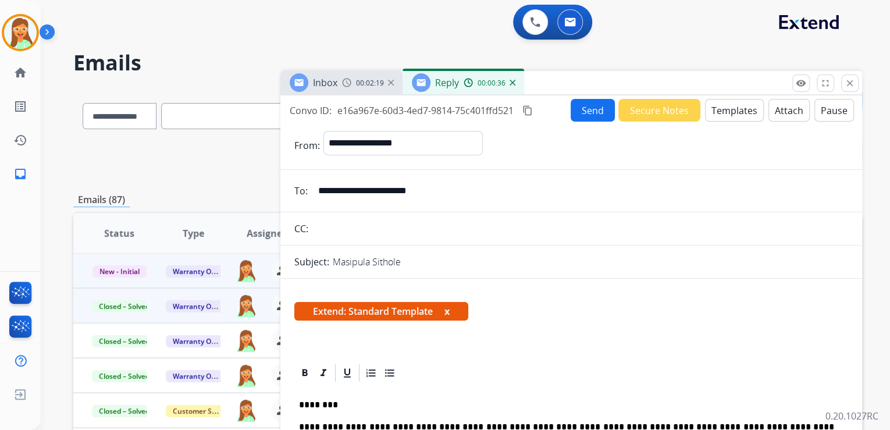
click at [769, 113] on button "Attach" at bounding box center [789, 110] width 41 height 23
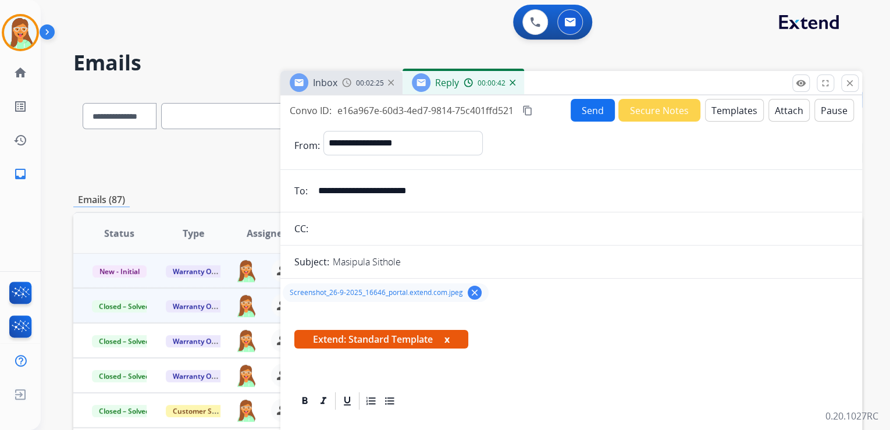
click at [571, 112] on button "Send" at bounding box center [593, 110] width 44 height 23
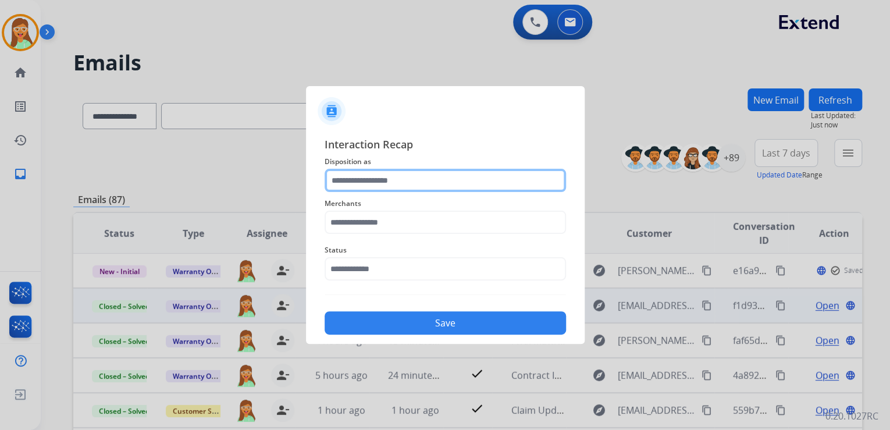
drag, startPoint x: 370, startPoint y: 184, endPoint x: 389, endPoint y: 166, distance: 25.9
click at [370, 183] on input "text" at bounding box center [446, 180] width 242 height 23
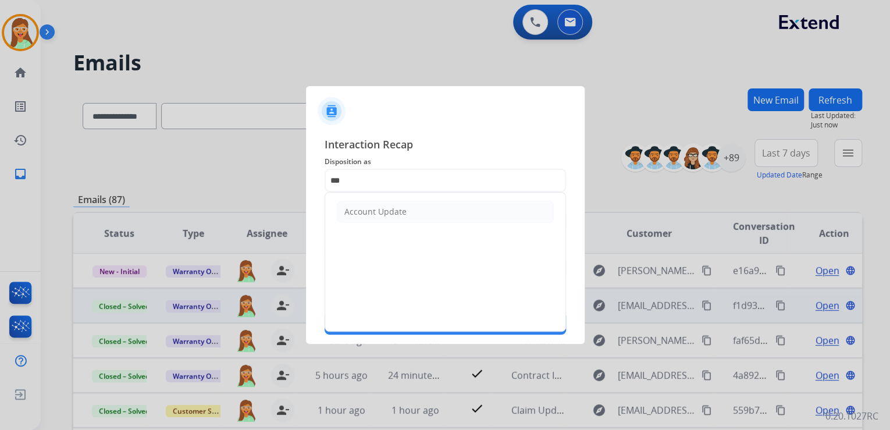
click at [416, 214] on li "Account Update" at bounding box center [445, 212] width 217 height 22
type input "**********"
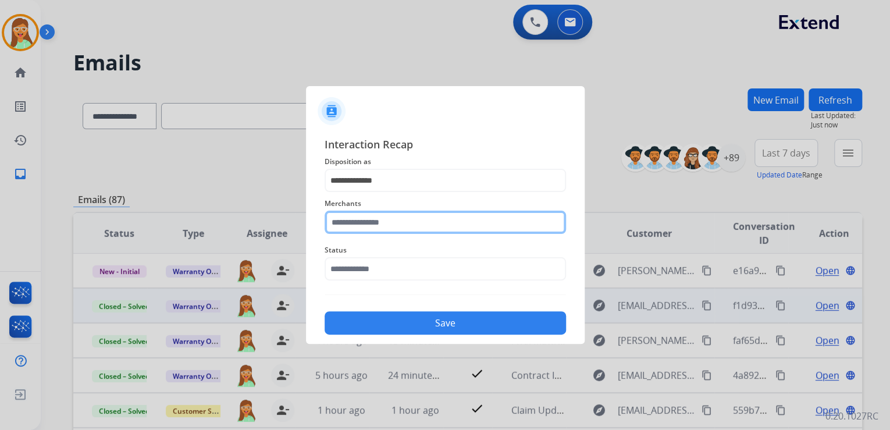
click at [407, 221] on input "text" at bounding box center [446, 222] width 242 height 23
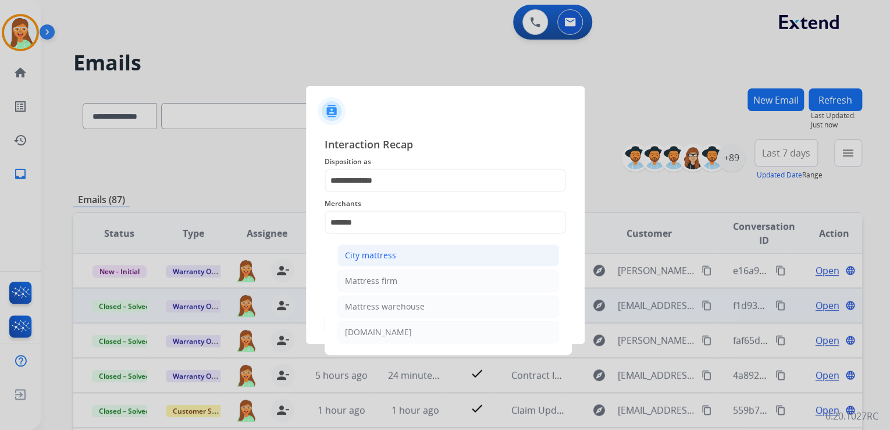
click at [414, 254] on li "City mattress" at bounding box center [449, 255] width 222 height 22
type input "**********"
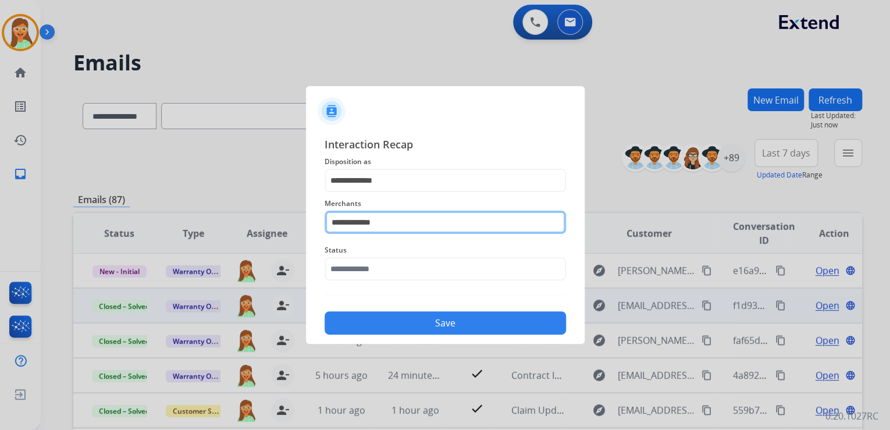
click at [403, 223] on input "**********" at bounding box center [446, 222] width 242 height 23
drag, startPoint x: 403, startPoint y: 223, endPoint x: 262, endPoint y: 223, distance: 140.8
click at [0, 223] on app-contact-recap-modal "**********" at bounding box center [0, 215] width 0 height 430
type input "********"
click at [404, 221] on input "********" at bounding box center [446, 222] width 242 height 23
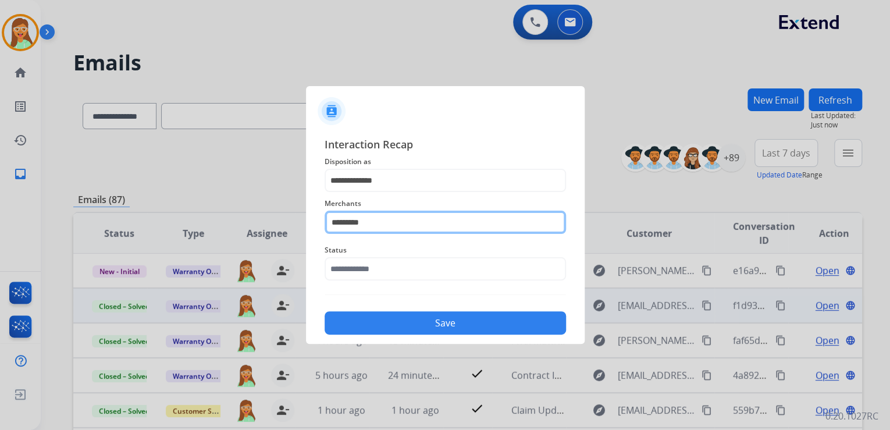
click at [363, 223] on input "********" at bounding box center [446, 222] width 242 height 23
click at [340, 223] on input "********" at bounding box center [446, 222] width 242 height 23
drag, startPoint x: 373, startPoint y: 221, endPoint x: 290, endPoint y: 221, distance: 82.6
click at [0, 224] on app-contact-recap-modal "**********" at bounding box center [0, 215] width 0 height 430
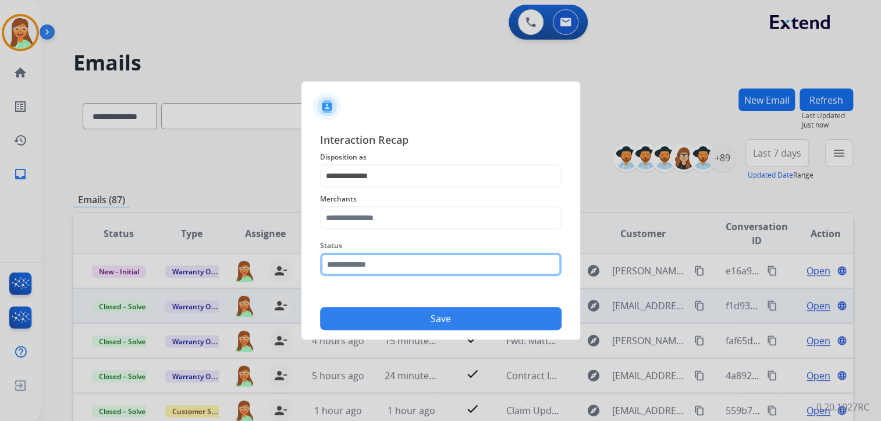
click at [379, 264] on input "text" at bounding box center [441, 264] width 242 height 23
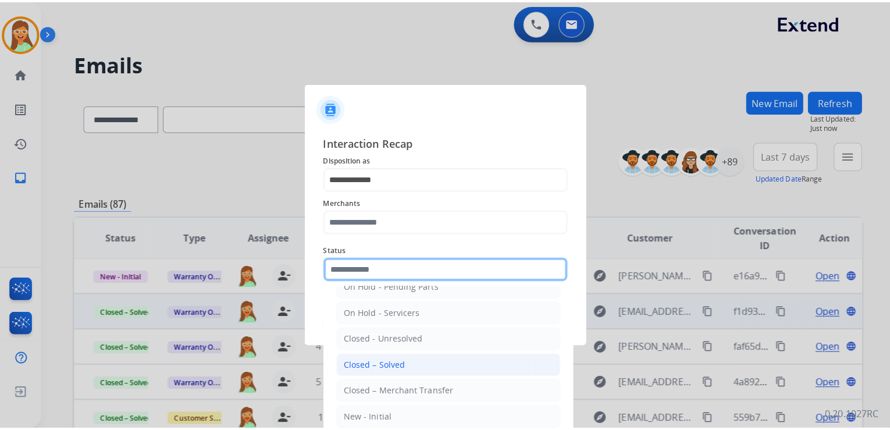
scroll to position [68, 0]
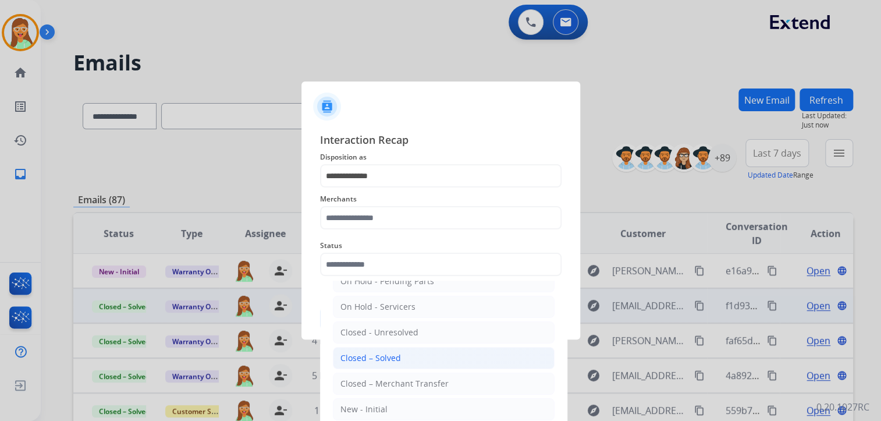
click at [406, 354] on li "Closed – Solved" at bounding box center [444, 358] width 222 height 22
type input "**********"
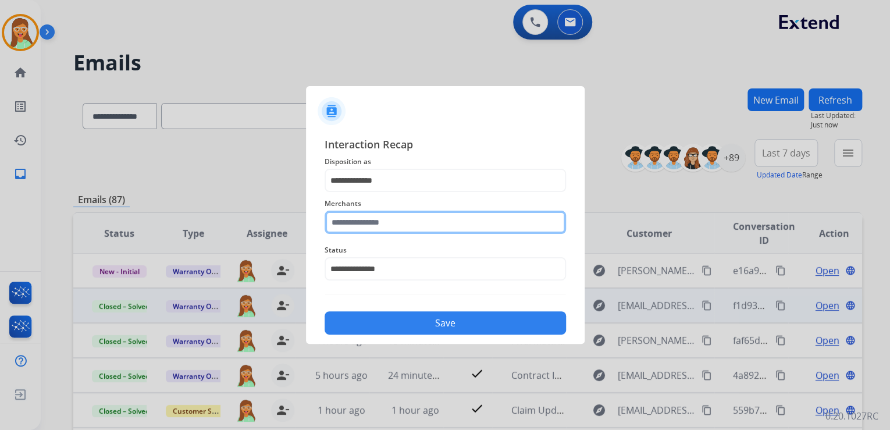
click at [390, 212] on input "text" at bounding box center [446, 222] width 242 height 23
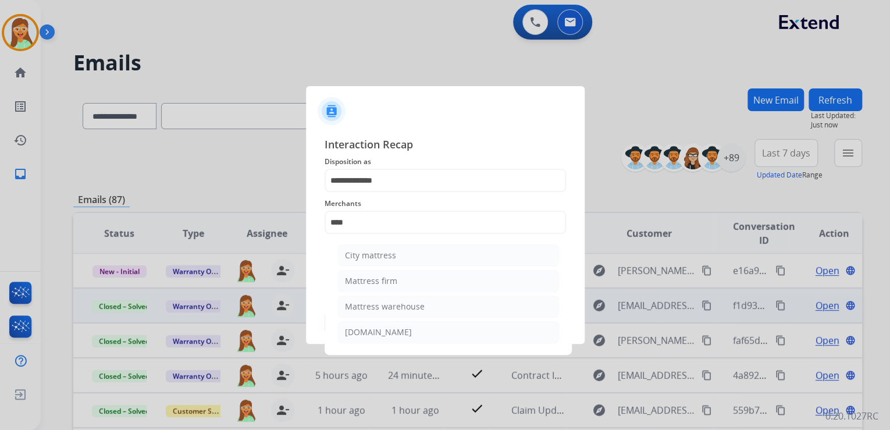
click at [399, 289] on li "Mattress firm" at bounding box center [449, 281] width 222 height 22
type input "**********"
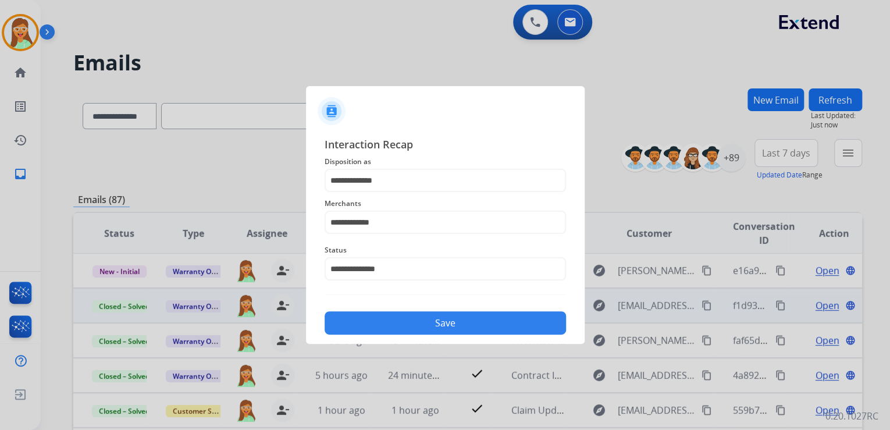
click at [467, 328] on button "Save" at bounding box center [446, 322] width 242 height 23
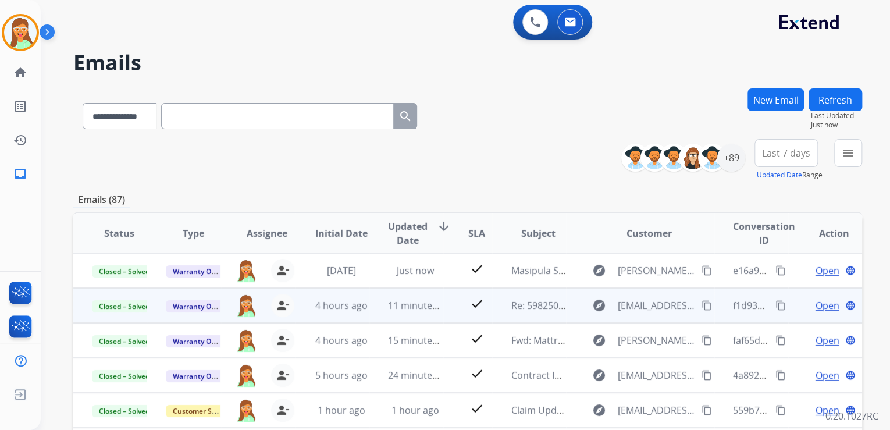
drag, startPoint x: 537, startPoint y: 120, endPoint x: 529, endPoint y: 123, distance: 8.3
click at [536, 120] on div "**********" at bounding box center [467, 113] width 789 height 51
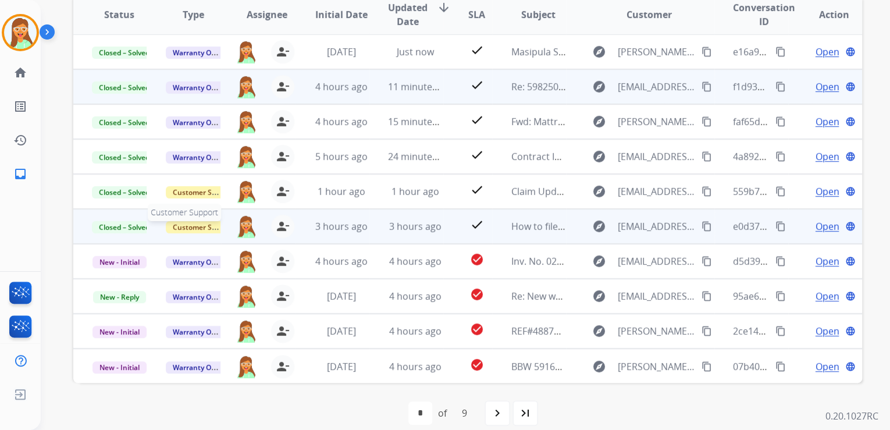
scroll to position [232, 0]
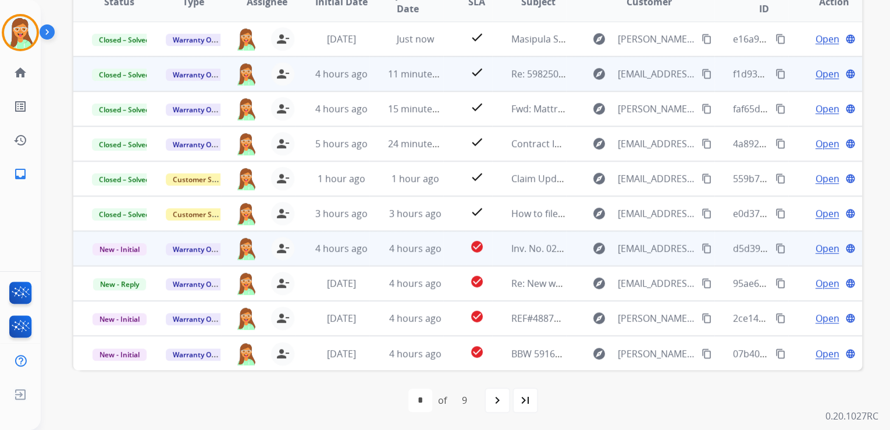
click at [815, 246] on span "Open" at bounding box center [827, 249] width 24 height 14
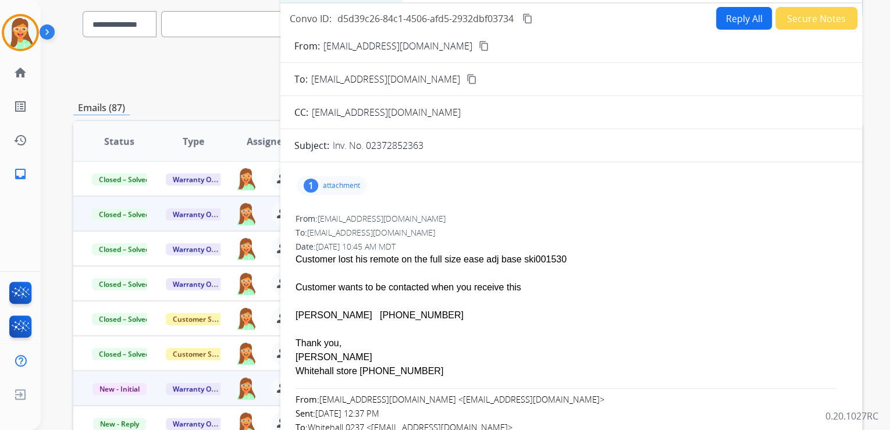
scroll to position [47, 0]
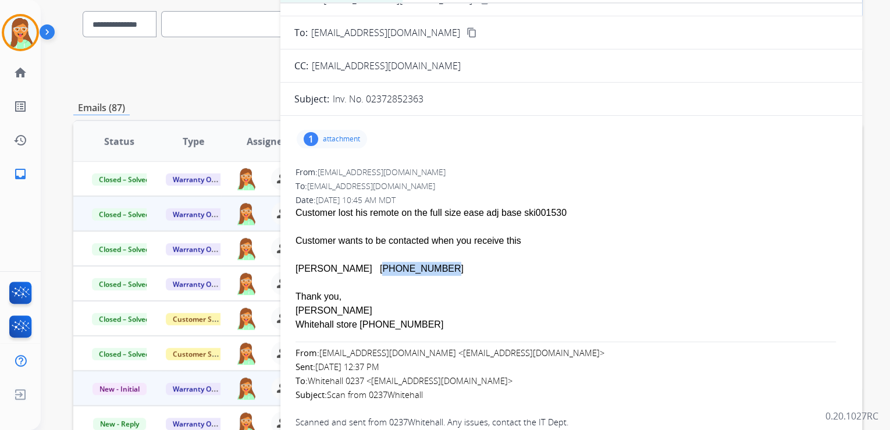
drag, startPoint x: 365, startPoint y: 269, endPoint x: 416, endPoint y: 269, distance: 50.0
click at [416, 269] on div "[PERSON_NAME] [PHONE_NUMBER]" at bounding box center [572, 269] width 552 height 14
click at [342, 139] on p "attachment" at bounding box center [341, 138] width 37 height 9
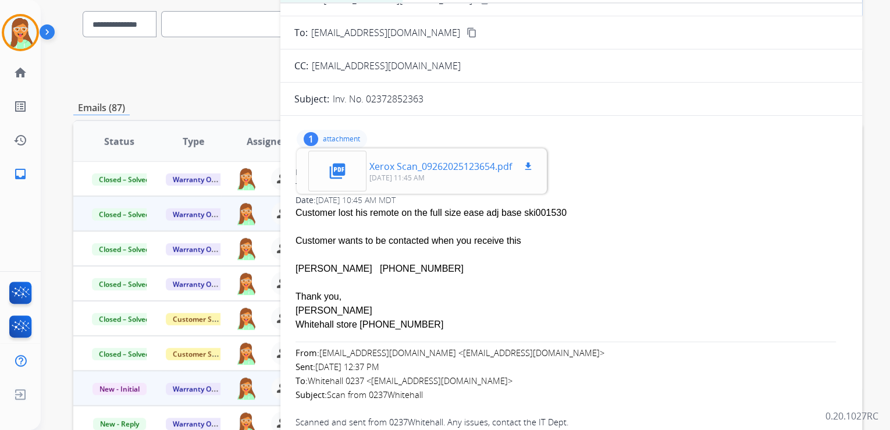
click at [533, 164] on mat-icon "download" at bounding box center [528, 166] width 10 height 10
click at [351, 141] on p "attachment" at bounding box center [341, 138] width 37 height 9
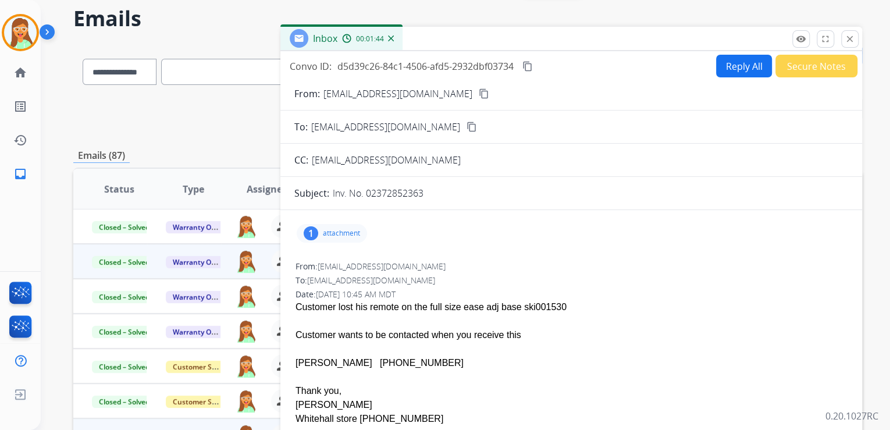
scroll to position [0, 0]
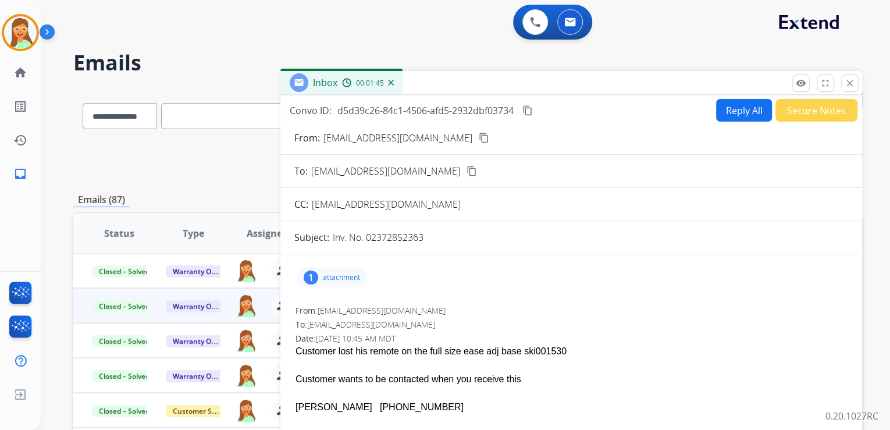
click at [736, 126] on form "From: [EMAIL_ADDRESS][DOMAIN_NAME] content_copy To: [EMAIL_ADDRESS][DOMAIN_NAME…" at bounding box center [572, 399] width 582 height 555
click at [729, 100] on button "Reply All" at bounding box center [744, 110] width 56 height 23
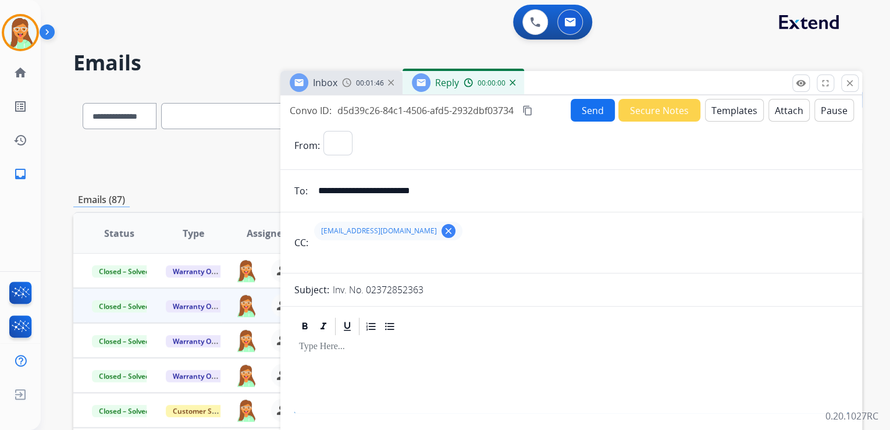
click at [725, 109] on button "Templates" at bounding box center [734, 110] width 59 height 23
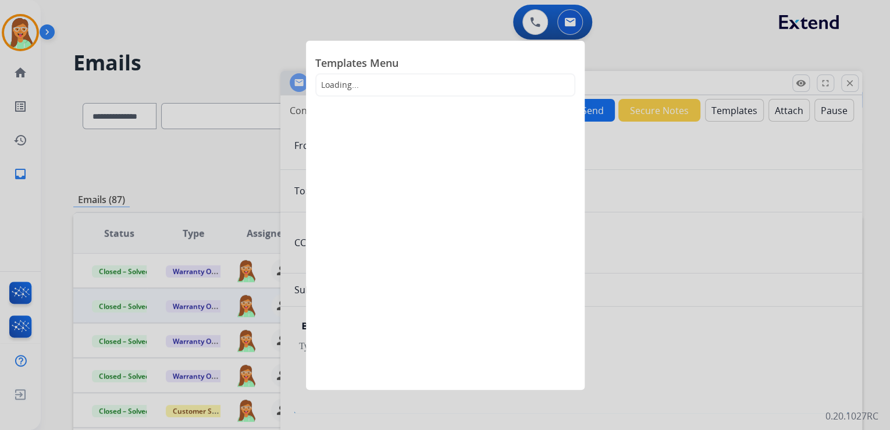
select select "**********"
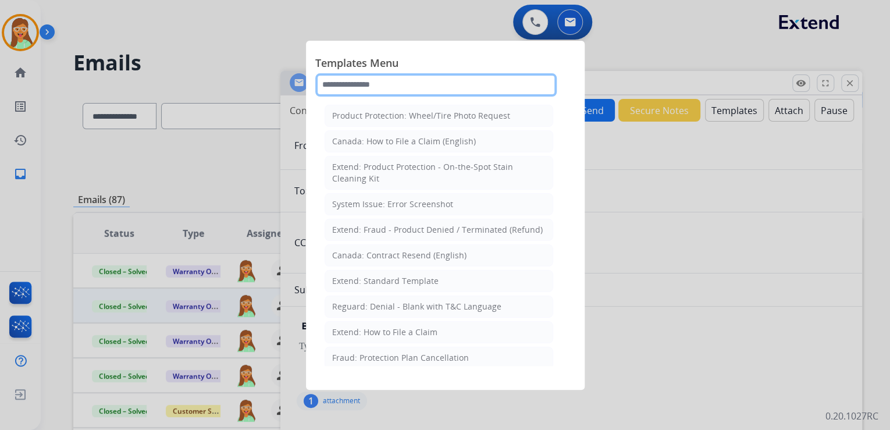
click at [427, 91] on input "text" at bounding box center [436, 84] width 242 height 23
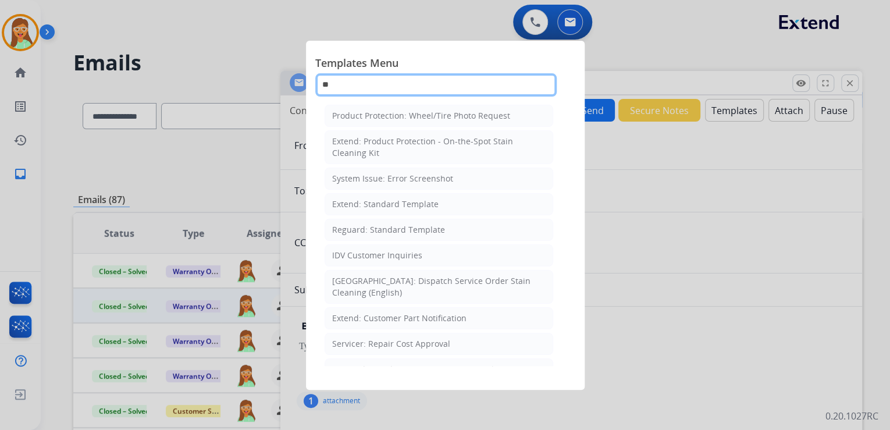
type input "*"
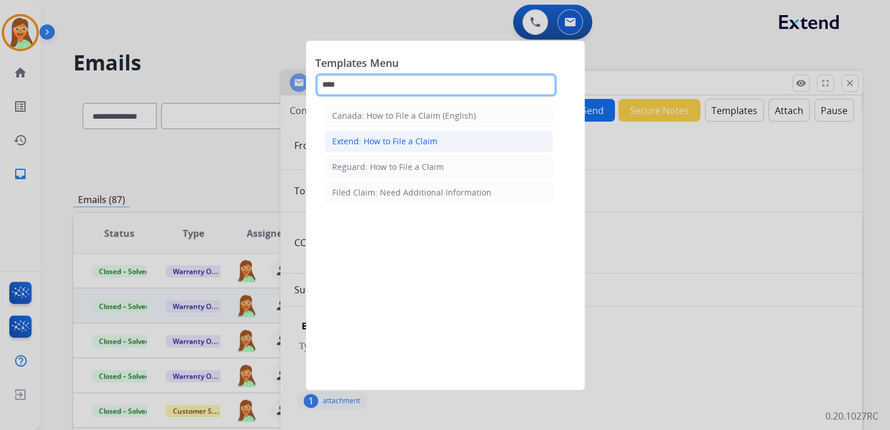
type input "****"
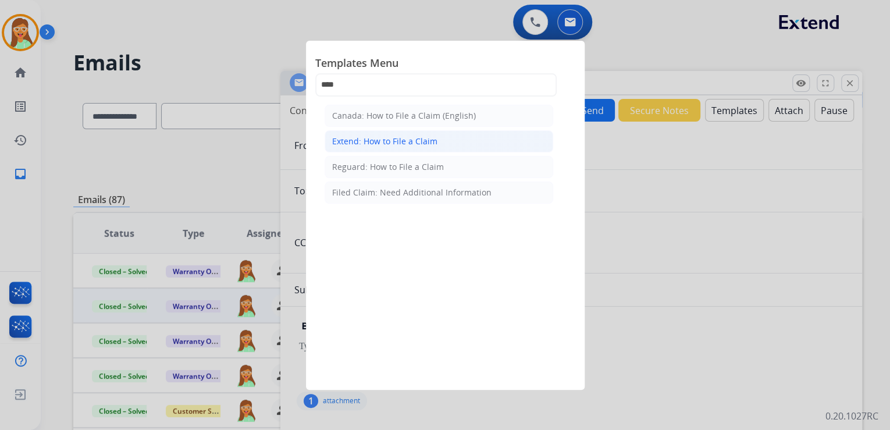
click at [403, 136] on div "Extend: How to File a Claim" at bounding box center [384, 142] width 105 height 12
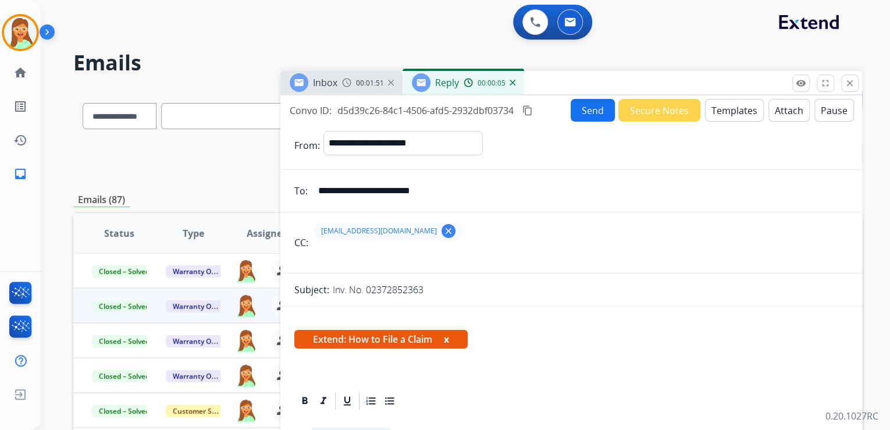
scroll to position [186, 0]
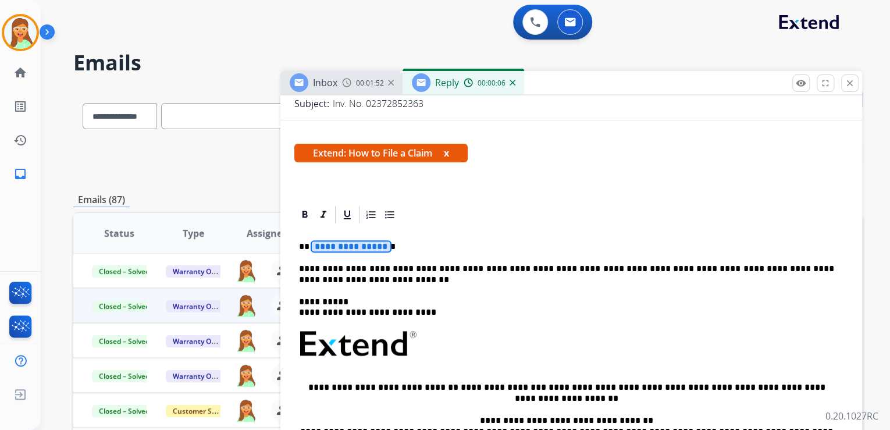
click at [360, 246] on span "**********" at bounding box center [351, 247] width 79 height 10
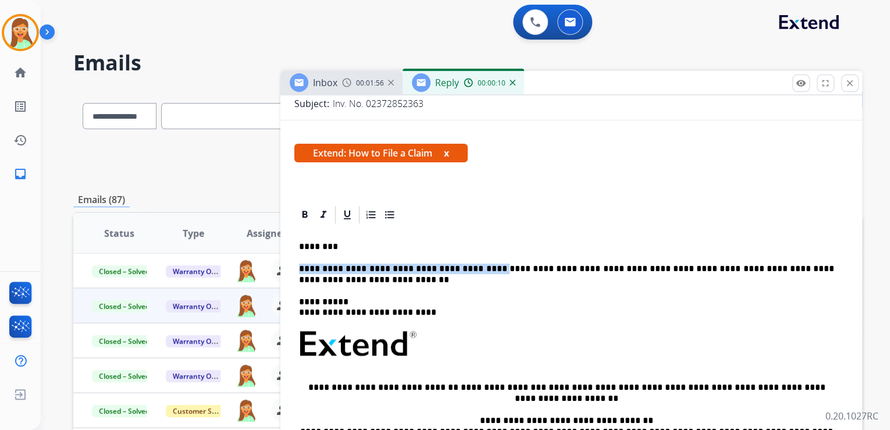
drag, startPoint x: 473, startPoint y: 268, endPoint x: 293, endPoint y: 265, distance: 179.3
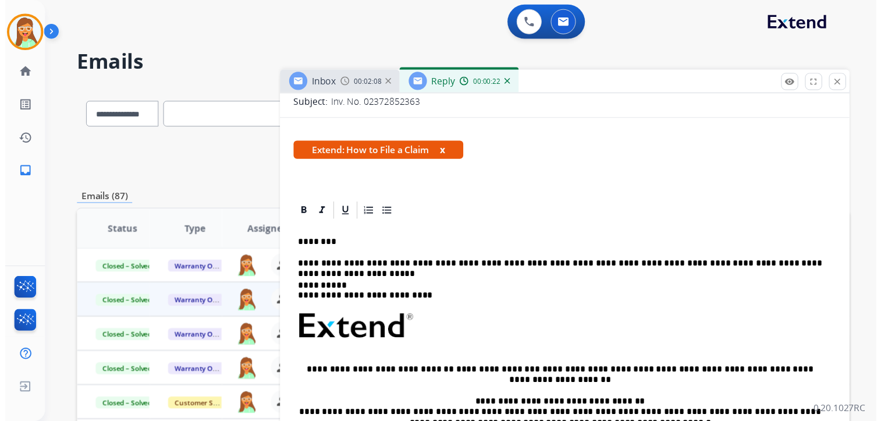
scroll to position [0, 0]
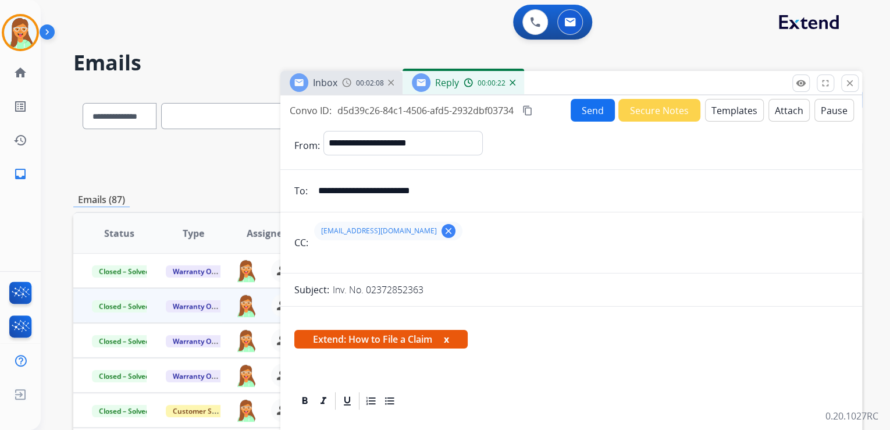
click at [577, 109] on button "Send" at bounding box center [593, 110] width 44 height 23
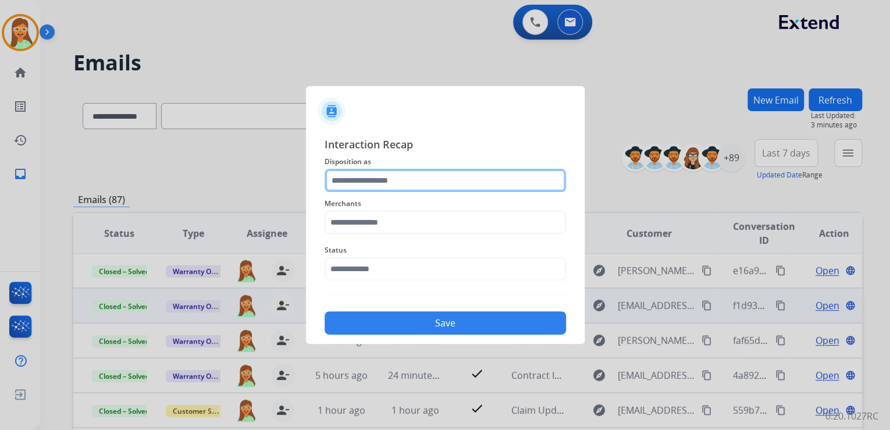
click at [407, 180] on input "text" at bounding box center [446, 180] width 242 height 23
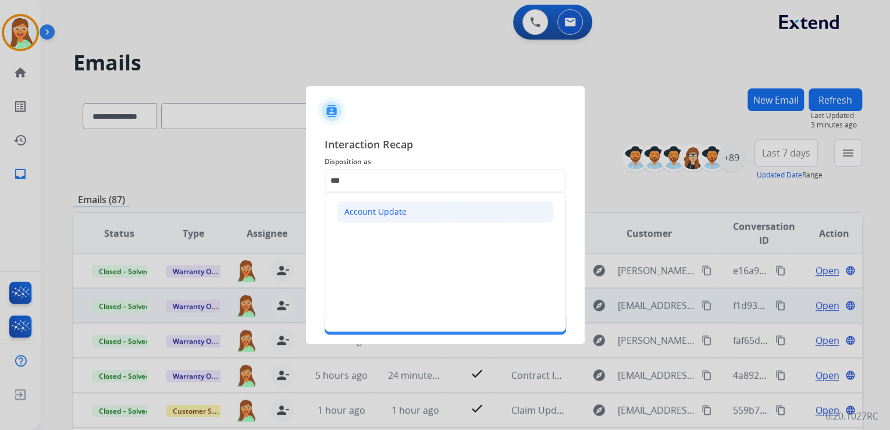
drag, startPoint x: 405, startPoint y: 207, endPoint x: 409, endPoint y: 235, distance: 28.7
click at [405, 207] on li "Account Update" at bounding box center [445, 212] width 217 height 22
type input "**********"
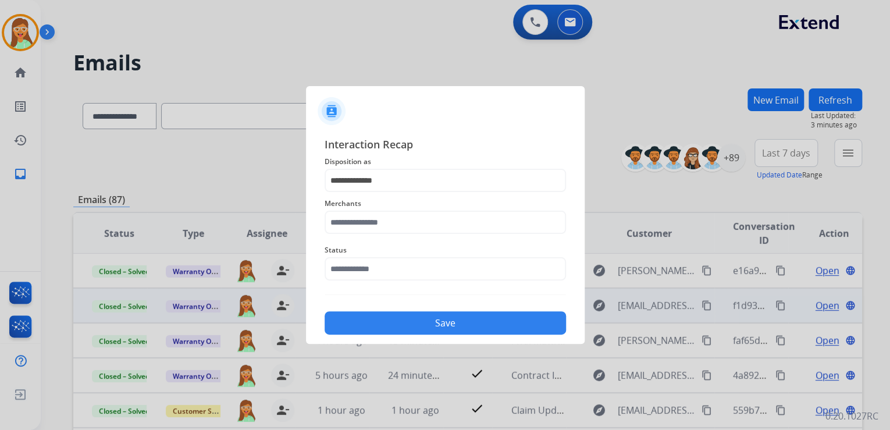
click at [409, 235] on div "Merchants" at bounding box center [446, 215] width 242 height 47
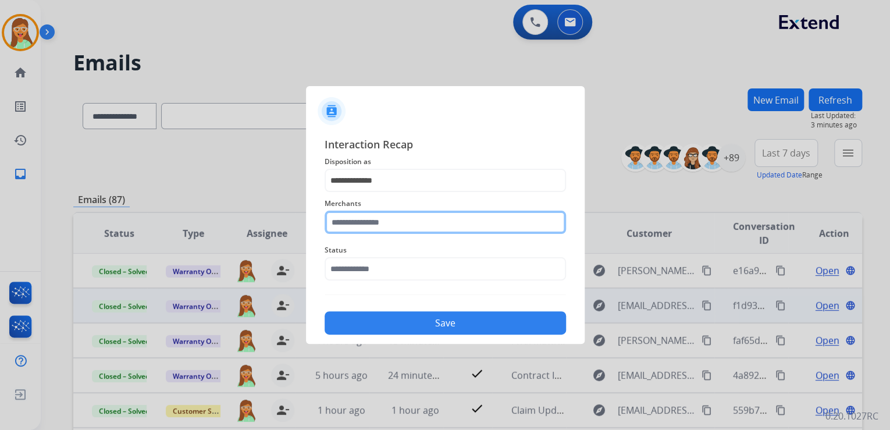
click at [406, 219] on input "text" at bounding box center [446, 222] width 242 height 23
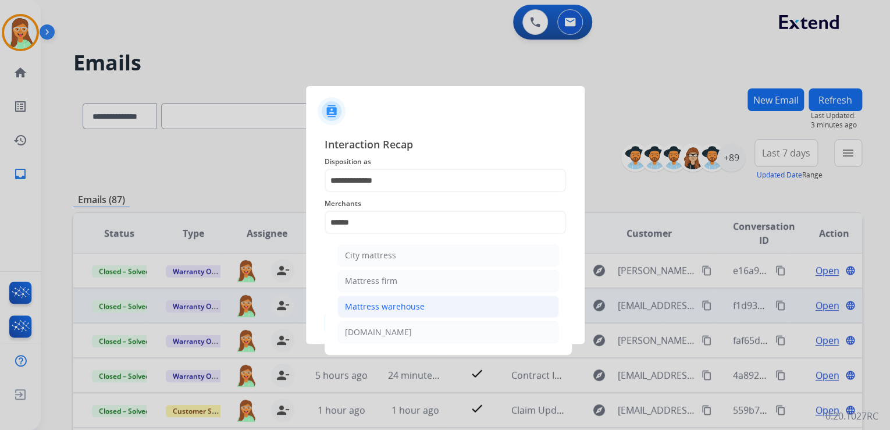
click at [456, 304] on li "Mattress warehouse" at bounding box center [449, 307] width 222 height 22
type input "**********"
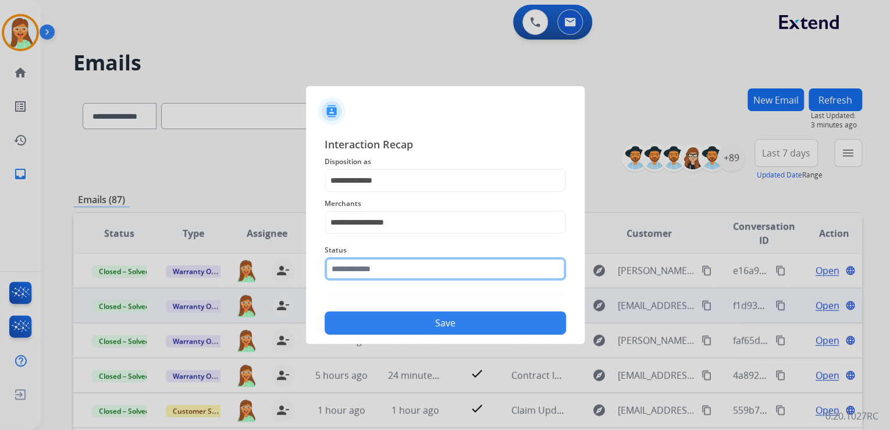
click at [389, 265] on input "text" at bounding box center [446, 268] width 242 height 23
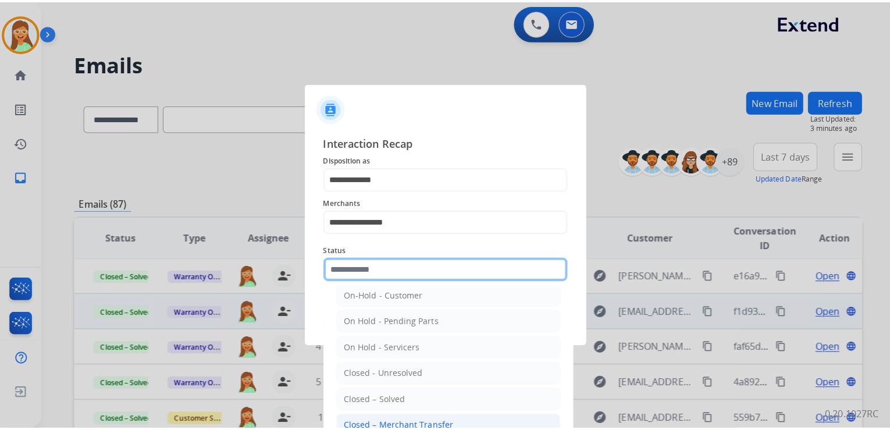
scroll to position [68, 0]
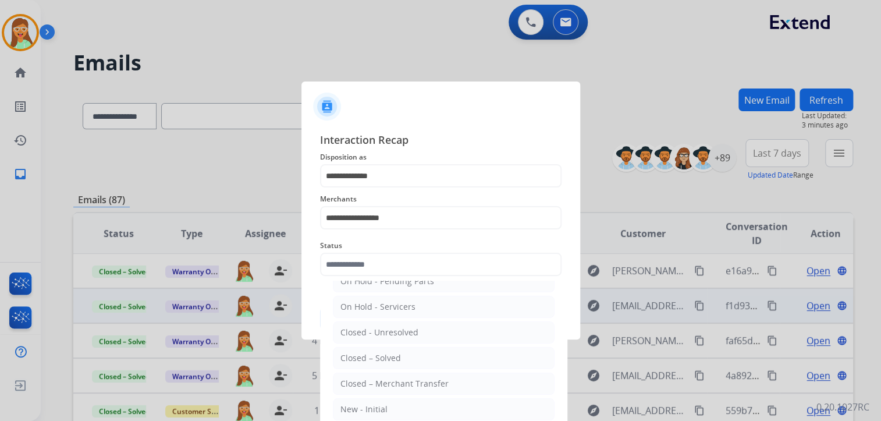
drag, startPoint x: 393, startPoint y: 349, endPoint x: 396, endPoint y: 337, distance: 12.7
click at [393, 349] on li "Closed – Solved" at bounding box center [444, 358] width 222 height 22
type input "**********"
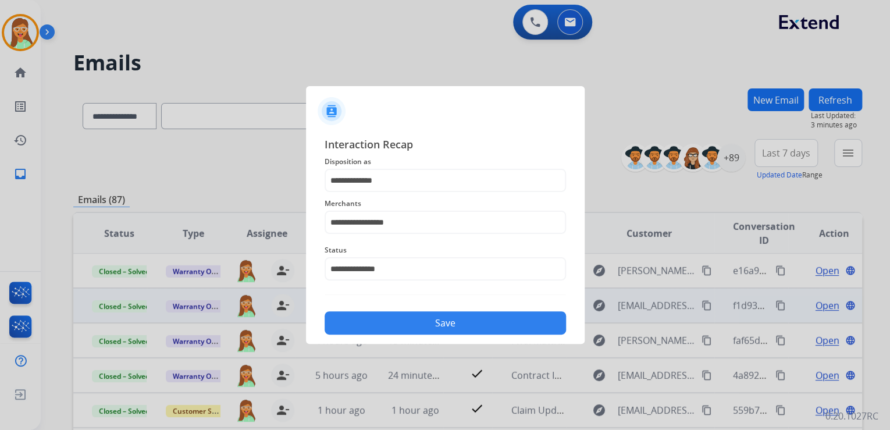
click at [406, 322] on button "Save" at bounding box center [446, 322] width 242 height 23
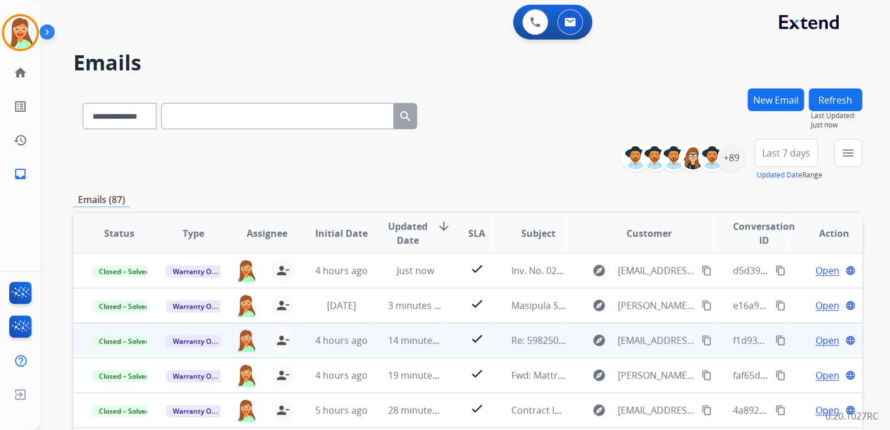
click at [474, 135] on div "**********" at bounding box center [467, 113] width 789 height 51
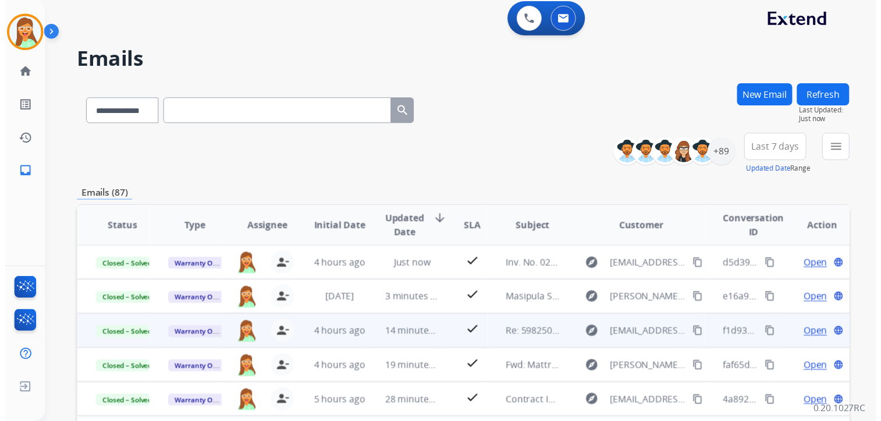
scroll to position [0, 0]
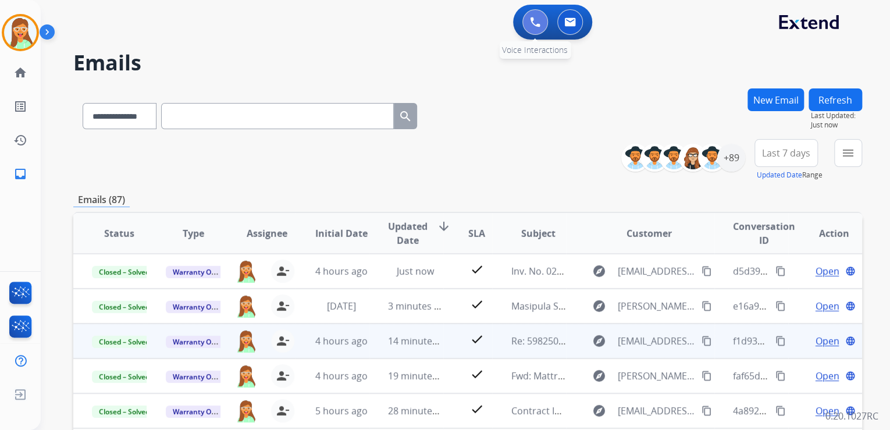
click at [538, 23] on img at bounding box center [535, 22] width 10 height 10
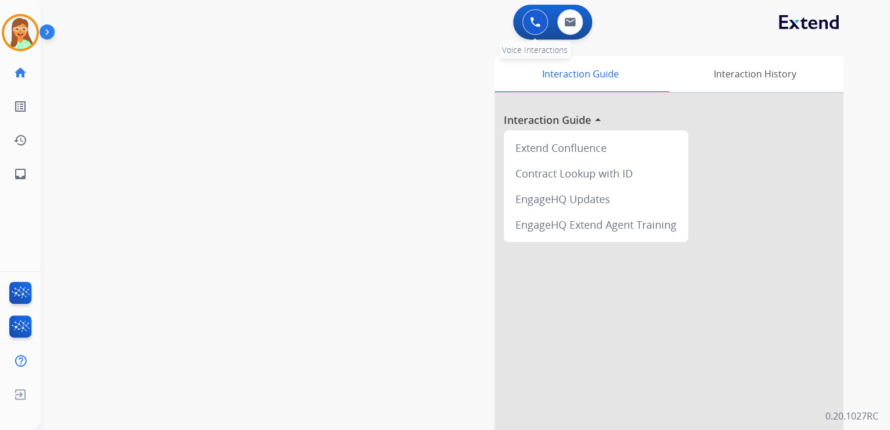
click at [528, 26] on button at bounding box center [536, 22] width 26 height 26
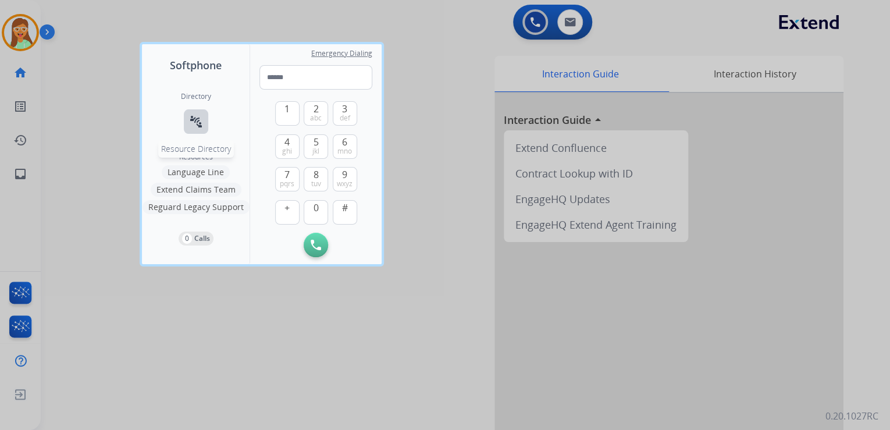
click at [196, 111] on button "connect_without_contact Resource Directory" at bounding box center [196, 121] width 24 height 24
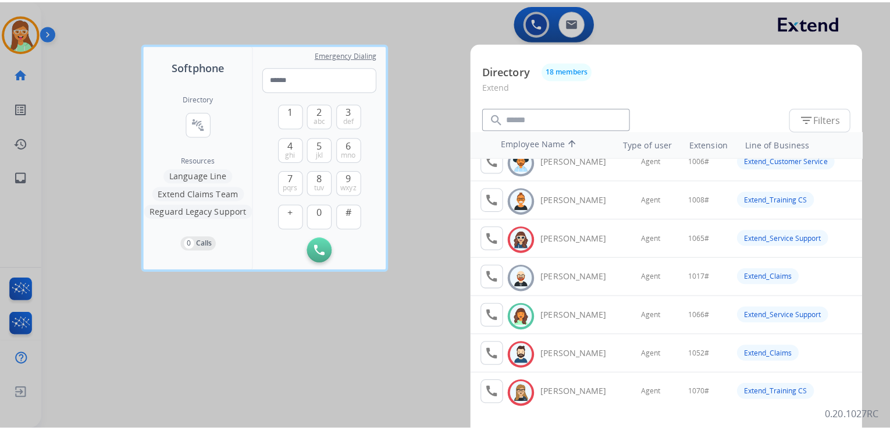
scroll to position [47, 0]
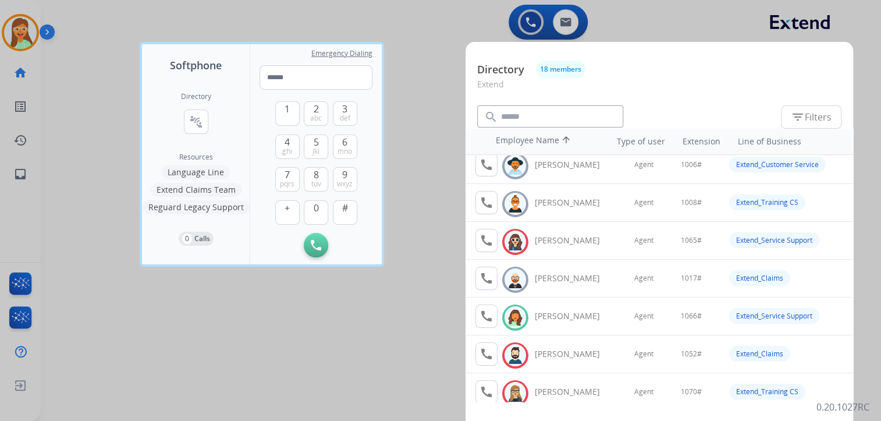
drag, startPoint x: 445, startPoint y: 37, endPoint x: 446, endPoint y: 84, distance: 47.1
click at [445, 37] on div at bounding box center [440, 210] width 881 height 421
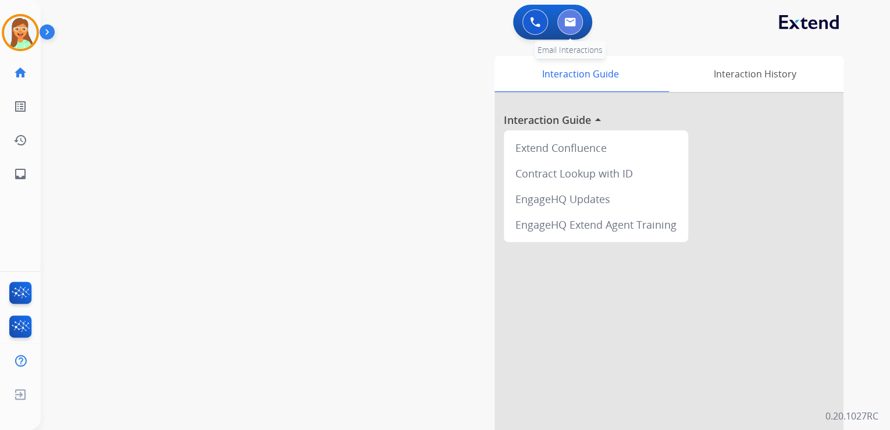
click at [580, 19] on button at bounding box center [571, 22] width 26 height 26
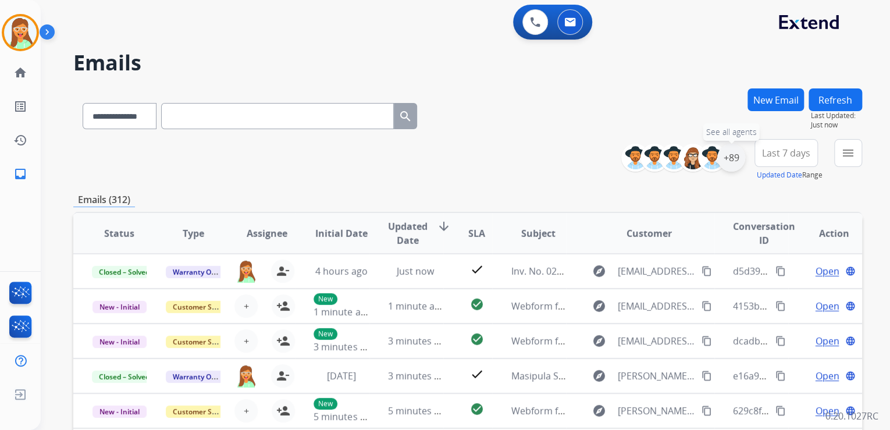
click at [733, 156] on div "+89" at bounding box center [732, 158] width 28 height 28
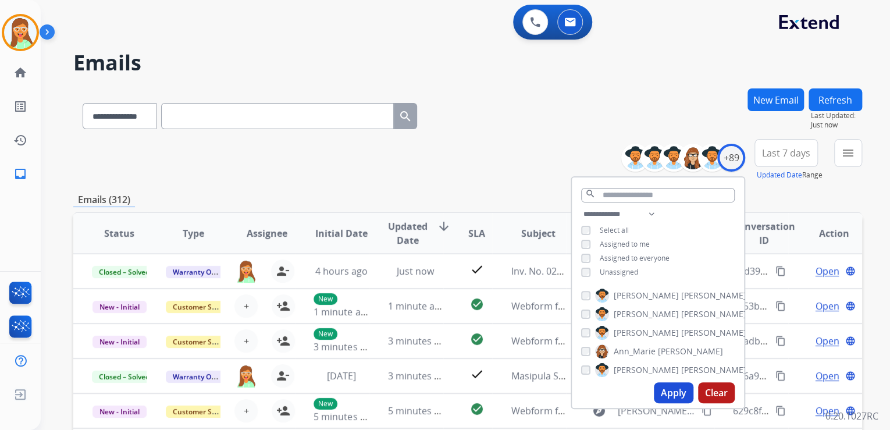
click at [663, 391] on button "Apply" at bounding box center [674, 392] width 40 height 21
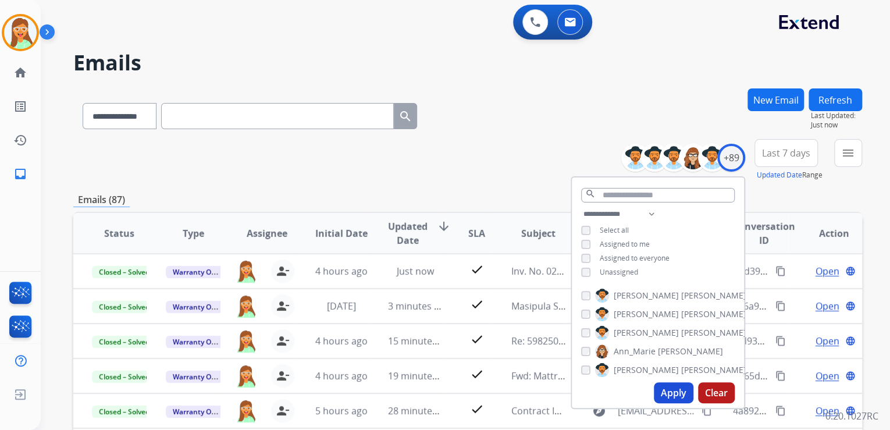
click at [510, 109] on div "**********" at bounding box center [467, 113] width 789 height 51
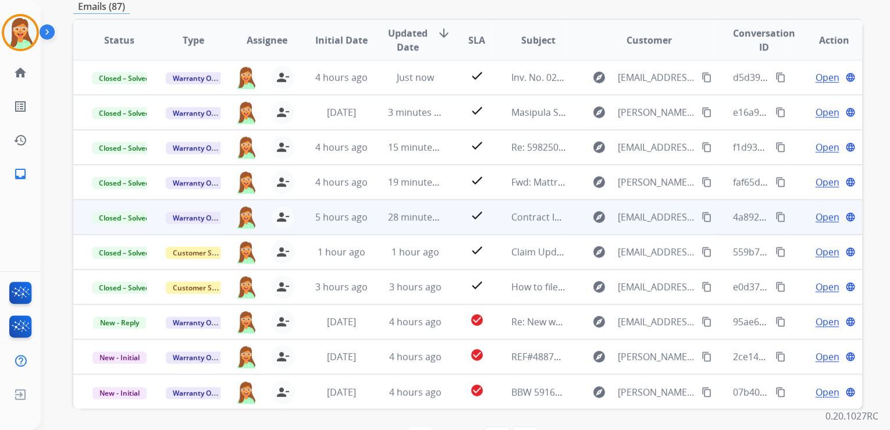
scroll to position [232, 0]
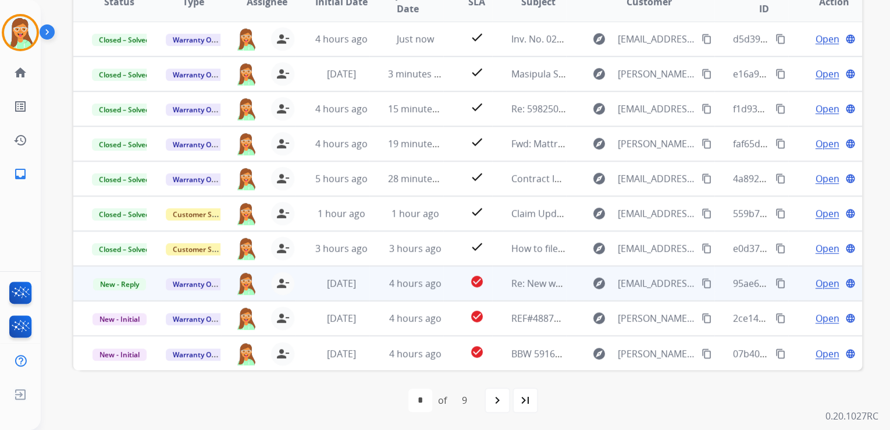
click at [818, 278] on span "Open" at bounding box center [827, 283] width 24 height 14
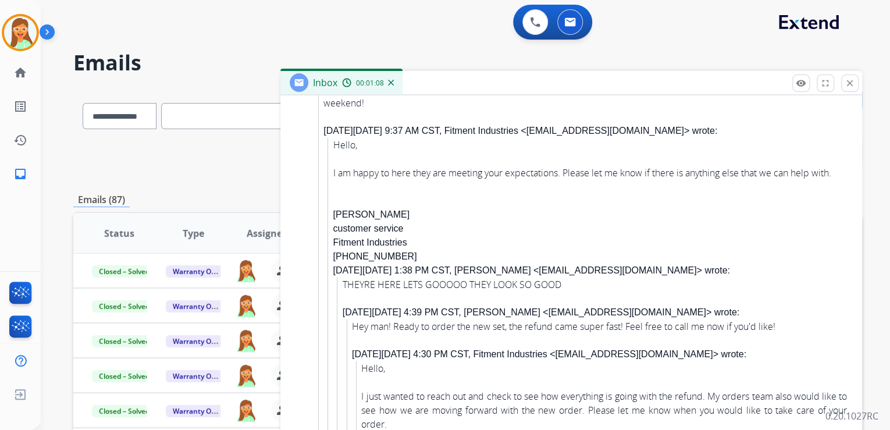
scroll to position [1451, 0]
drag, startPoint x: 332, startPoint y: 239, endPoint x: 407, endPoint y: 236, distance: 75.1
click at [407, 236] on div "Hello, I am happy to here they are meeting your expectations. Please let me kno…" at bounding box center [590, 325] width 514 height 377
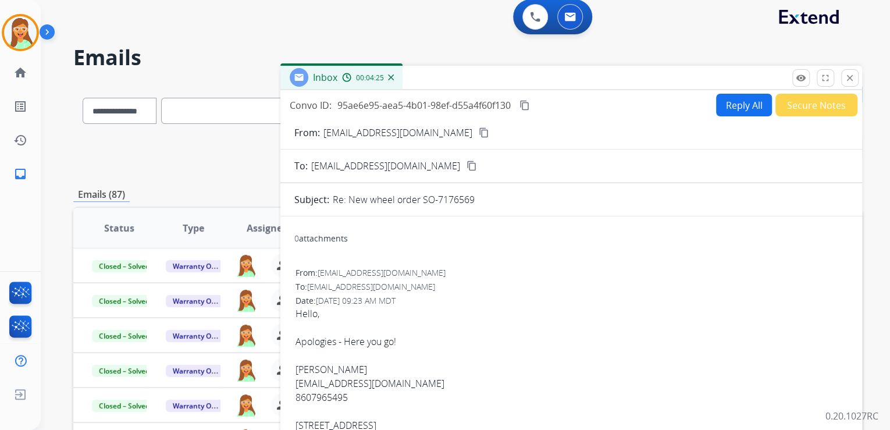
scroll to position [0, 0]
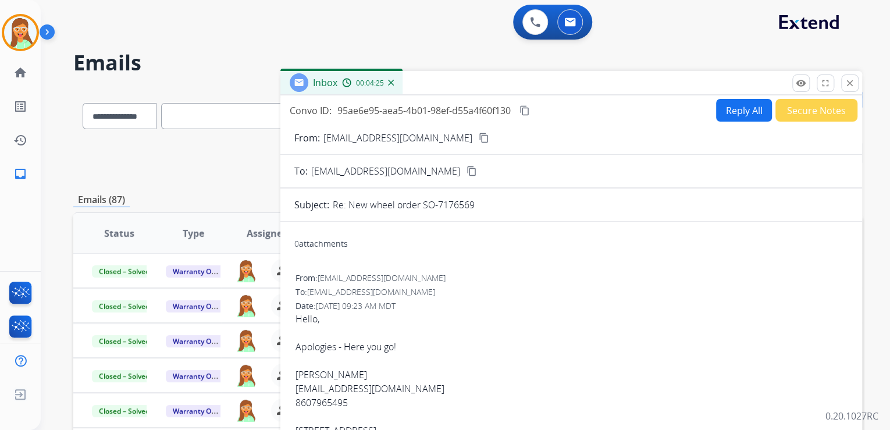
drag, startPoint x: 849, startPoint y: 83, endPoint x: 748, endPoint y: 79, distance: 101.3
click at [849, 83] on mat-icon "close" at bounding box center [850, 83] width 10 height 10
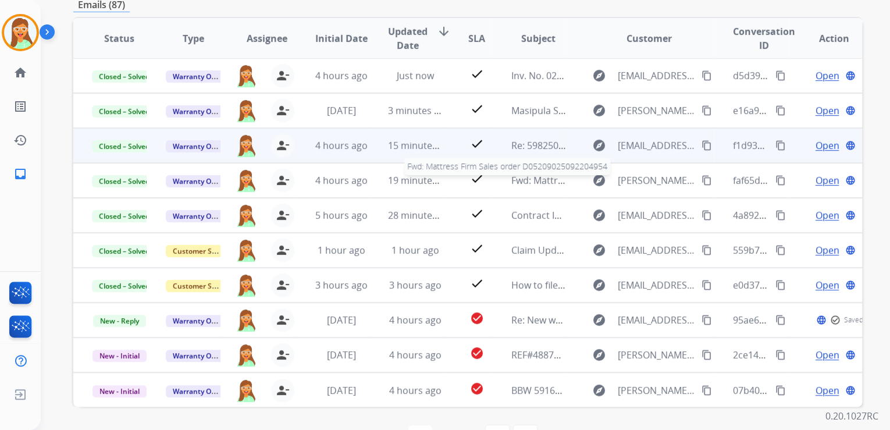
scroll to position [232, 0]
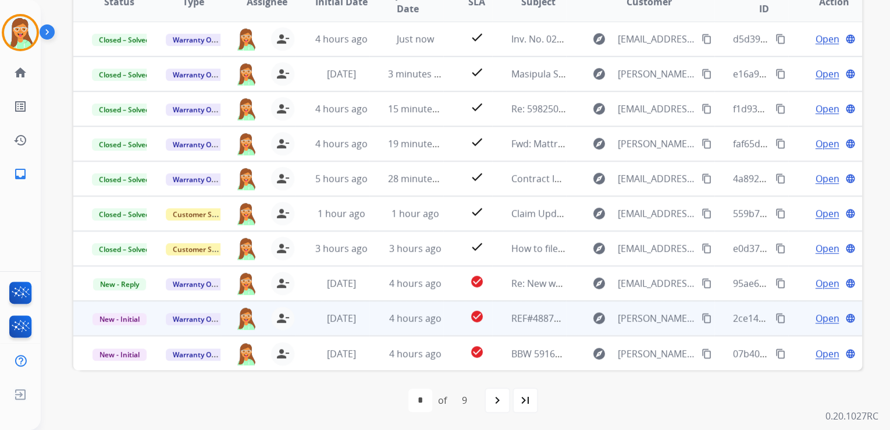
click at [829, 315] on span "Open" at bounding box center [827, 318] width 24 height 14
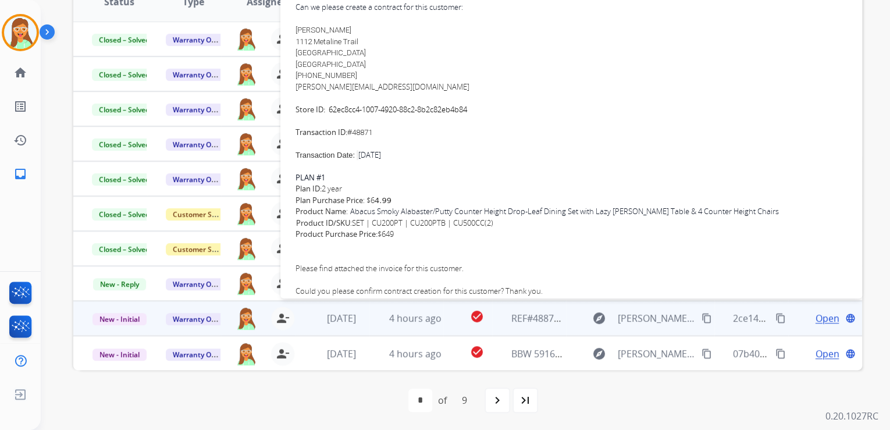
scroll to position [186, 0]
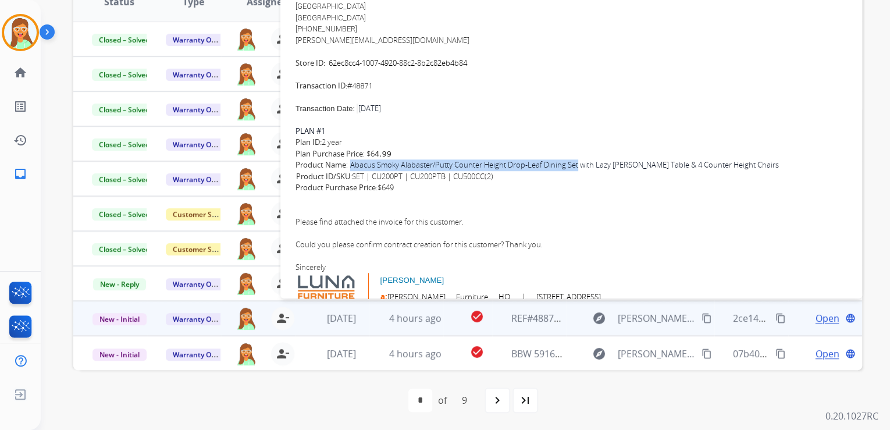
drag, startPoint x: 351, startPoint y: 165, endPoint x: 581, endPoint y: 167, distance: 229.3
click at [581, 167] on div "Product Name : Abacus Smoky Alabaster/Putty Counter Height Drop-Leaf Dining Set…" at bounding box center [572, 170] width 552 height 23
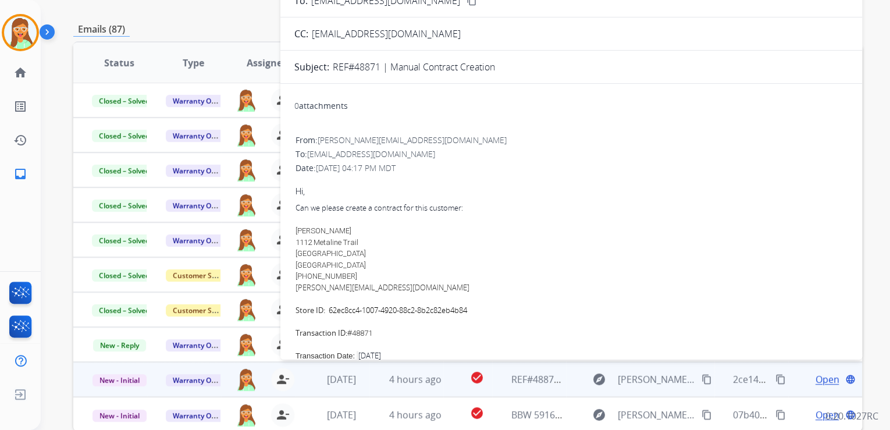
scroll to position [0, 0]
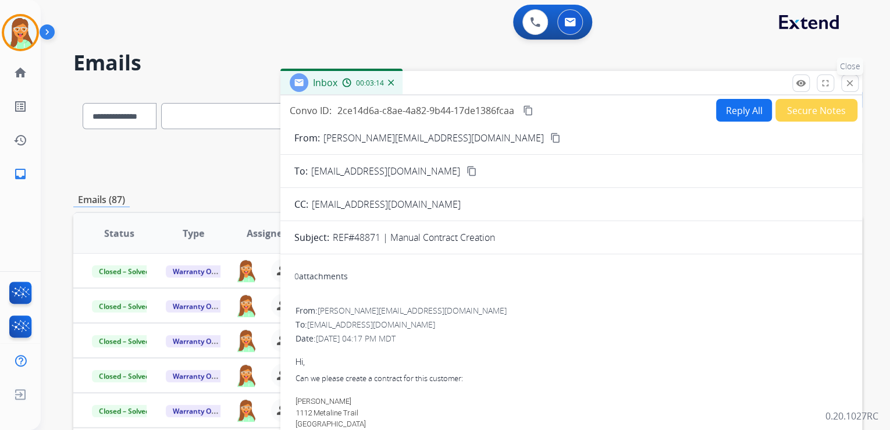
click at [855, 79] on button "close Close" at bounding box center [850, 82] width 17 height 17
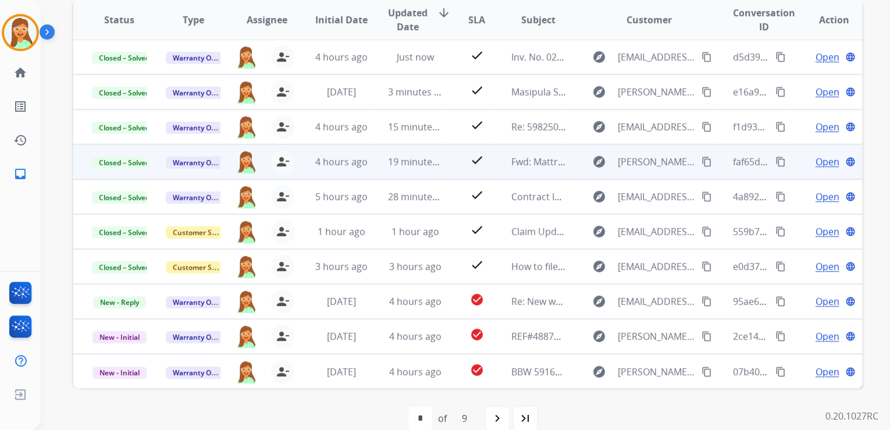
scroll to position [232, 0]
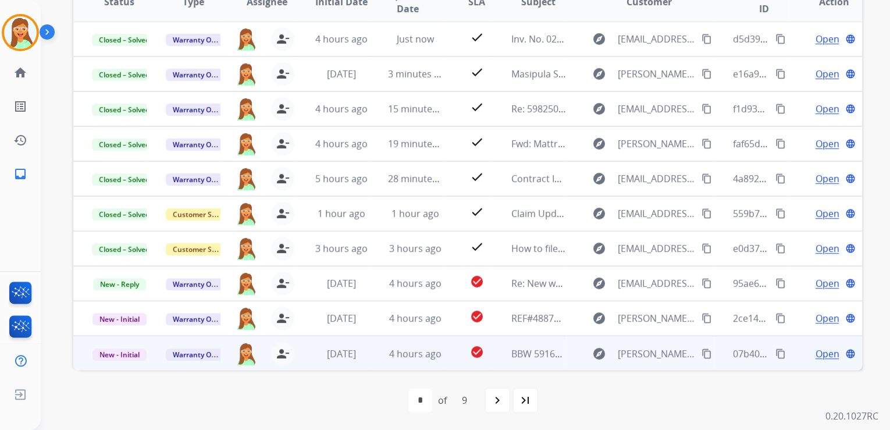
click at [817, 351] on span "Open" at bounding box center [827, 354] width 24 height 14
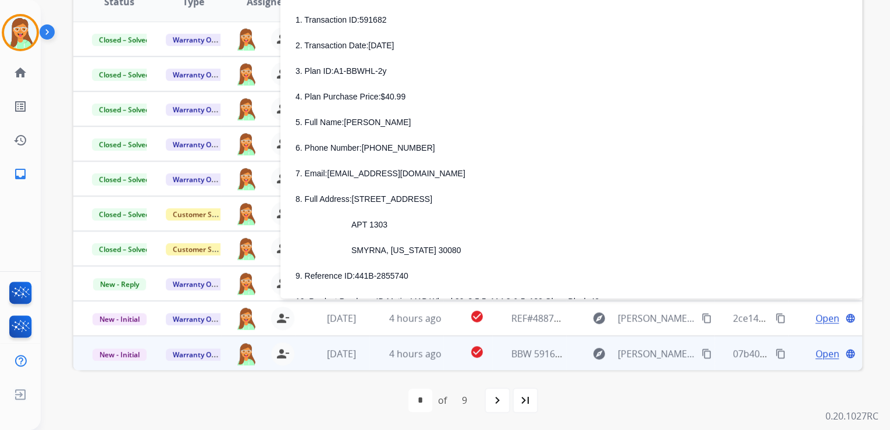
scroll to position [186, 0]
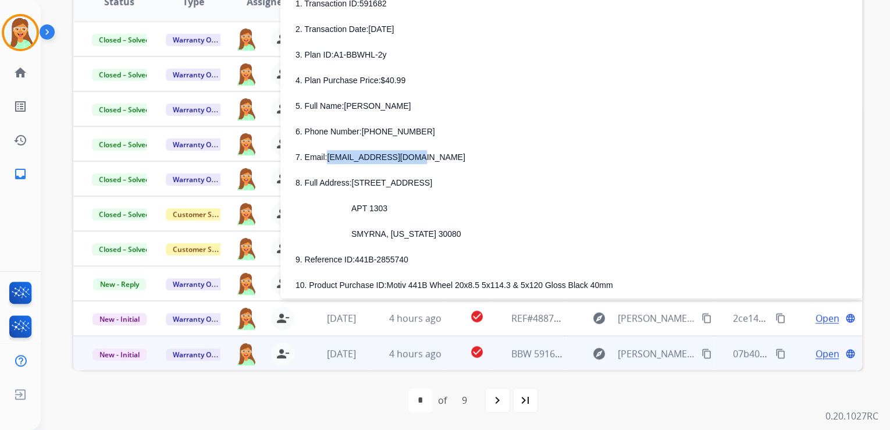
drag, startPoint x: 326, startPoint y: 160, endPoint x: 411, endPoint y: 160, distance: 84.4
click at [411, 160] on p "7. Email: [EMAIL_ADDRESS][DOMAIN_NAME]" at bounding box center [572, 157] width 552 height 14
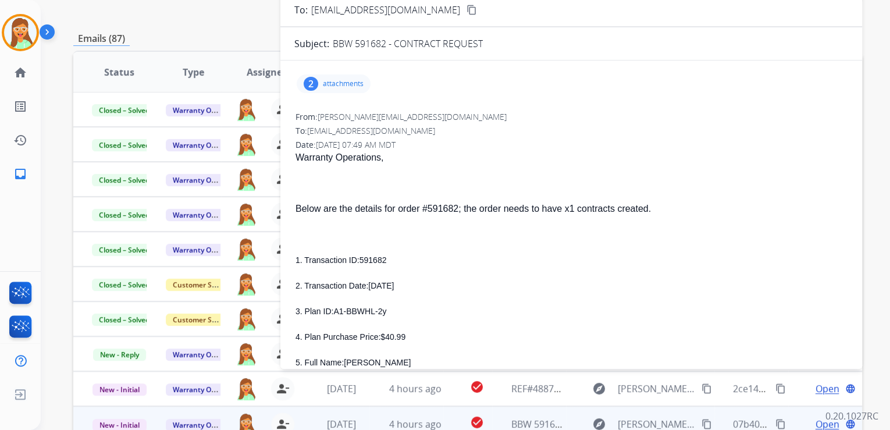
scroll to position [45, 0]
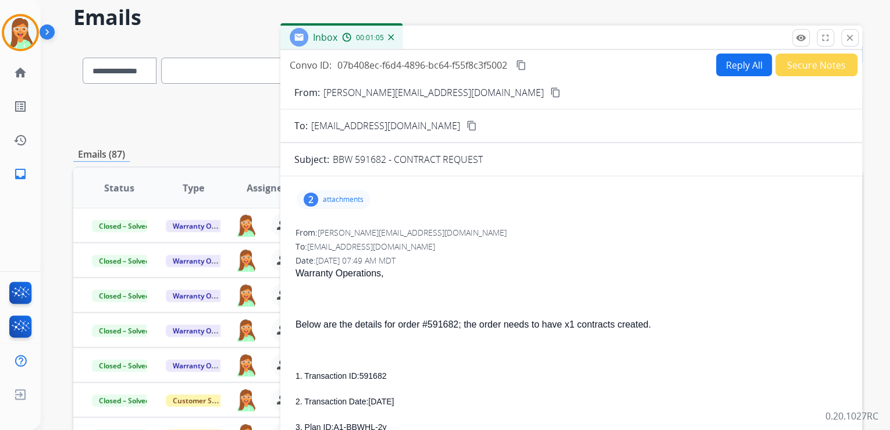
click at [722, 63] on button "Reply All" at bounding box center [744, 65] width 56 height 23
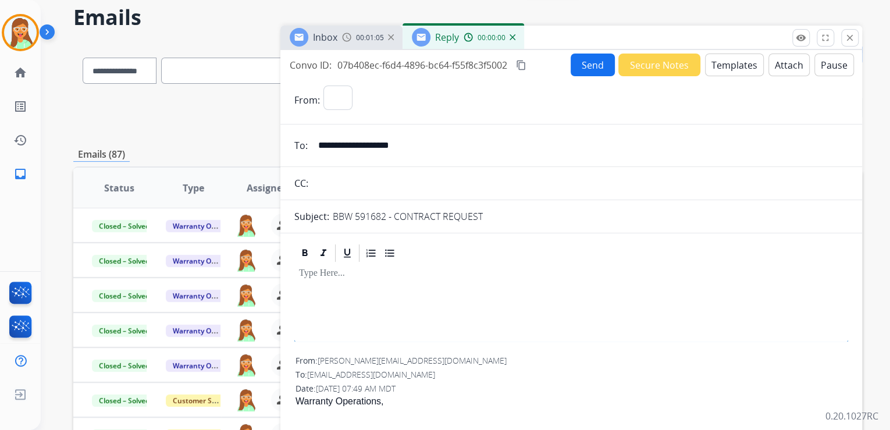
click at [731, 64] on button "Templates" at bounding box center [734, 65] width 59 height 23
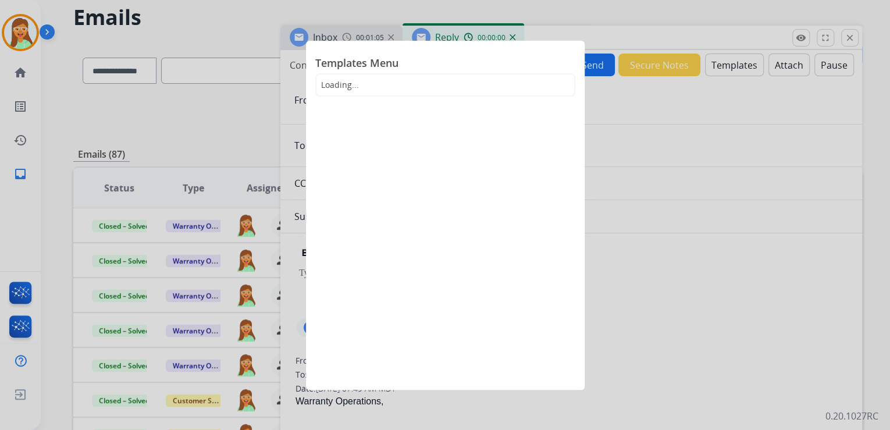
select select "**********"
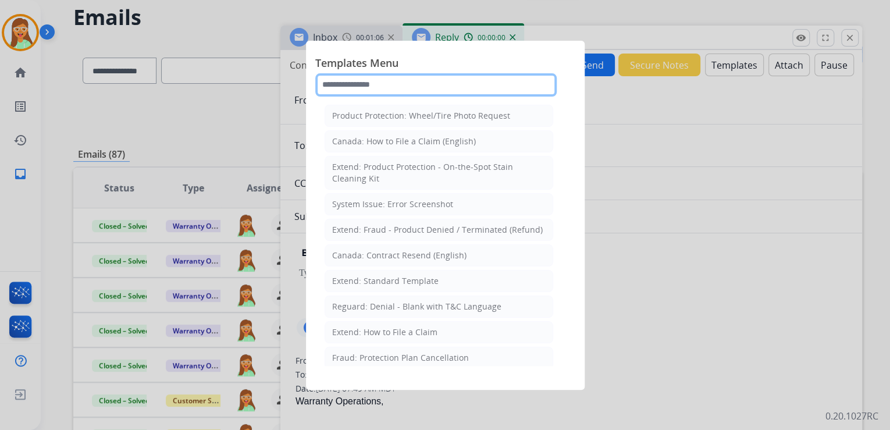
click at [384, 75] on input "text" at bounding box center [436, 84] width 242 height 23
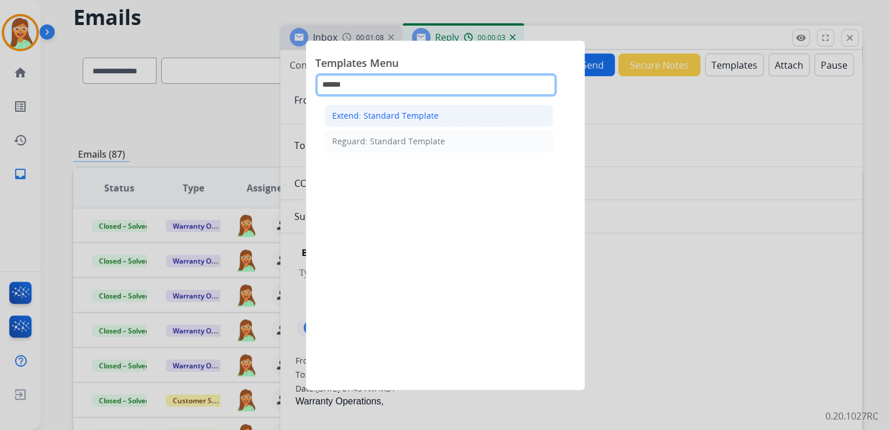
type input "******"
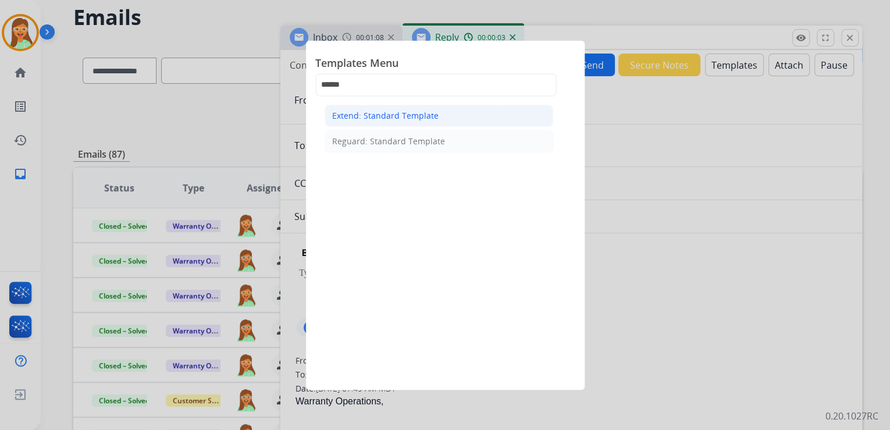
click at [409, 116] on div "Extend: Standard Template" at bounding box center [385, 116] width 106 height 12
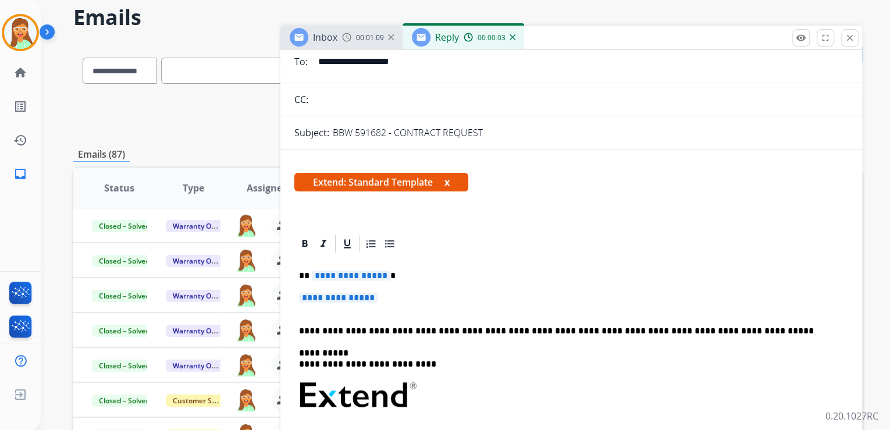
scroll to position [186, 0]
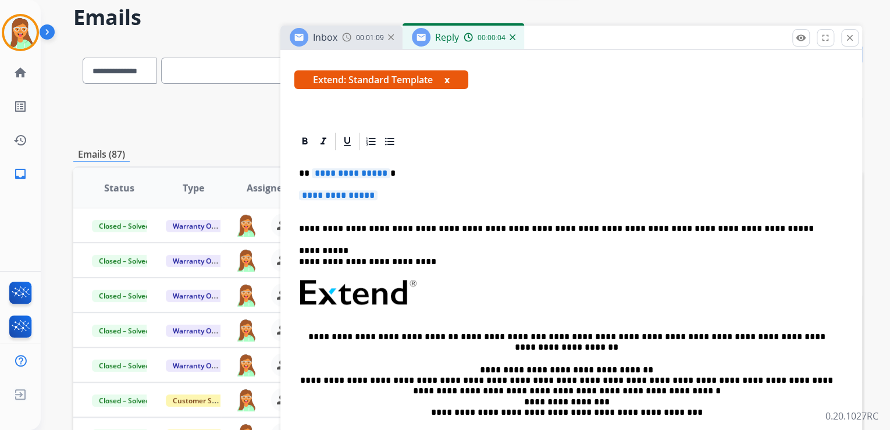
click at [363, 168] on span "**********" at bounding box center [351, 173] width 79 height 10
click at [340, 186] on div "**********" at bounding box center [571, 320] width 554 height 336
click at [372, 191] on span "**********" at bounding box center [338, 195] width 79 height 10
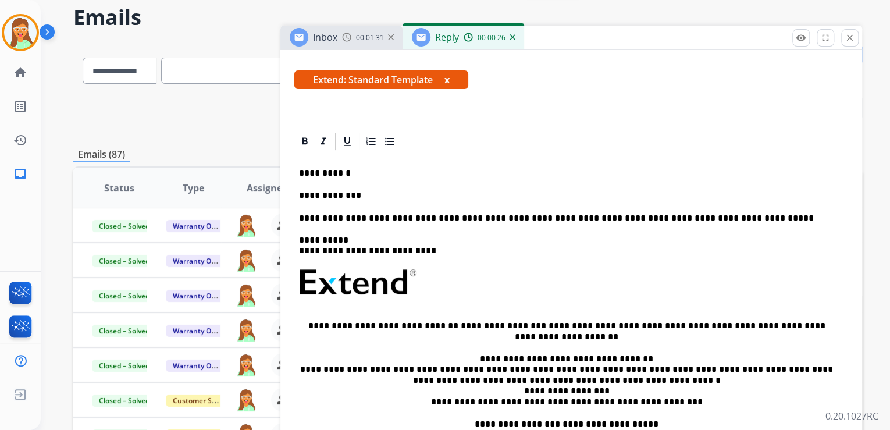
click at [391, 194] on p "**********" at bounding box center [566, 195] width 535 height 10
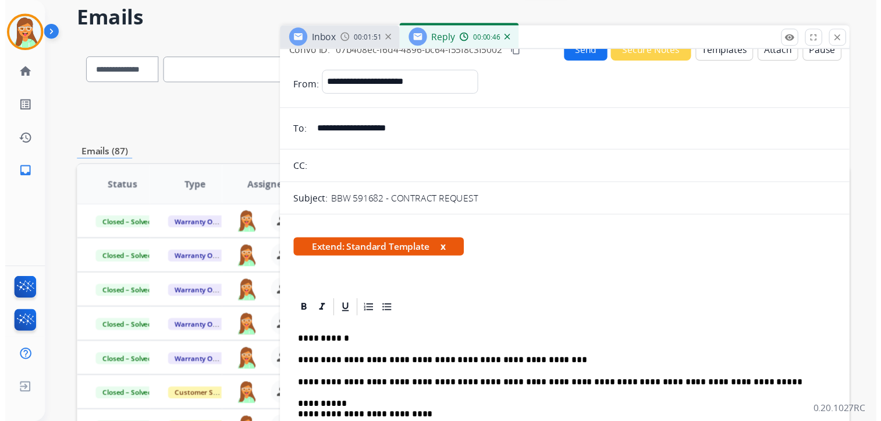
scroll to position [0, 0]
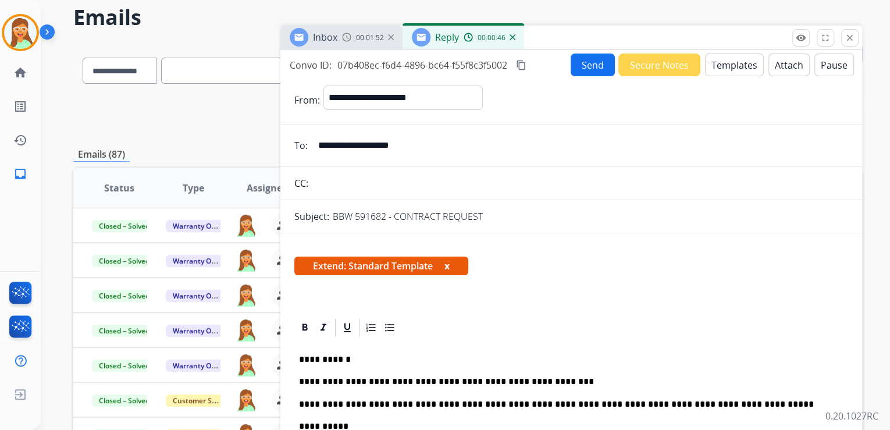
click at [588, 51] on div "**********" at bounding box center [572, 265] width 582 height 430
click at [590, 63] on button "Send" at bounding box center [593, 65] width 44 height 23
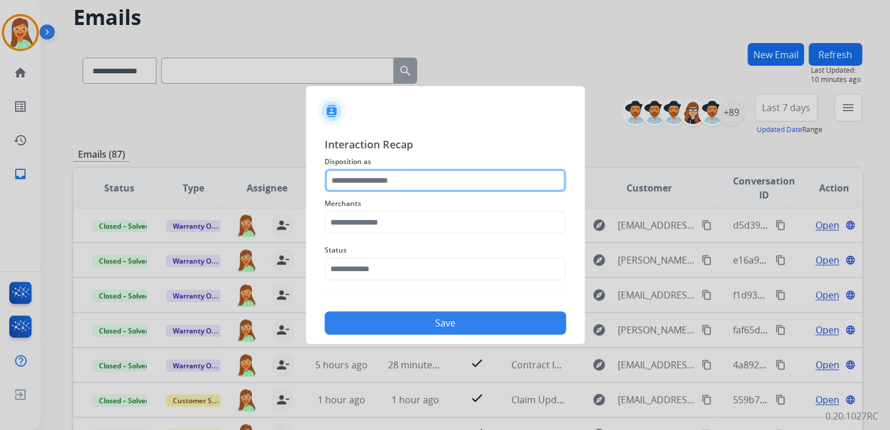
click at [418, 186] on input "text" at bounding box center [446, 180] width 242 height 23
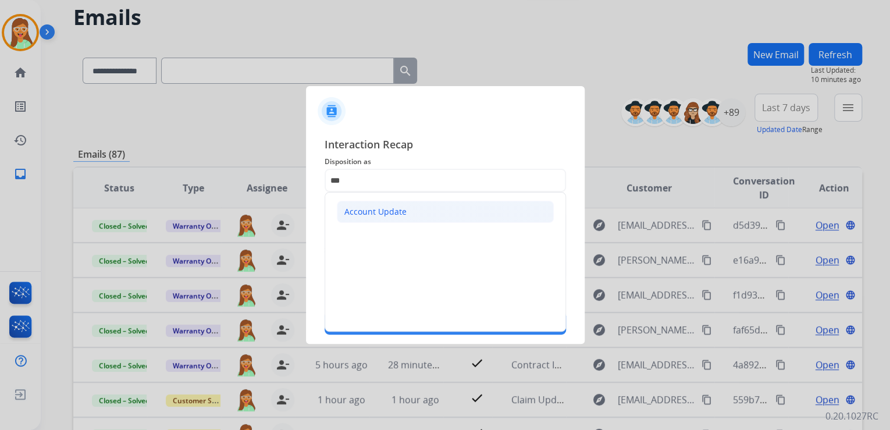
click at [425, 215] on li "Account Update" at bounding box center [445, 212] width 217 height 22
type input "**********"
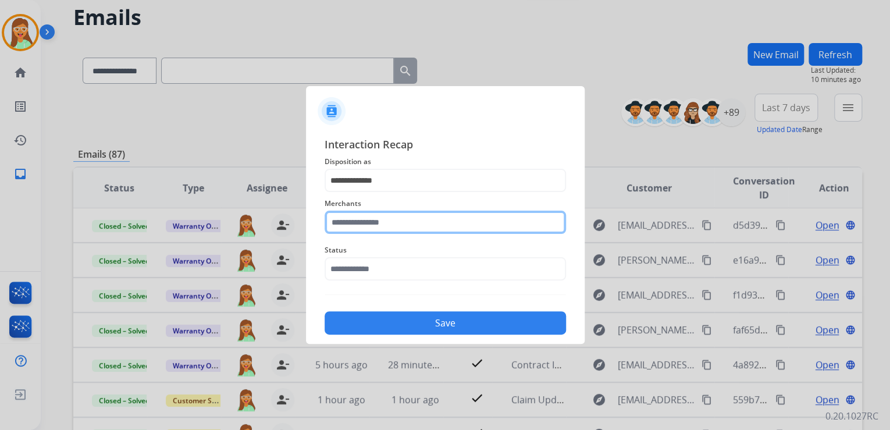
click at [417, 228] on input "text" at bounding box center [446, 222] width 242 height 23
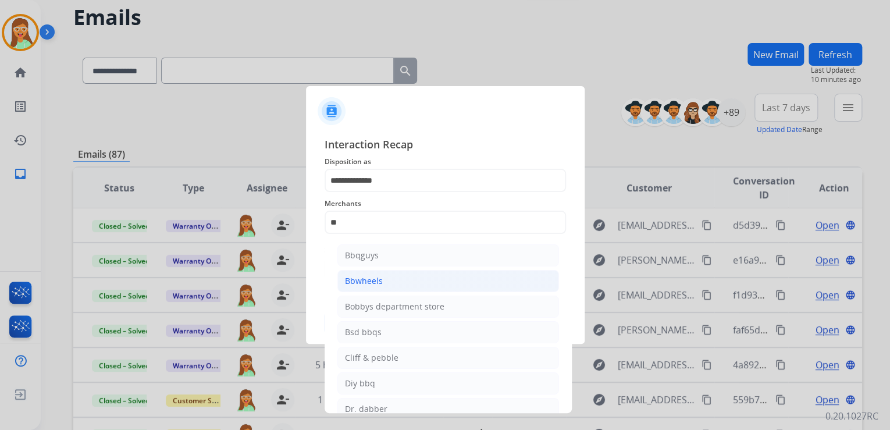
click at [406, 280] on li "Bbwheels" at bounding box center [449, 281] width 222 height 22
type input "********"
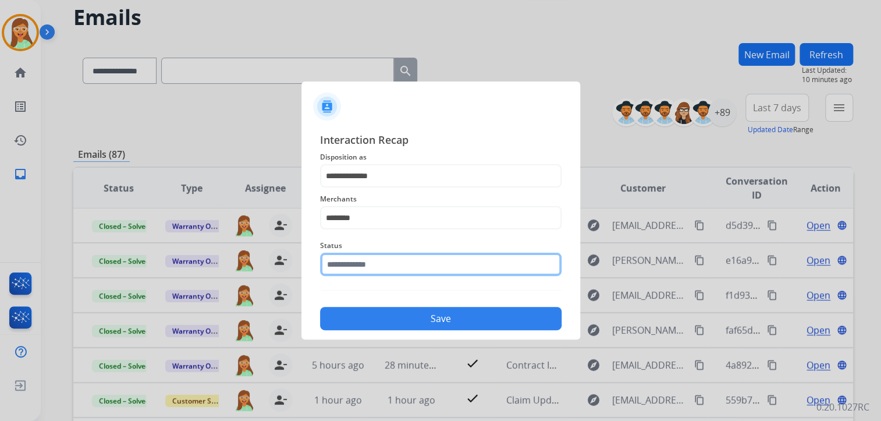
click at [407, 267] on input "text" at bounding box center [441, 264] width 242 height 23
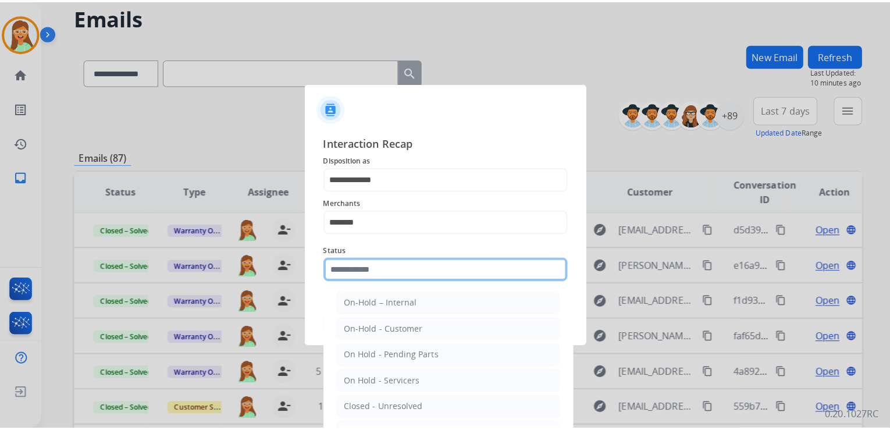
scroll to position [68, 0]
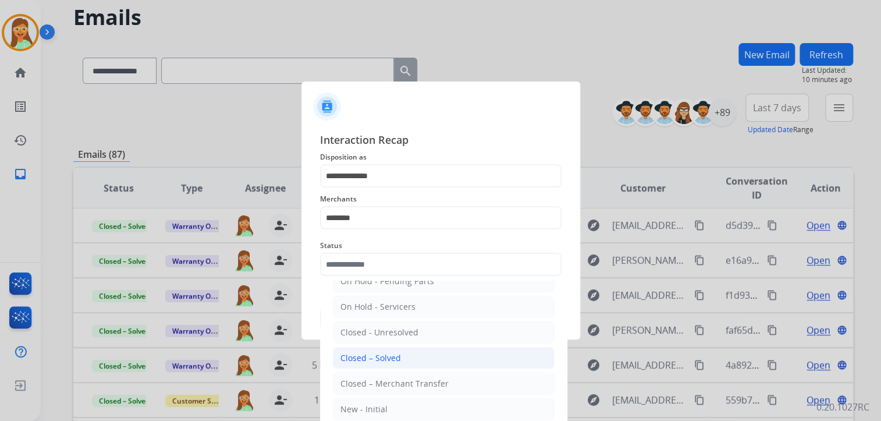
click at [416, 352] on li "Closed – Solved" at bounding box center [444, 358] width 222 height 22
type input "**********"
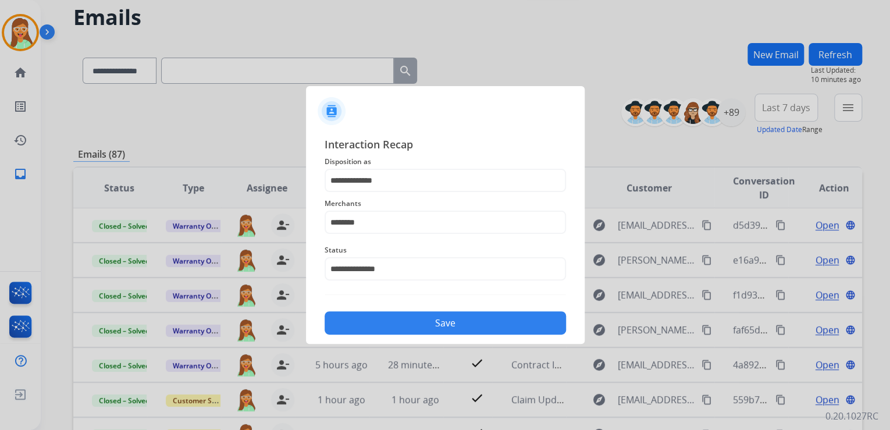
click at [450, 321] on button "Save" at bounding box center [446, 322] width 242 height 23
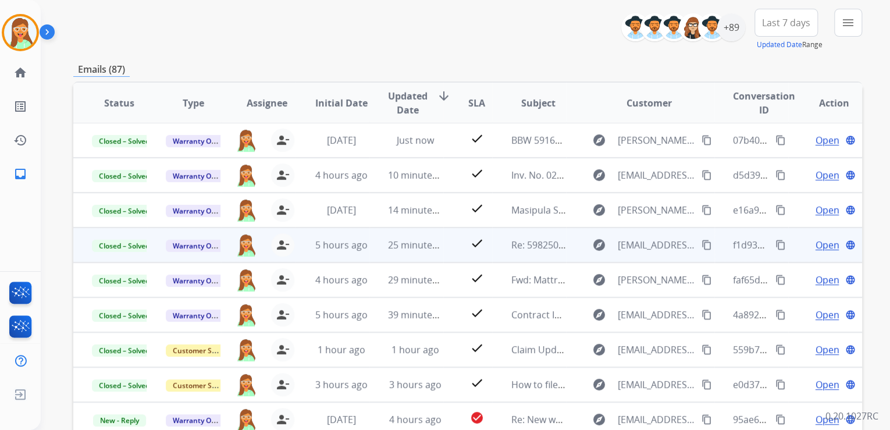
scroll to position [232, 0]
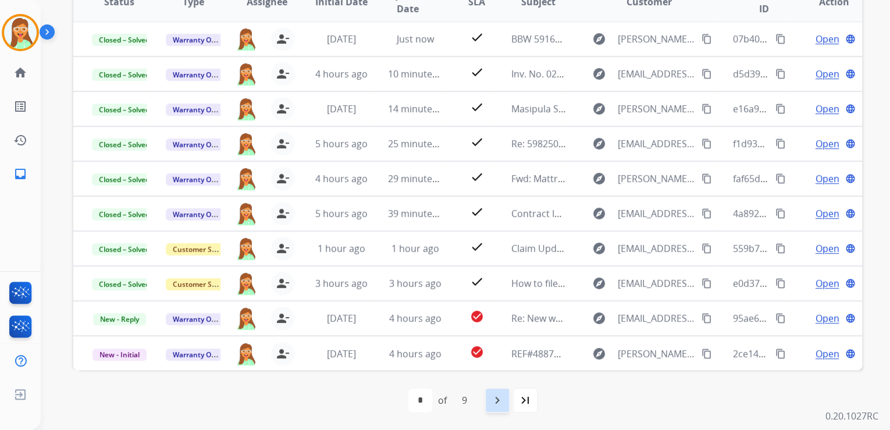
click at [488, 410] on div "navigate_next" at bounding box center [498, 401] width 26 height 26
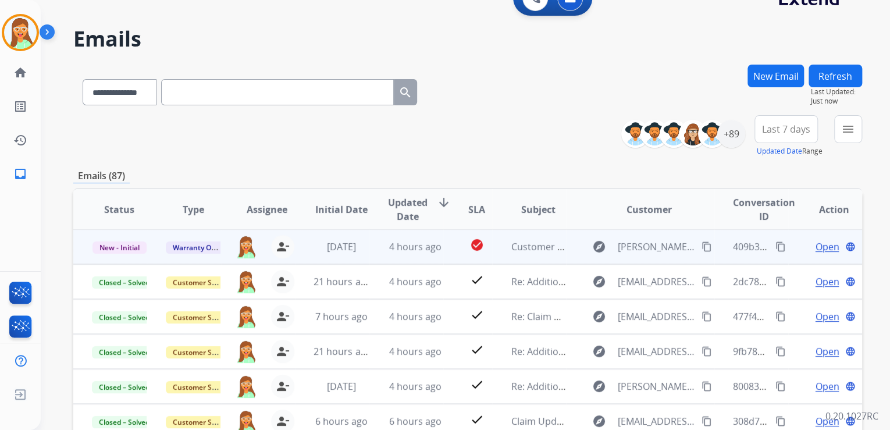
scroll to position [93, 0]
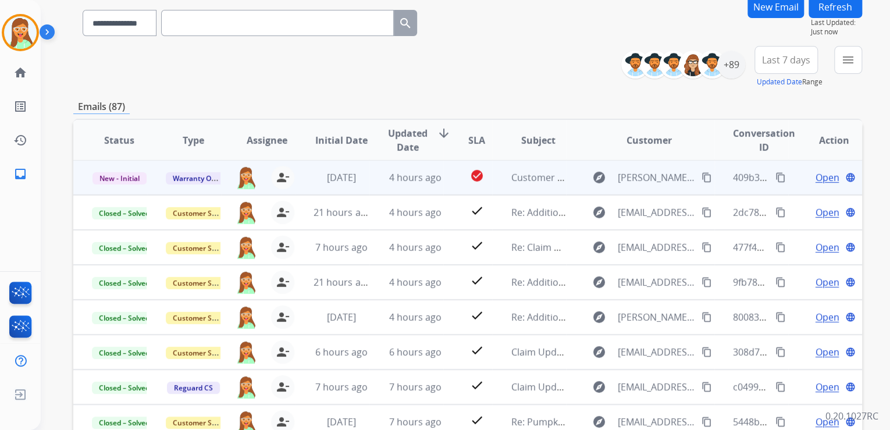
click at [821, 175] on span "Open" at bounding box center [827, 178] width 24 height 14
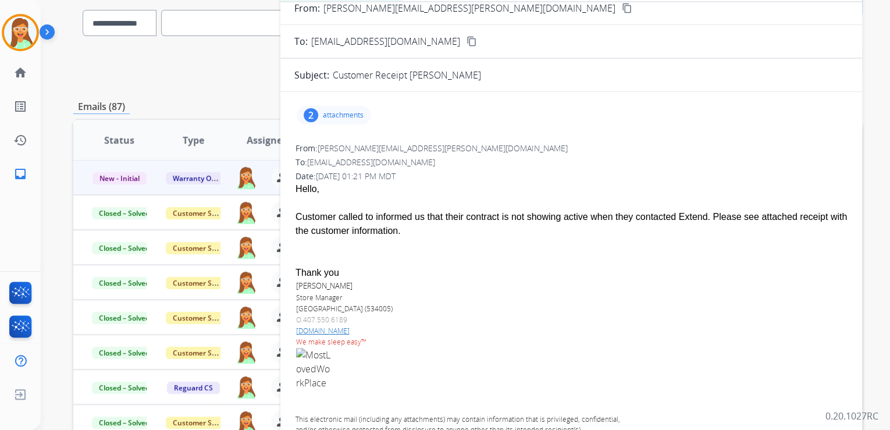
scroll to position [0, 0]
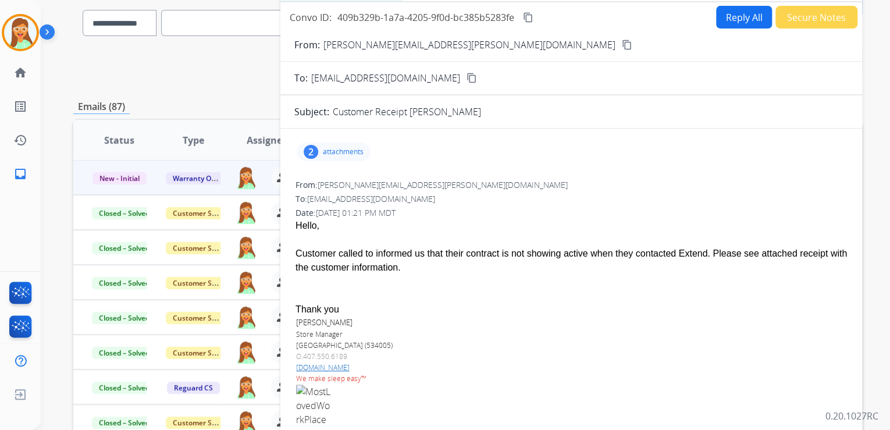
click at [353, 148] on p "attachments" at bounding box center [343, 151] width 41 height 9
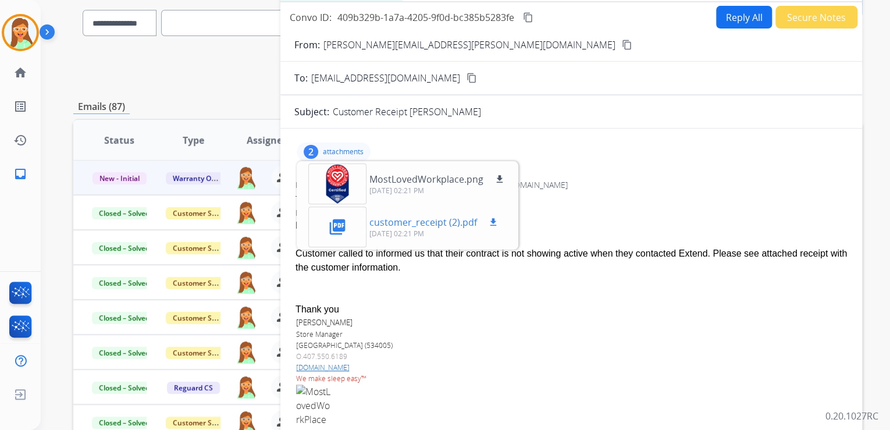
click at [495, 222] on mat-icon "download" at bounding box center [493, 222] width 10 height 10
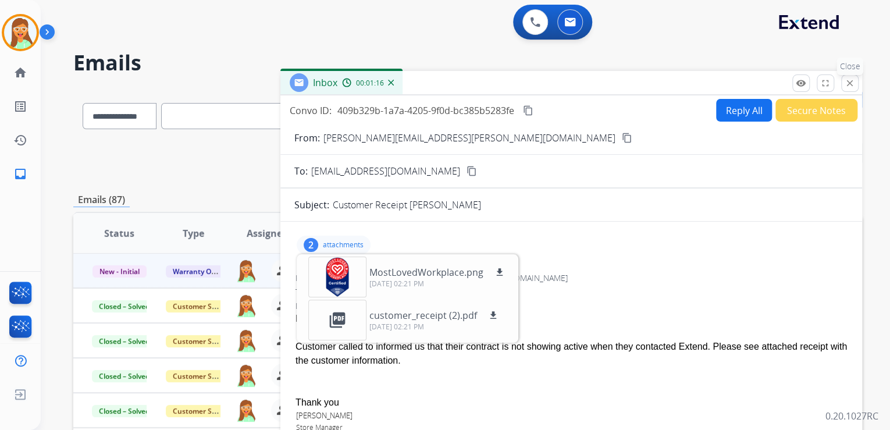
click at [855, 81] on button "close Close" at bounding box center [850, 82] width 17 height 17
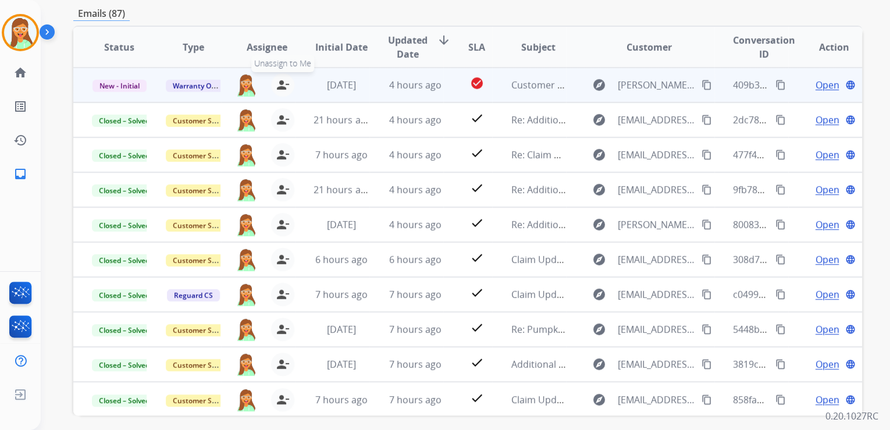
click at [285, 84] on mat-icon "person_remove" at bounding box center [283, 85] width 14 height 14
click at [285, 84] on mat-icon "person_add" at bounding box center [283, 85] width 14 height 14
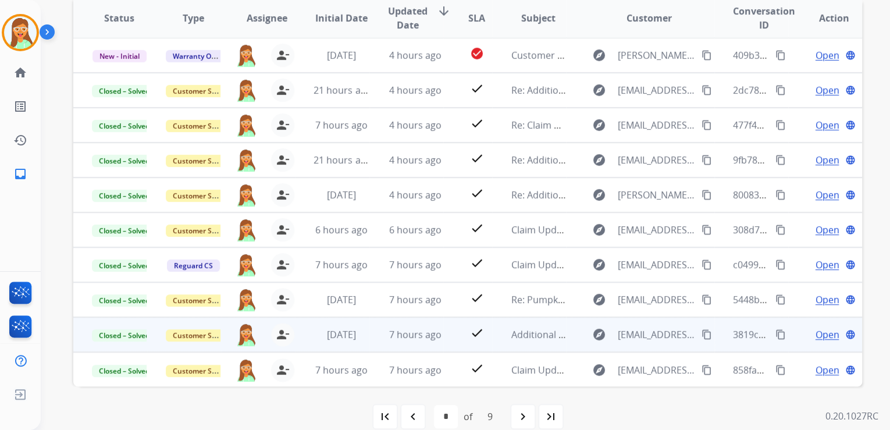
scroll to position [232, 0]
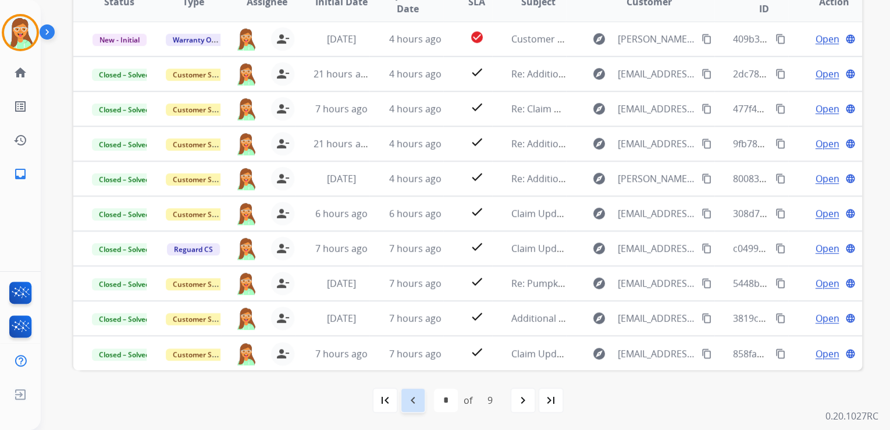
click at [417, 400] on mat-icon "navigate_before" at bounding box center [413, 400] width 14 height 14
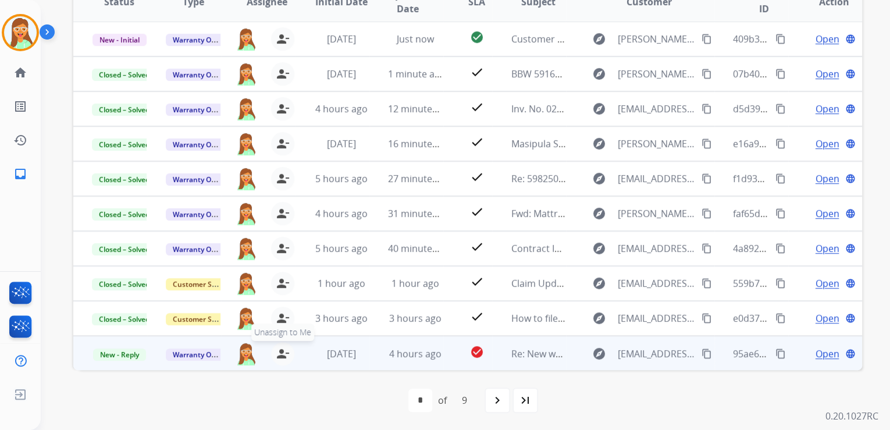
click at [283, 351] on mat-icon "person_remove" at bounding box center [283, 354] width 14 height 14
click at [283, 351] on mat-icon "person_add" at bounding box center [283, 354] width 14 height 14
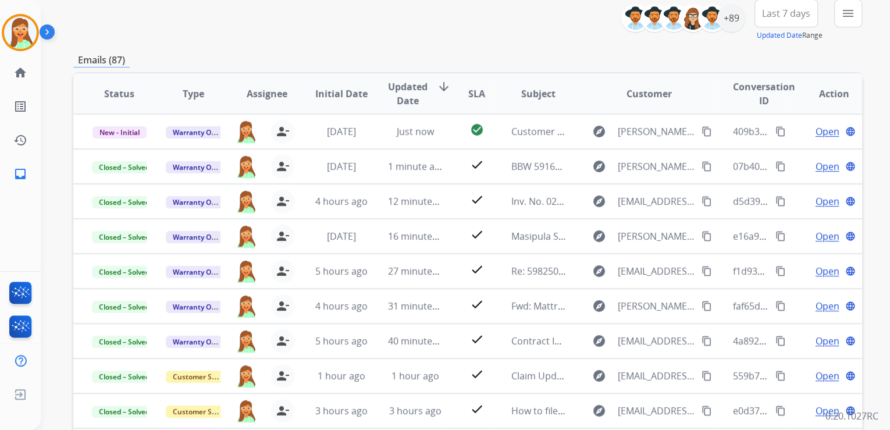
scroll to position [92, 0]
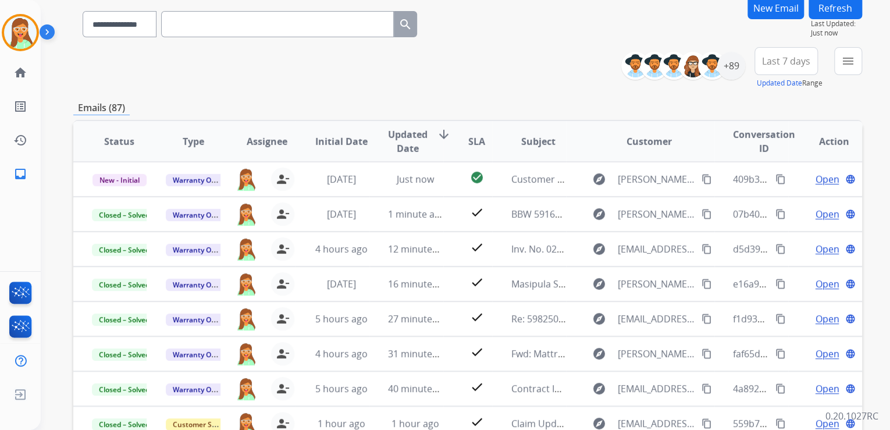
click at [828, 15] on button "Refresh" at bounding box center [836, 8] width 54 height 23
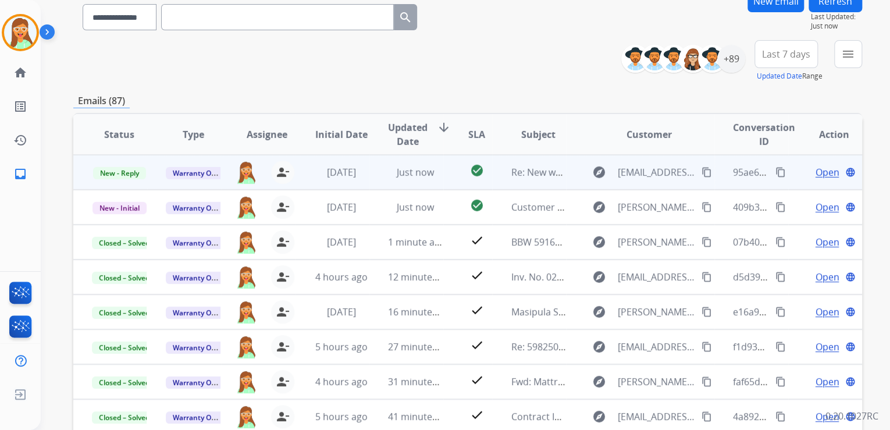
scroll to position [47, 0]
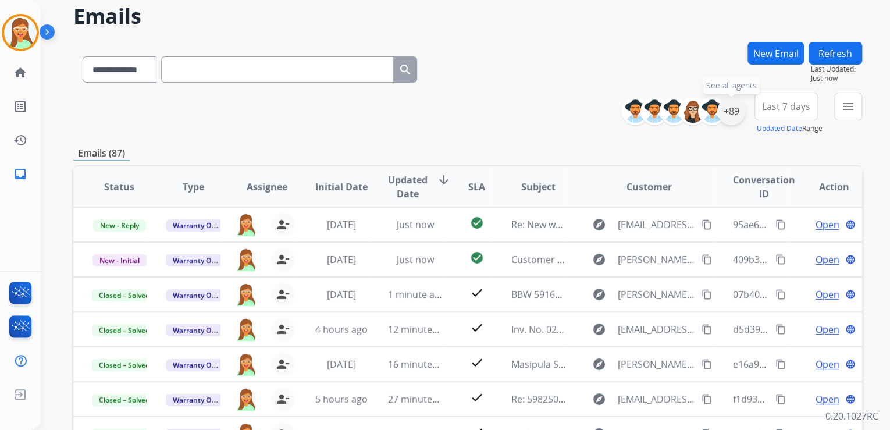
click at [729, 117] on div "+89" at bounding box center [732, 111] width 28 height 28
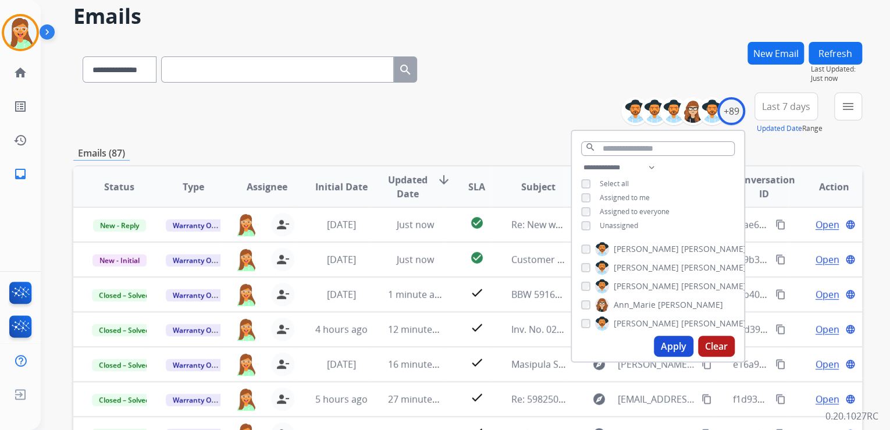
click at [680, 344] on button "Apply" at bounding box center [674, 346] width 40 height 21
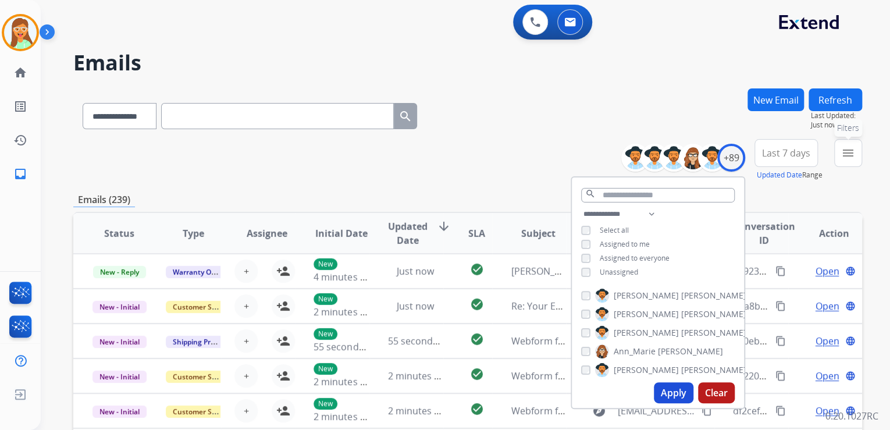
click at [857, 154] on button "menu Filters" at bounding box center [849, 153] width 28 height 28
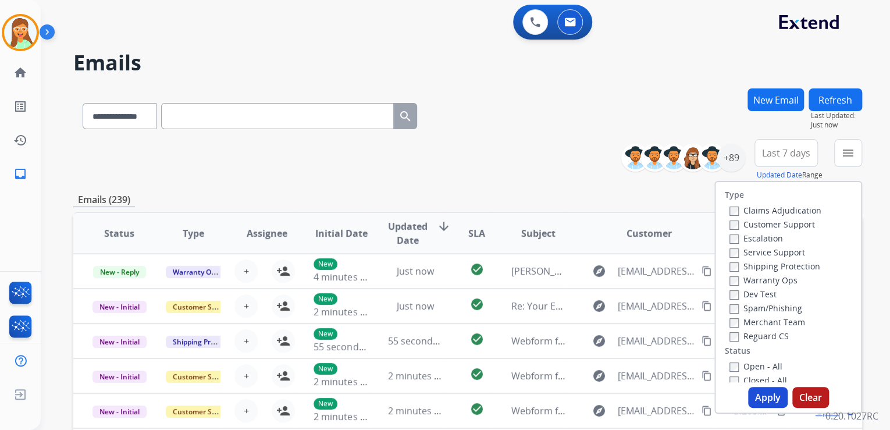
click at [754, 274] on div "Warranty Ops" at bounding box center [776, 280] width 92 height 14
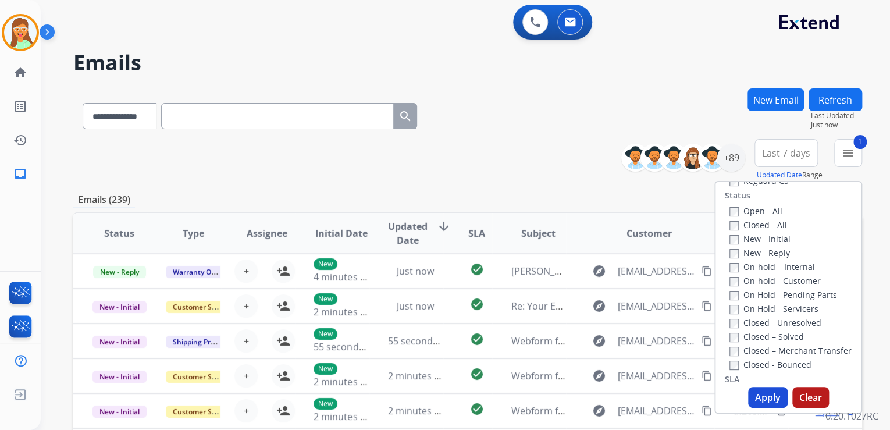
scroll to position [140, 0]
click at [761, 395] on button "Apply" at bounding box center [768, 397] width 40 height 21
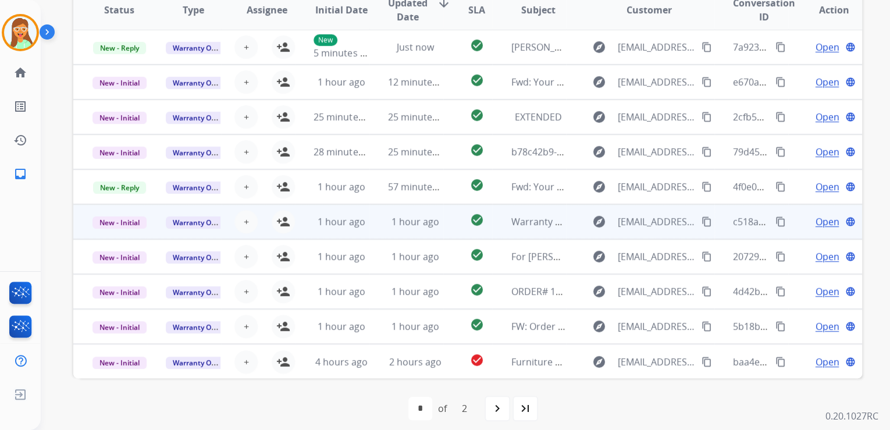
scroll to position [287, 0]
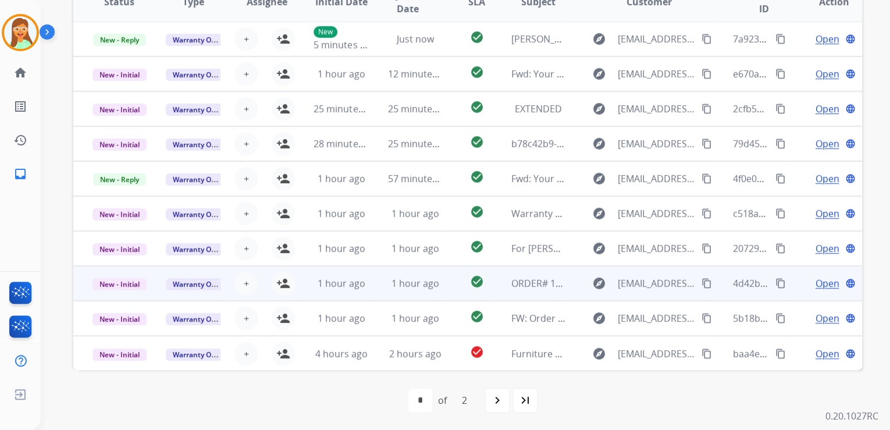
click at [583, 292] on td "explore [EMAIL_ADDRESS][DOMAIN_NAME] content_copy" at bounding box center [640, 283] width 148 height 35
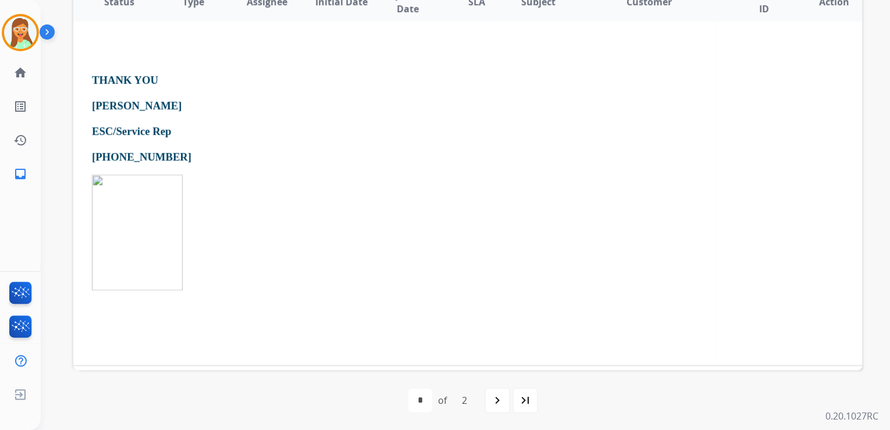
scroll to position [225, 0]
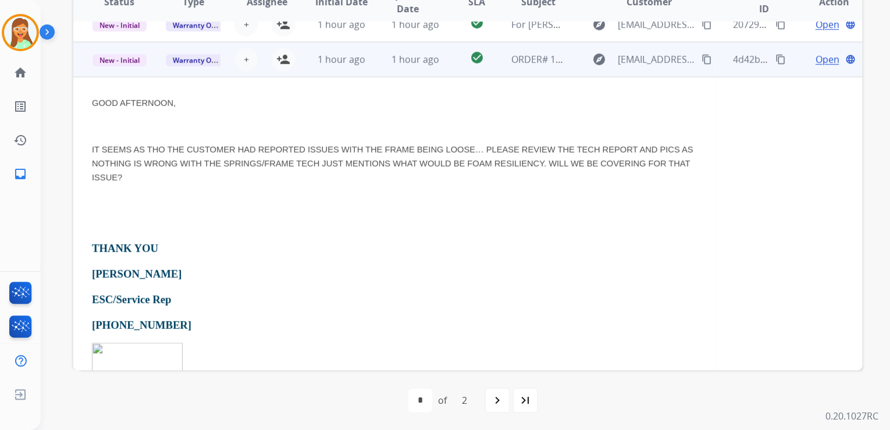
click at [505, 70] on td "ORDER# 19108905" at bounding box center [529, 59] width 74 height 35
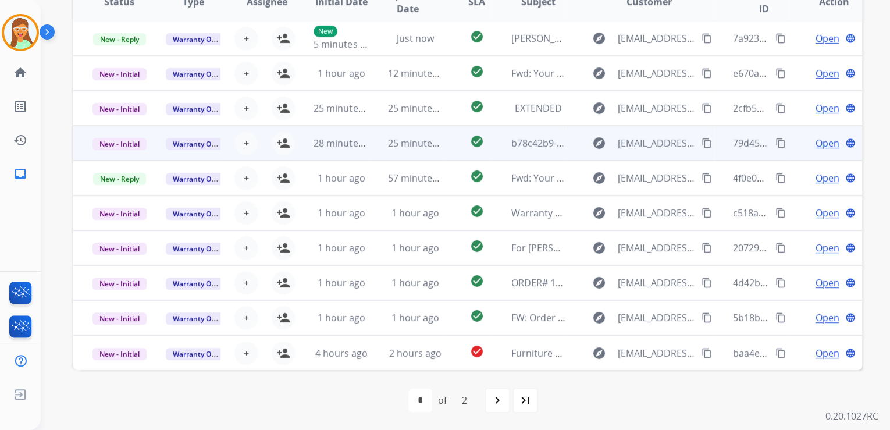
scroll to position [1, 0]
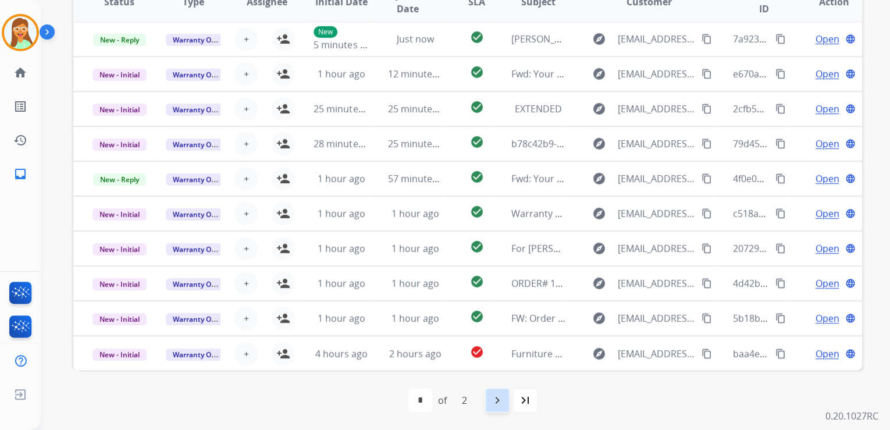
click at [491, 401] on mat-icon "navigate_next" at bounding box center [498, 400] width 14 height 14
select select "*"
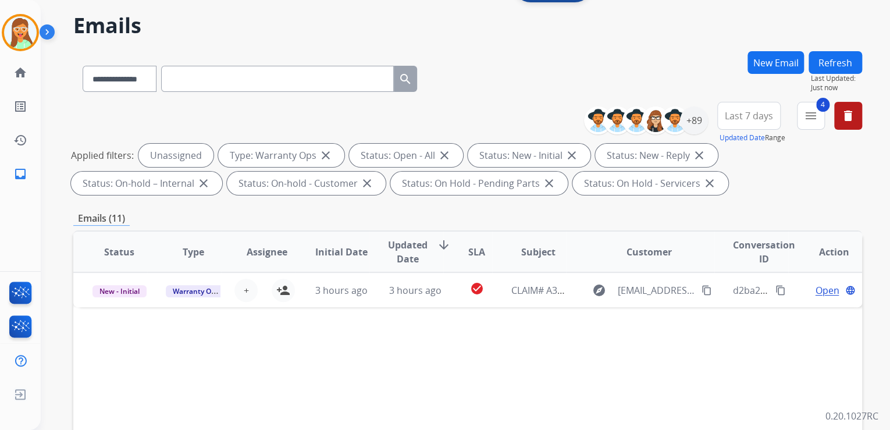
scroll to position [0, 0]
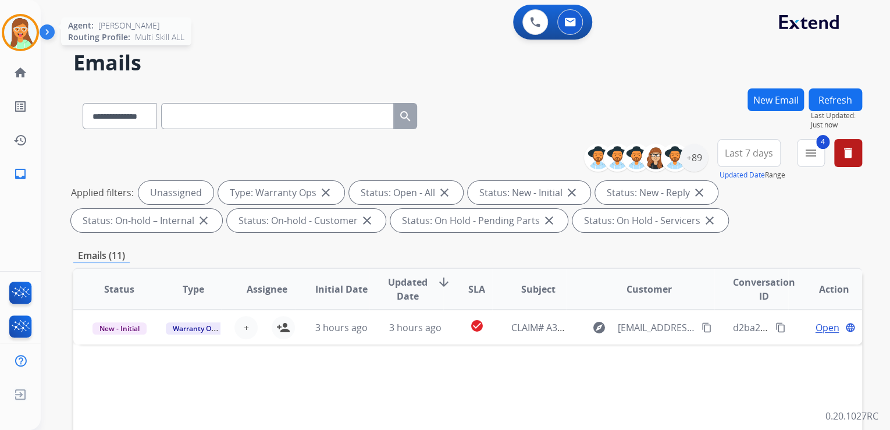
click at [30, 35] on img at bounding box center [20, 32] width 33 height 33
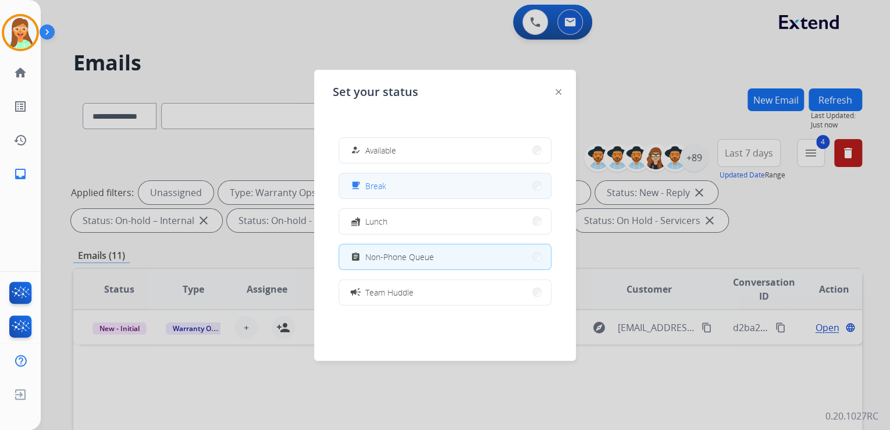
click at [400, 188] on button "free_breakfast Break" at bounding box center [445, 185] width 212 height 25
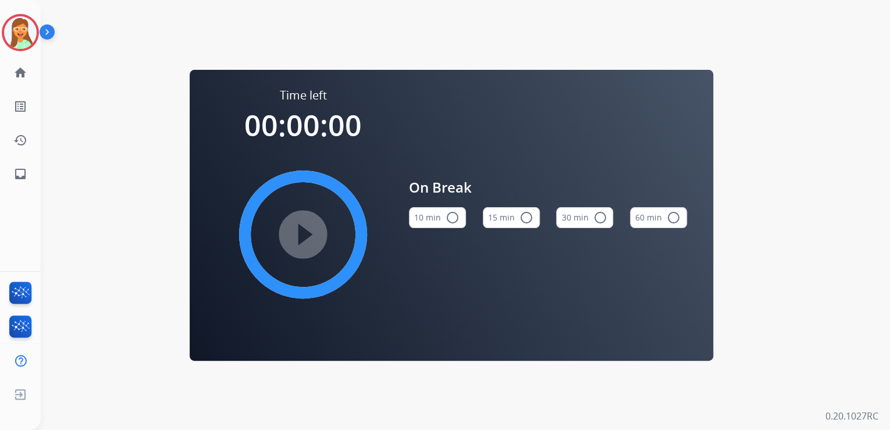
click at [504, 217] on button "15 min radio_button_unchecked" at bounding box center [511, 217] width 57 height 21
click at [300, 228] on mat-icon "play_circle_filled" at bounding box center [303, 235] width 14 height 14
click at [24, 44] on img at bounding box center [20, 32] width 33 height 33
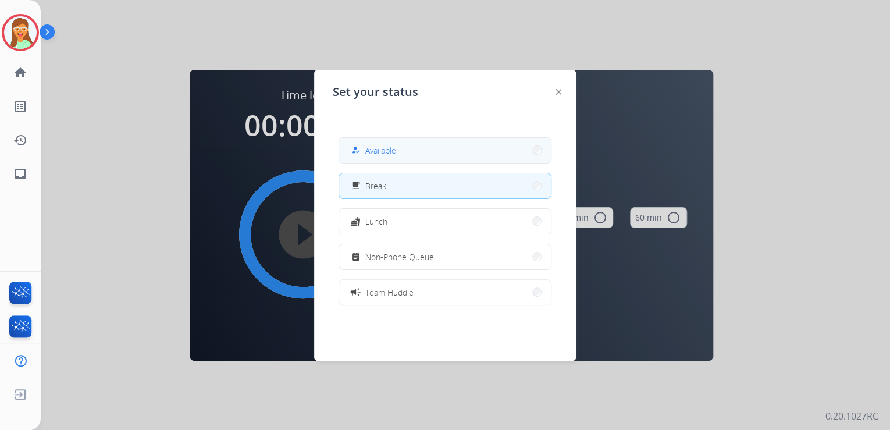
click at [396, 150] on span "Available" at bounding box center [380, 150] width 31 height 12
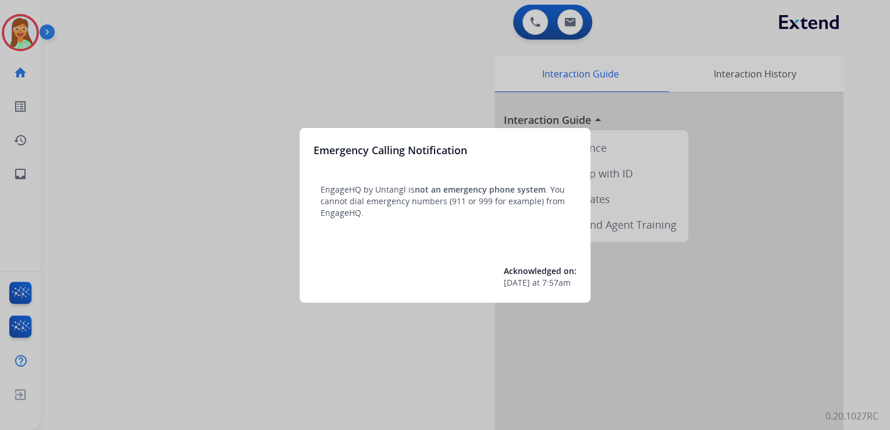
click at [23, 31] on div at bounding box center [445, 215] width 890 height 430
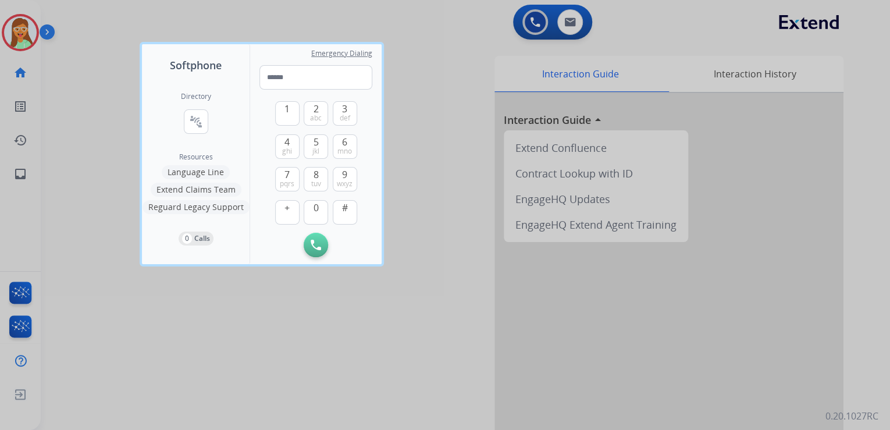
click at [23, 29] on div at bounding box center [445, 215] width 890 height 430
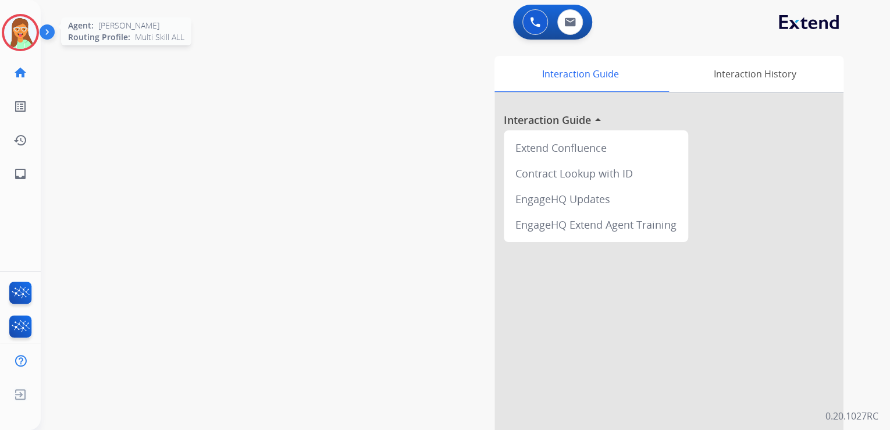
click at [24, 23] on img at bounding box center [20, 32] width 33 height 33
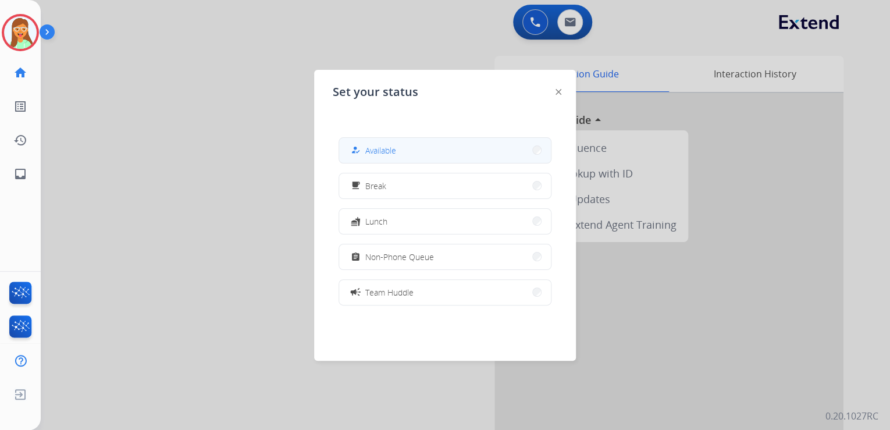
click at [385, 154] on span "Available" at bounding box center [380, 150] width 31 height 12
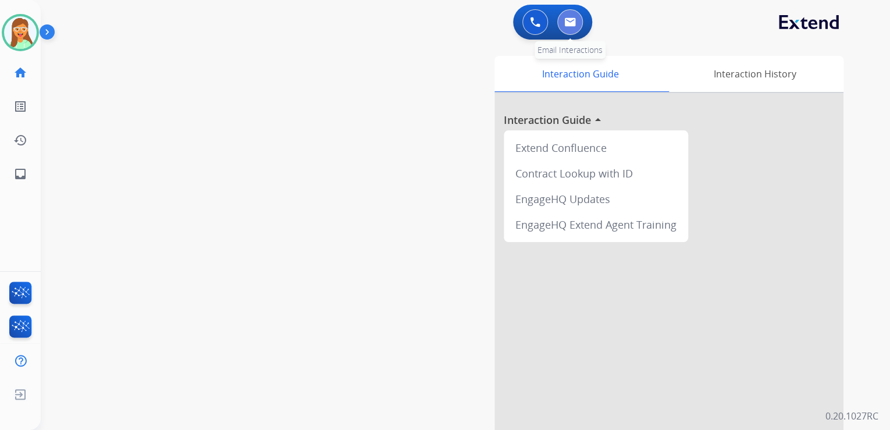
click at [564, 24] on img at bounding box center [570, 21] width 12 height 9
select select "**********"
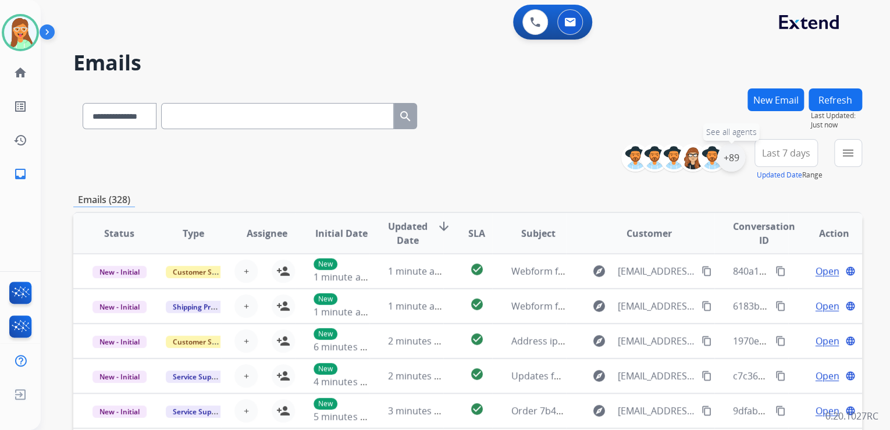
click at [735, 161] on div "+89" at bounding box center [732, 158] width 28 height 28
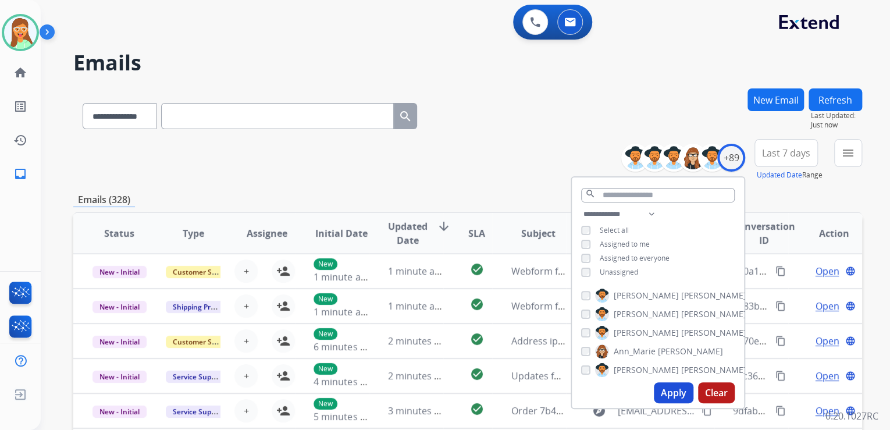
click at [514, 129] on div "**********" at bounding box center [467, 113] width 789 height 51
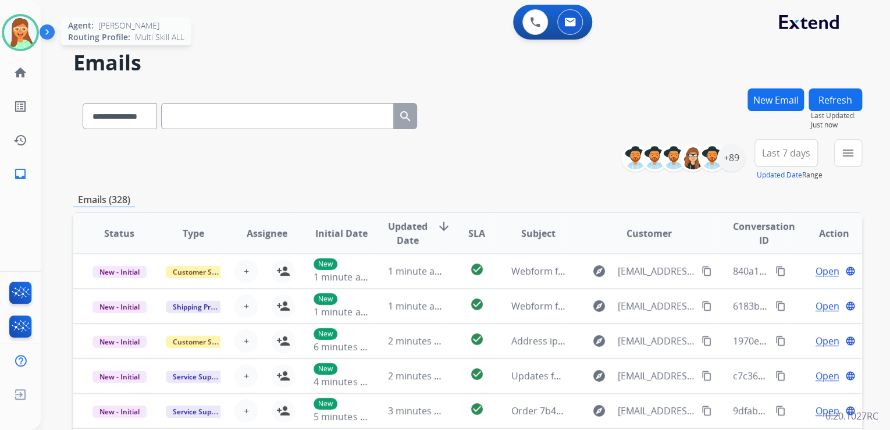
click at [9, 28] on img at bounding box center [20, 32] width 33 height 33
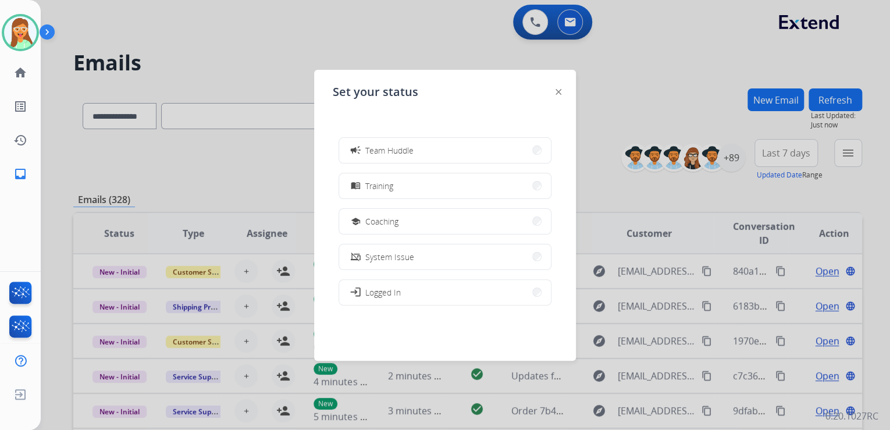
scroll to position [184, 0]
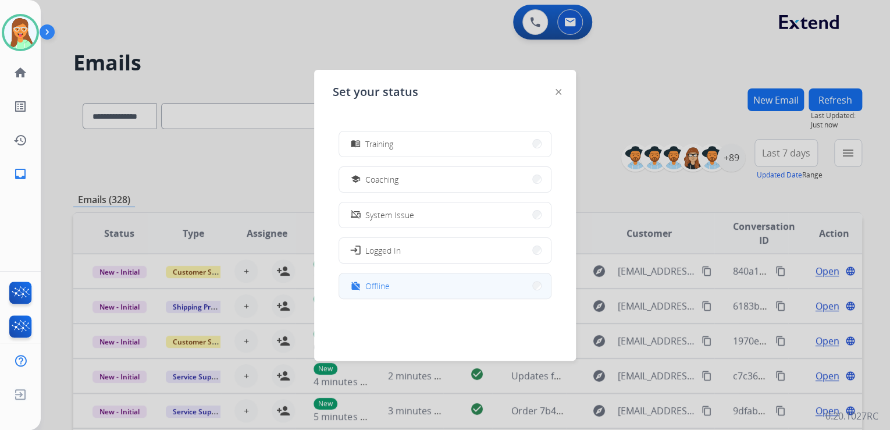
click at [447, 282] on button "work_off Offline" at bounding box center [445, 286] width 212 height 25
